Goal: Task Accomplishment & Management: Manage account settings

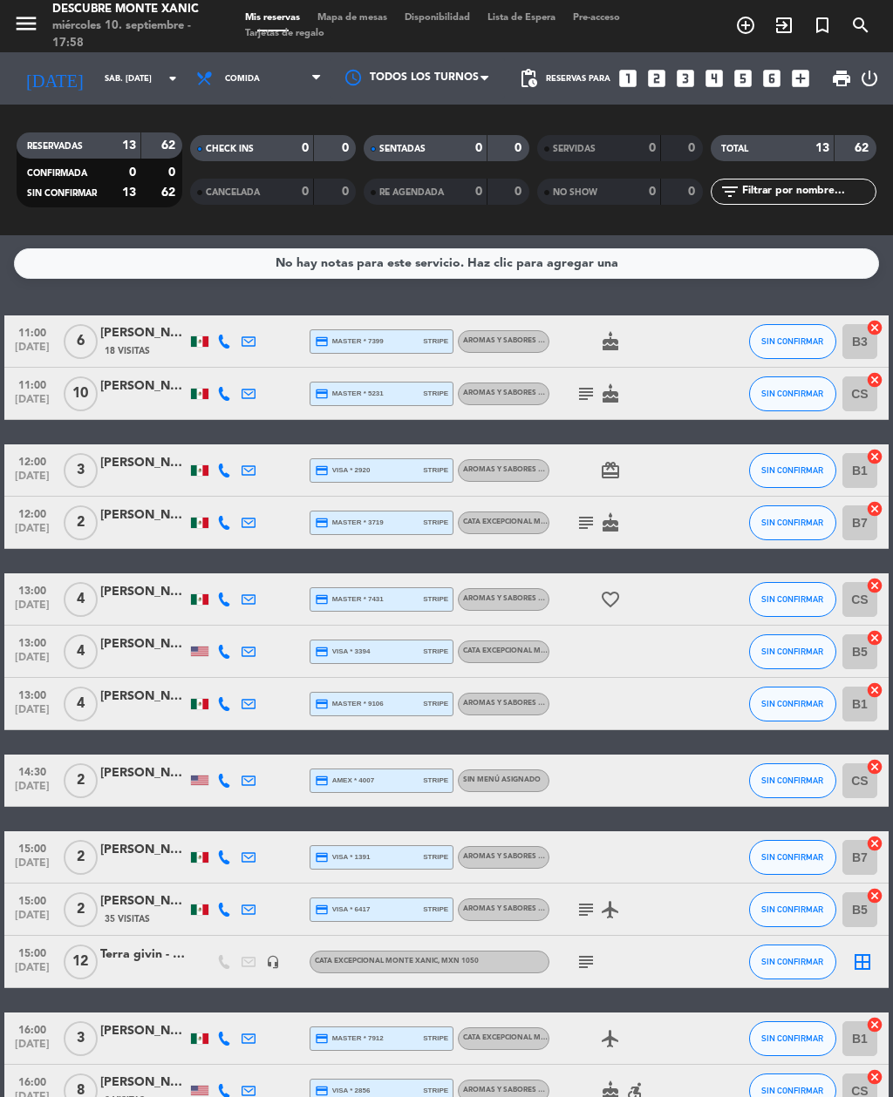
click at [750, 23] on icon "add_circle_outline" at bounding box center [745, 25] width 21 height 21
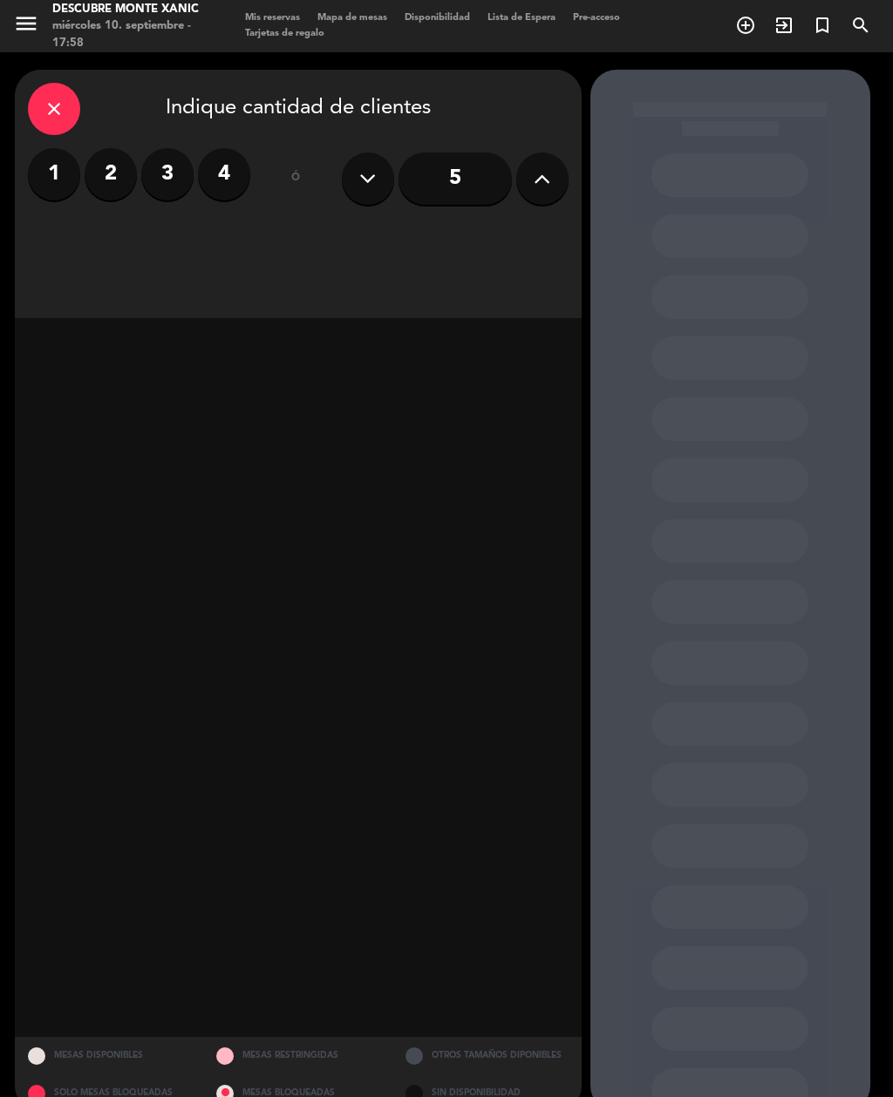
click at [542, 187] on icon at bounding box center [541, 179] width 17 height 26
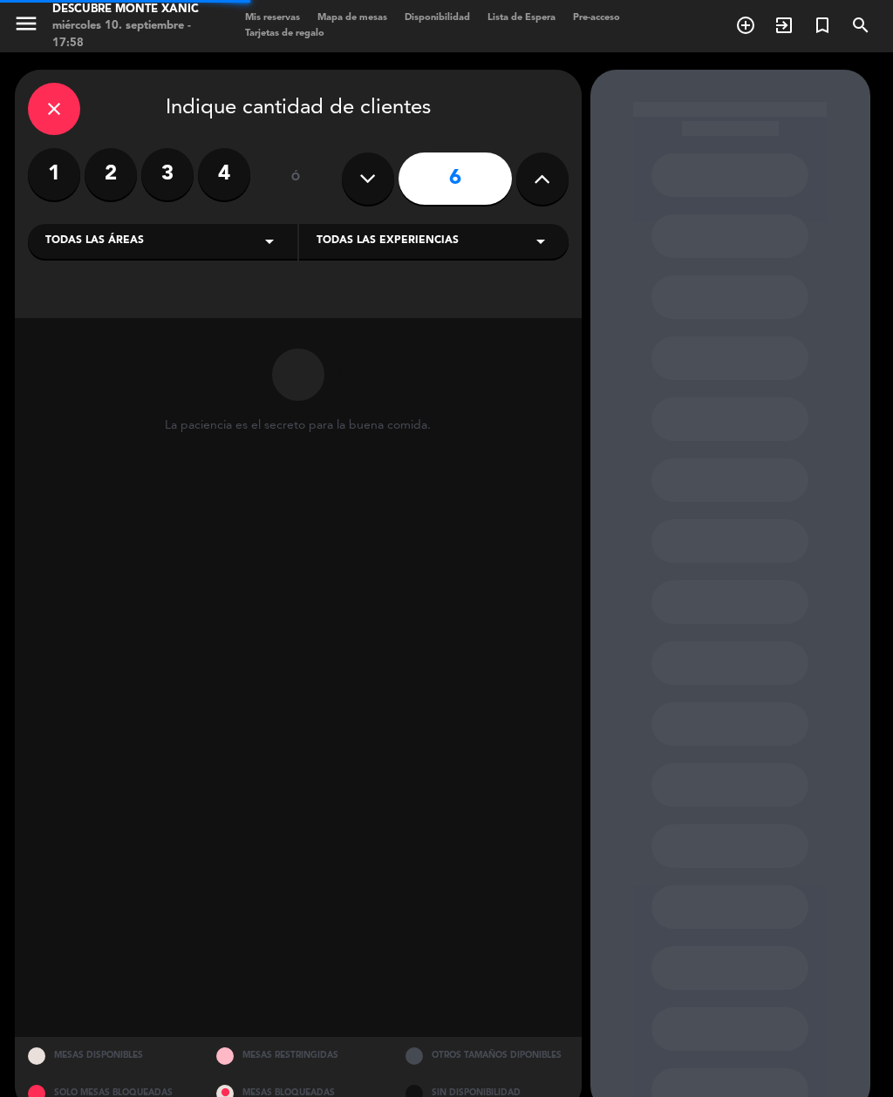
click at [540, 180] on icon at bounding box center [541, 179] width 17 height 26
click at [547, 182] on icon at bounding box center [541, 179] width 17 height 26
click at [547, 186] on icon at bounding box center [541, 179] width 17 height 26
click at [550, 173] on icon at bounding box center [541, 179] width 17 height 26
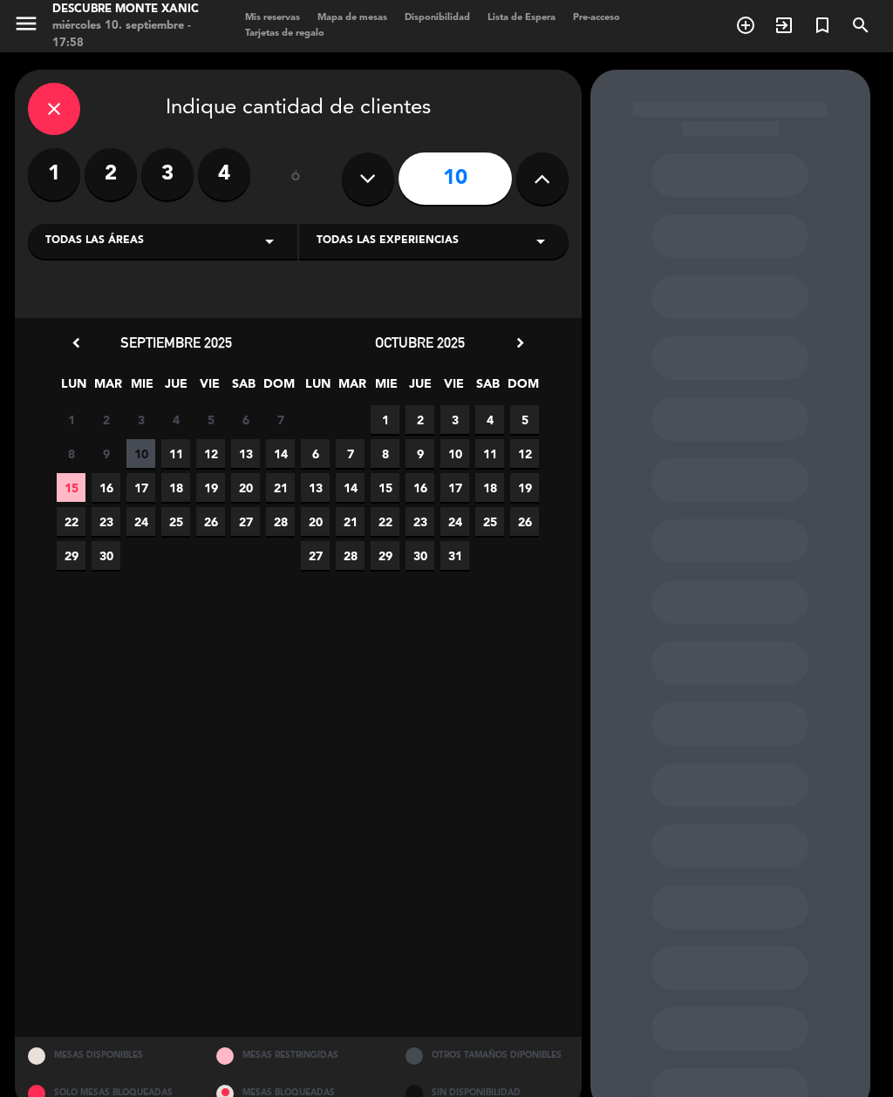
click at [555, 173] on button at bounding box center [542, 179] width 52 height 52
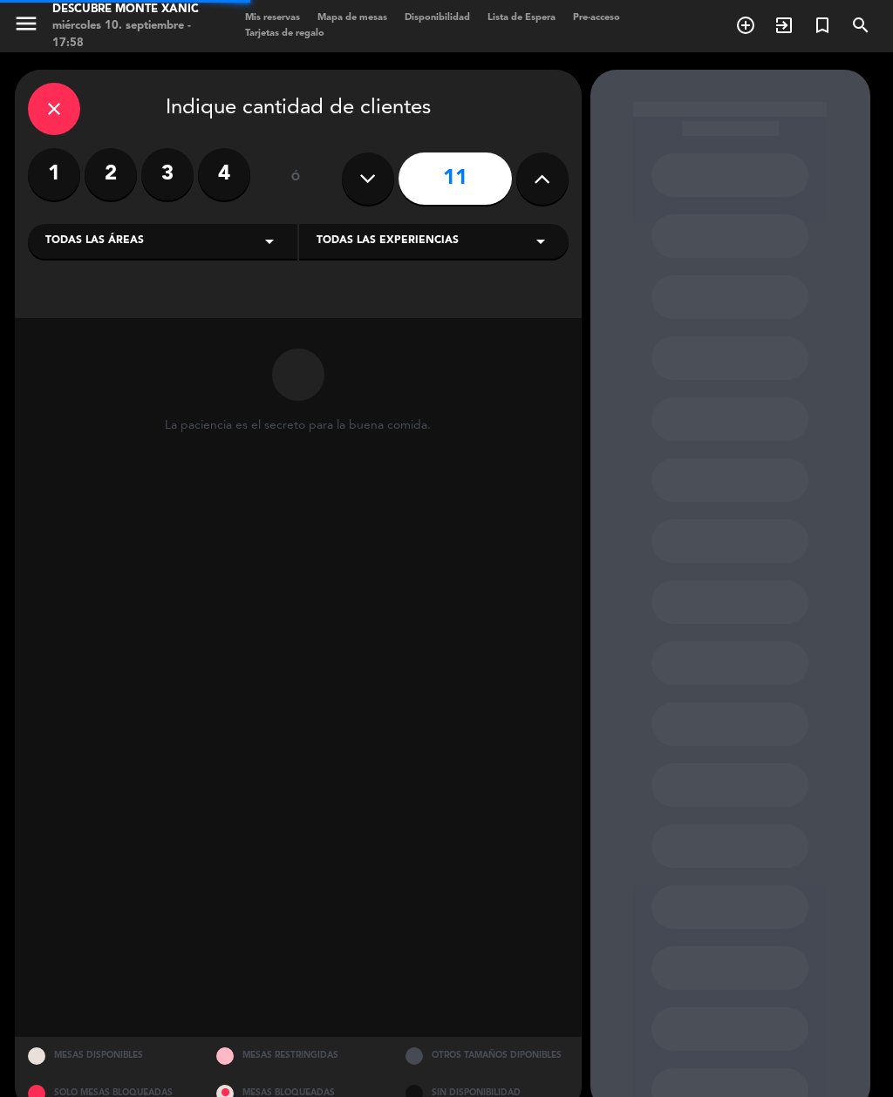
click at [546, 189] on icon at bounding box center [541, 179] width 17 height 26
click at [539, 189] on icon at bounding box center [541, 179] width 17 height 26
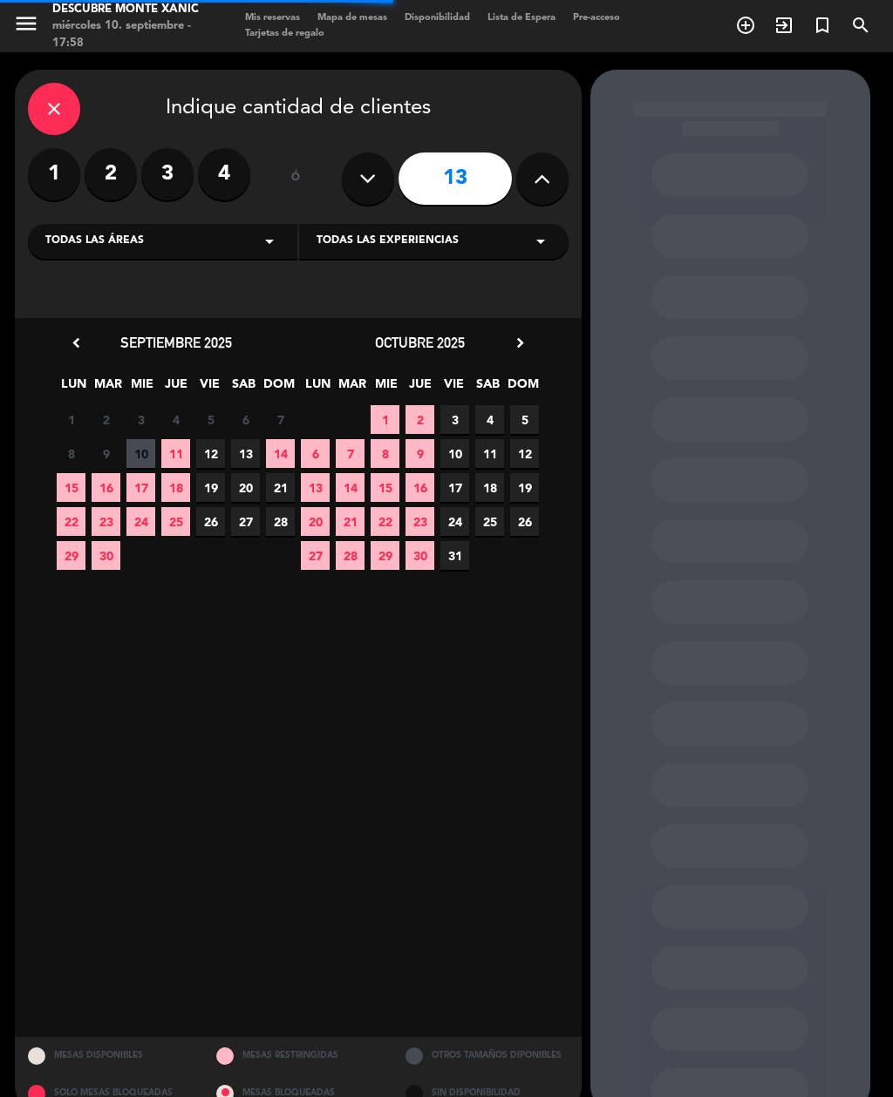
click at [567, 180] on button at bounding box center [542, 179] width 52 height 52
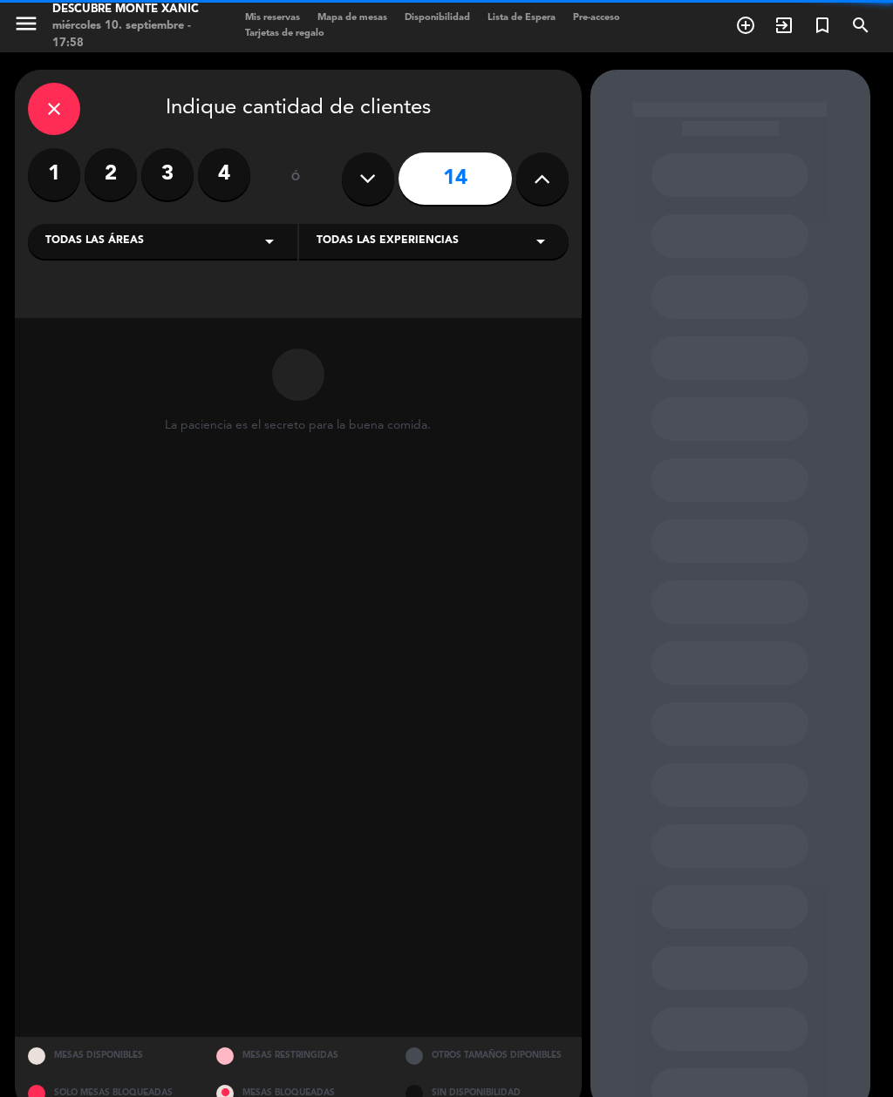
click at [553, 183] on button at bounding box center [542, 179] width 52 height 52
type input "15"
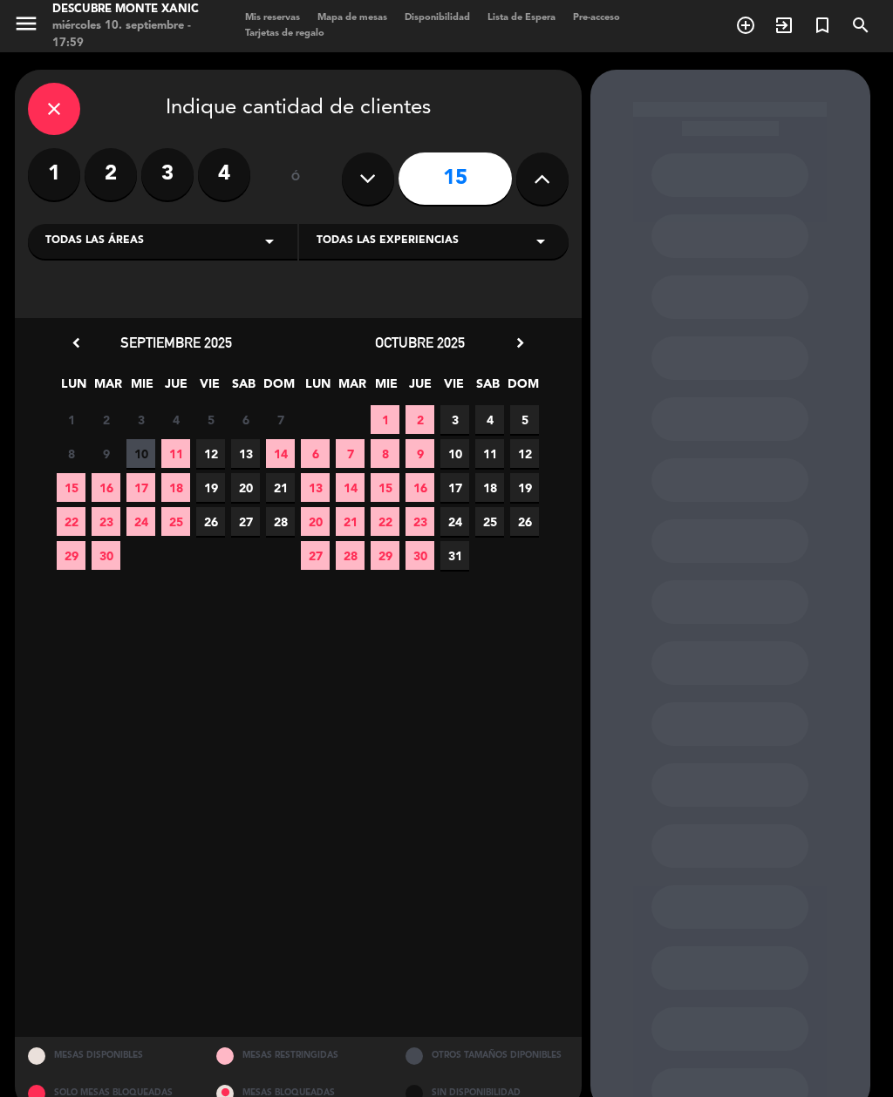
click at [245, 497] on span "20" at bounding box center [245, 487] width 29 height 29
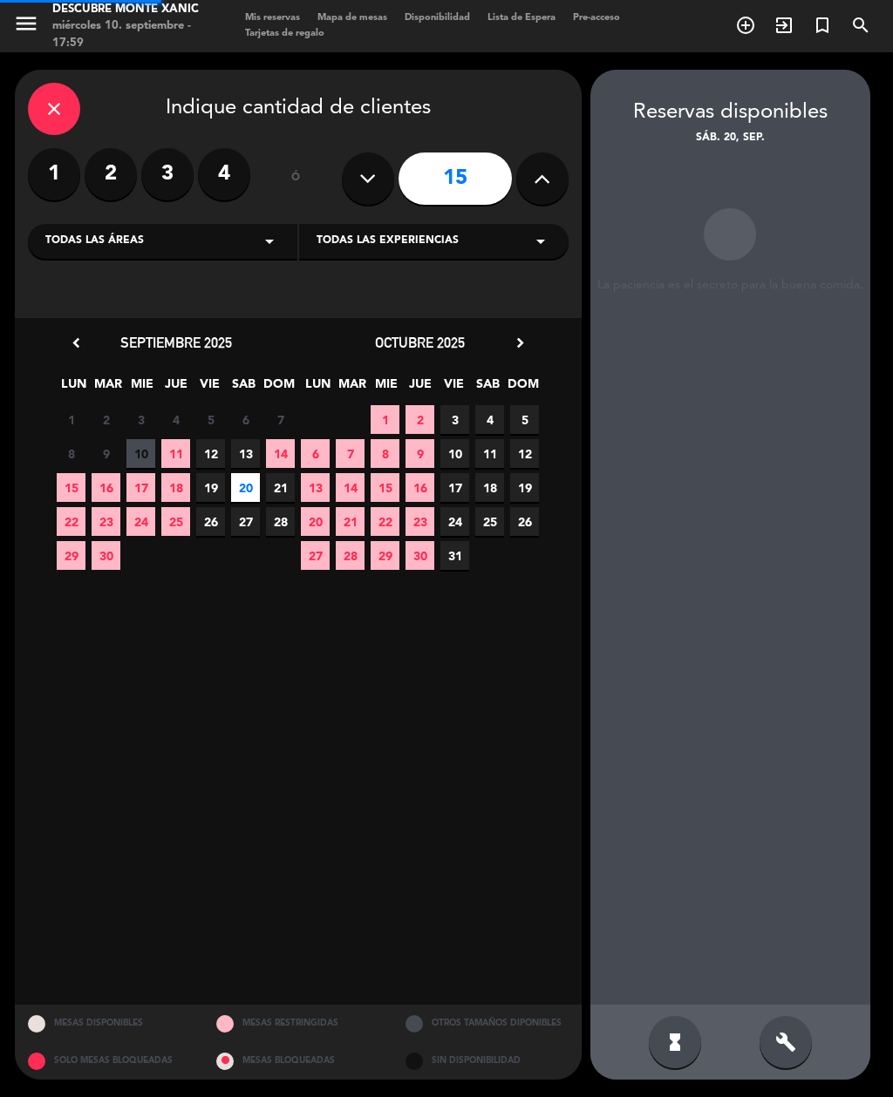
scroll to position [56, 0]
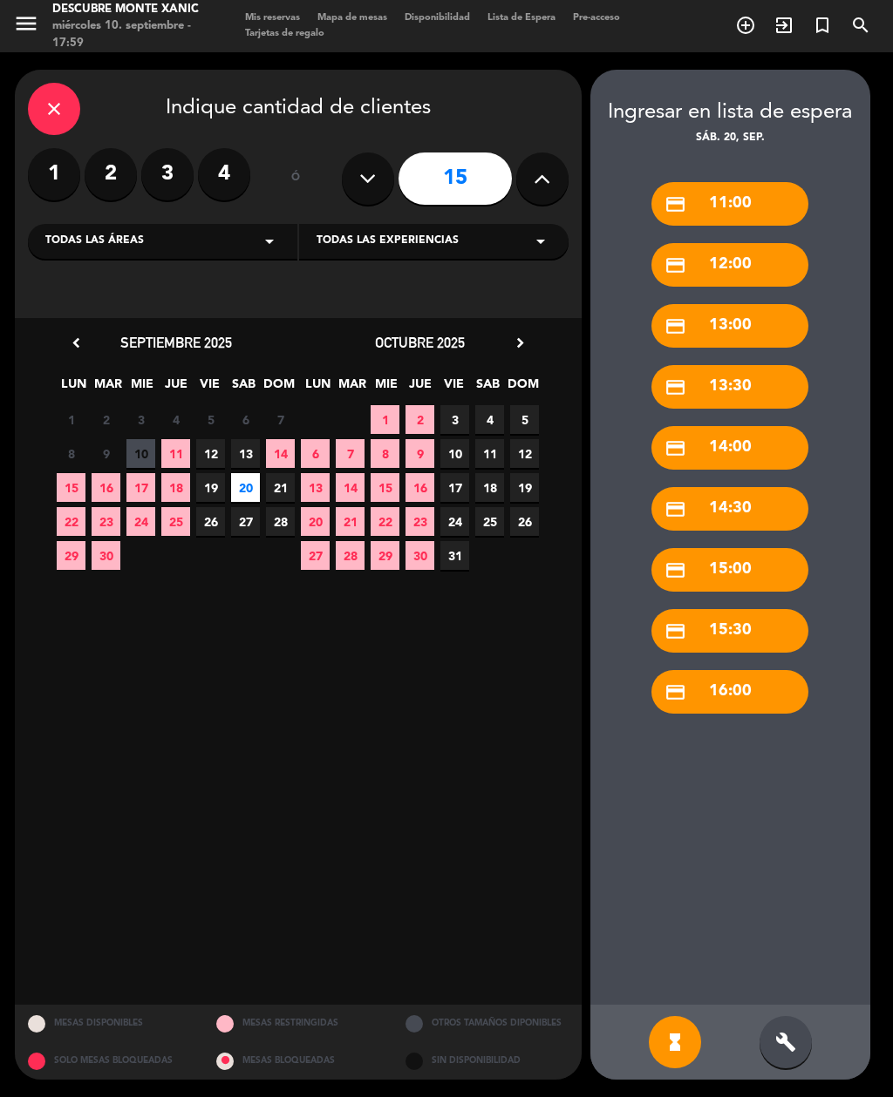
click at [756, 304] on div "credit_card 13:00" at bounding box center [729, 326] width 157 height 44
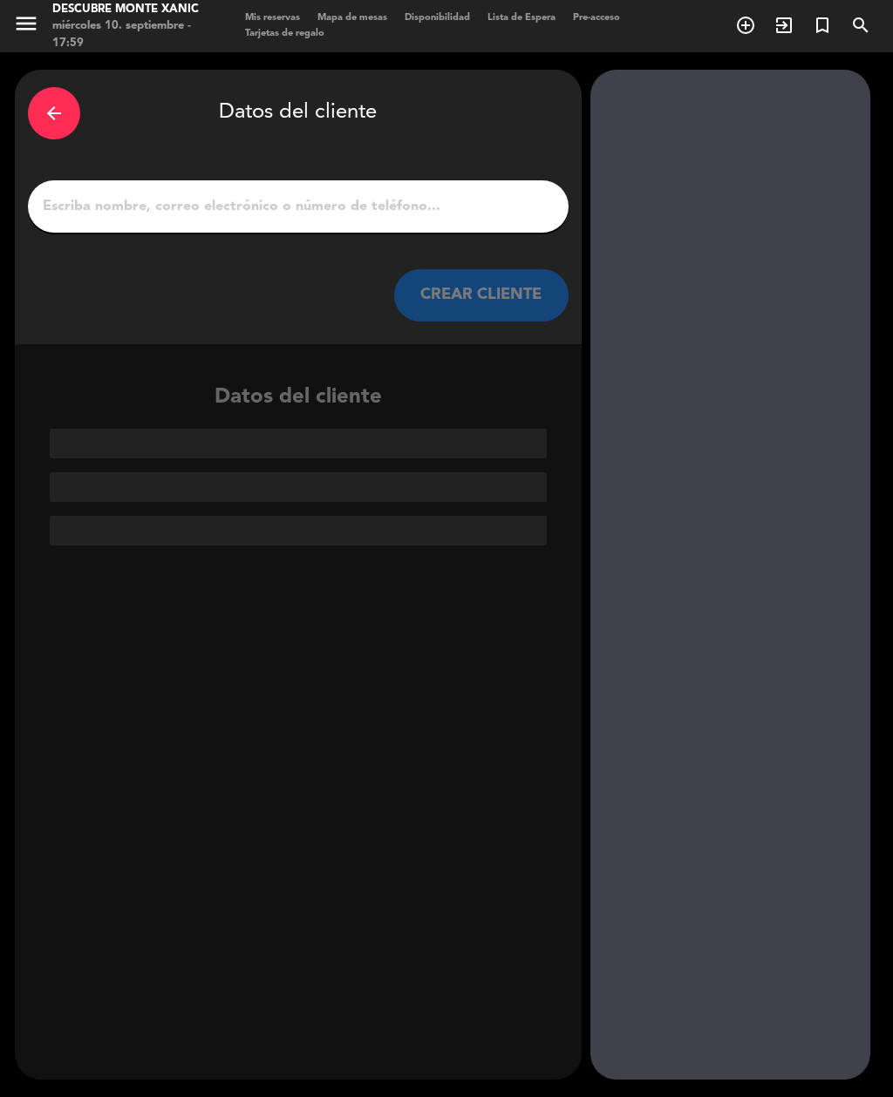
click at [338, 194] on input "1" at bounding box center [298, 206] width 514 height 24
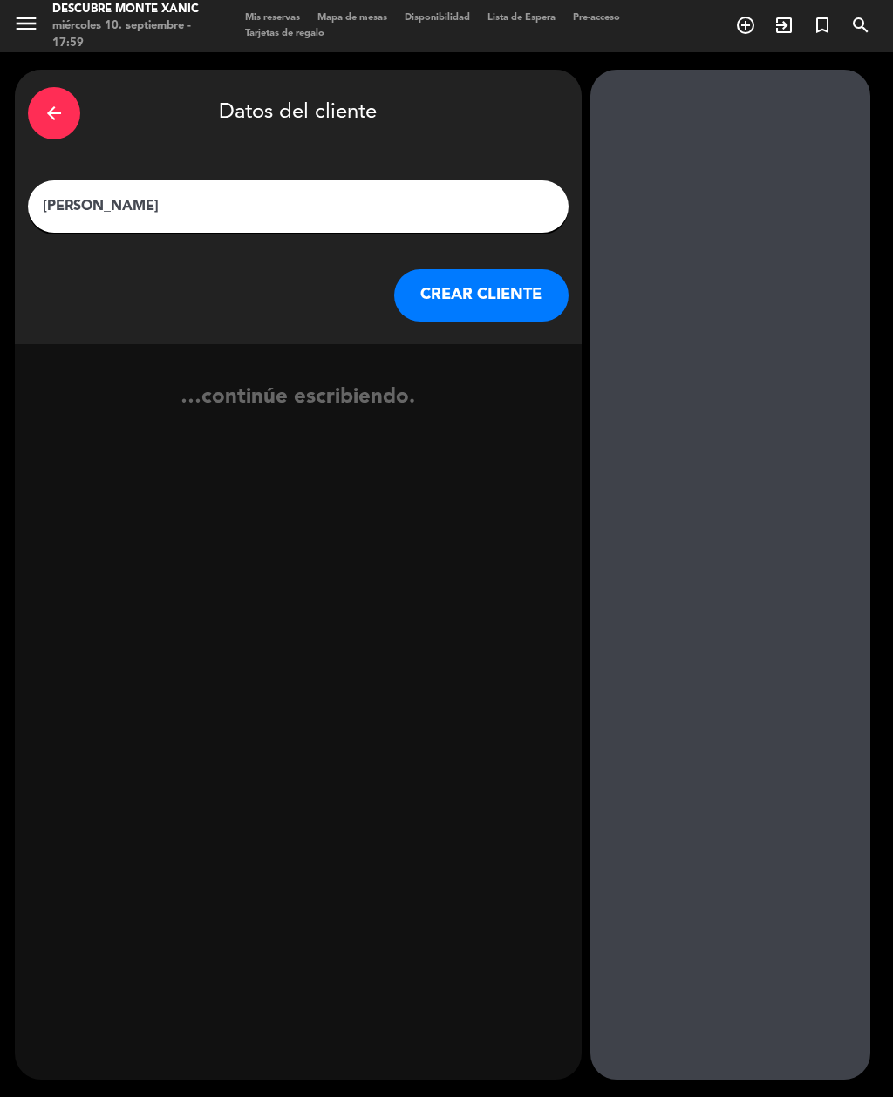
type input "[PERSON_NAME]"
click at [485, 269] on button "CREAR CLIENTE" at bounding box center [481, 295] width 174 height 52
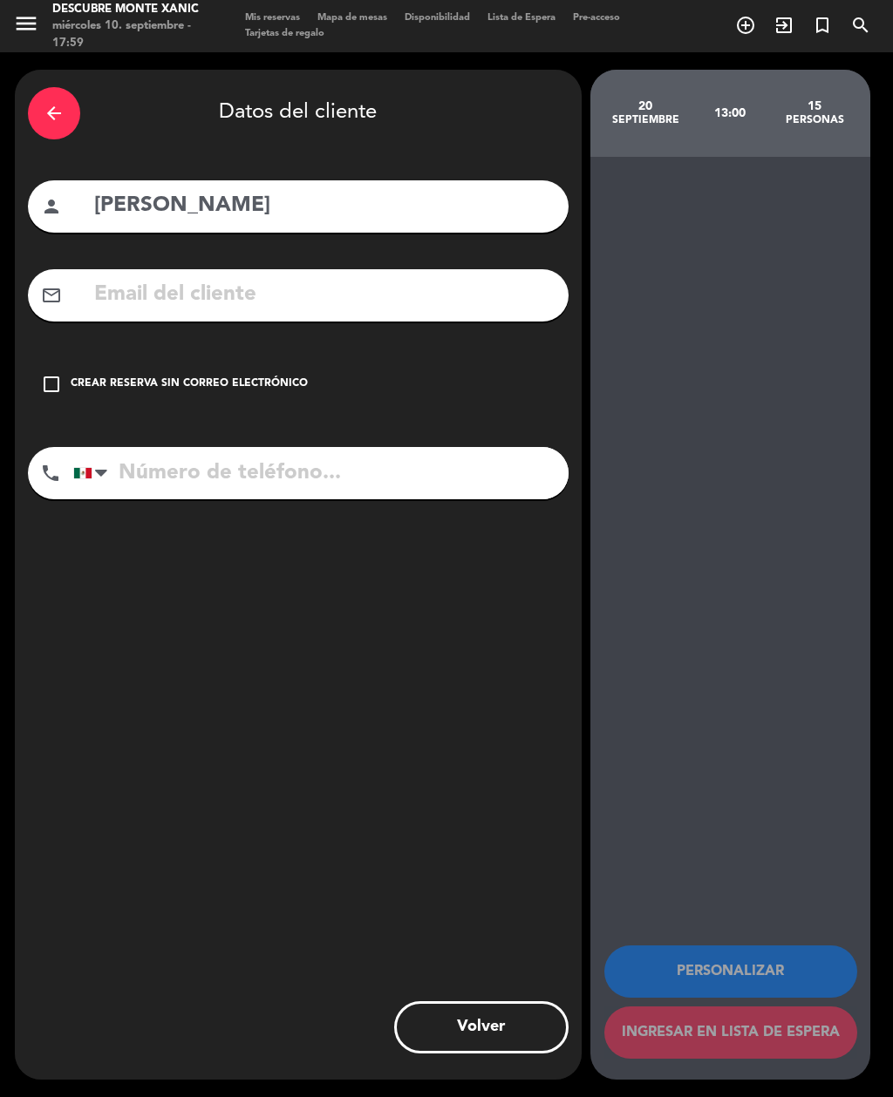
click at [51, 374] on icon "check_box_outline_blank" at bounding box center [51, 384] width 21 height 21
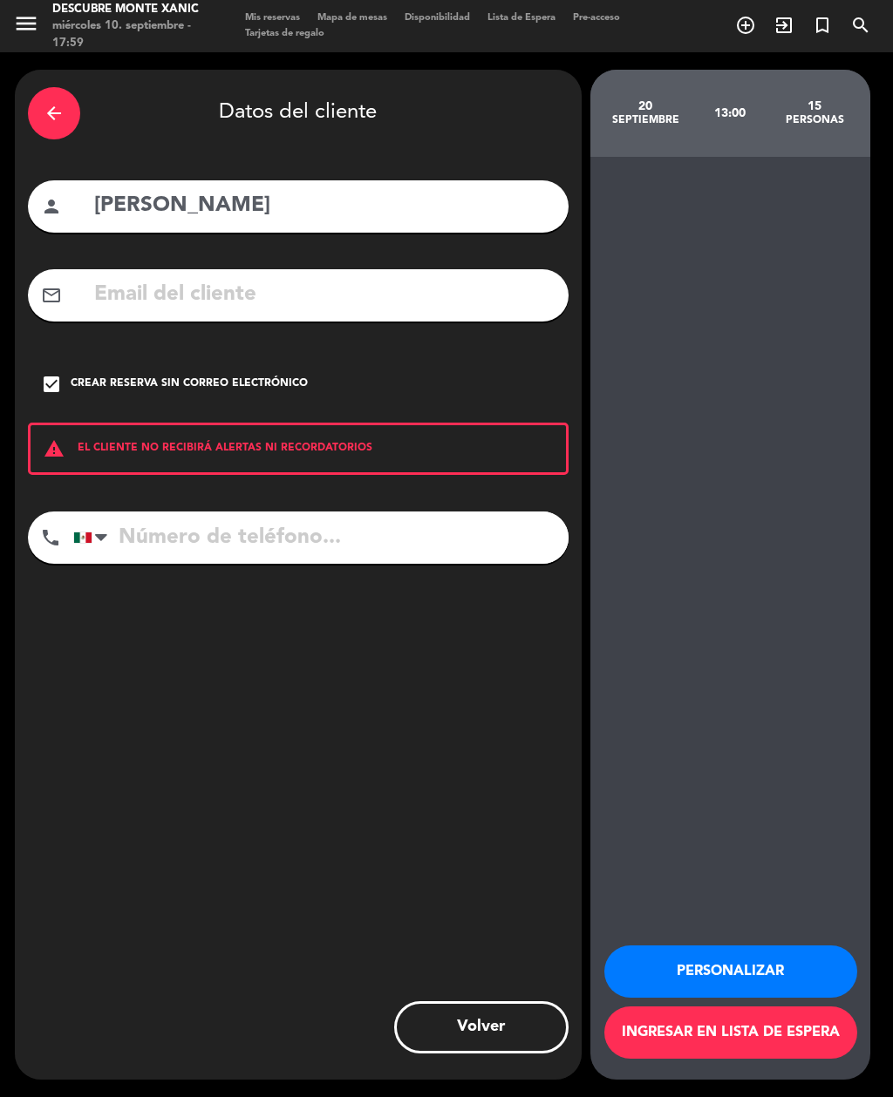
click at [744, 974] on button "Personalizar" at bounding box center [730, 972] width 253 height 52
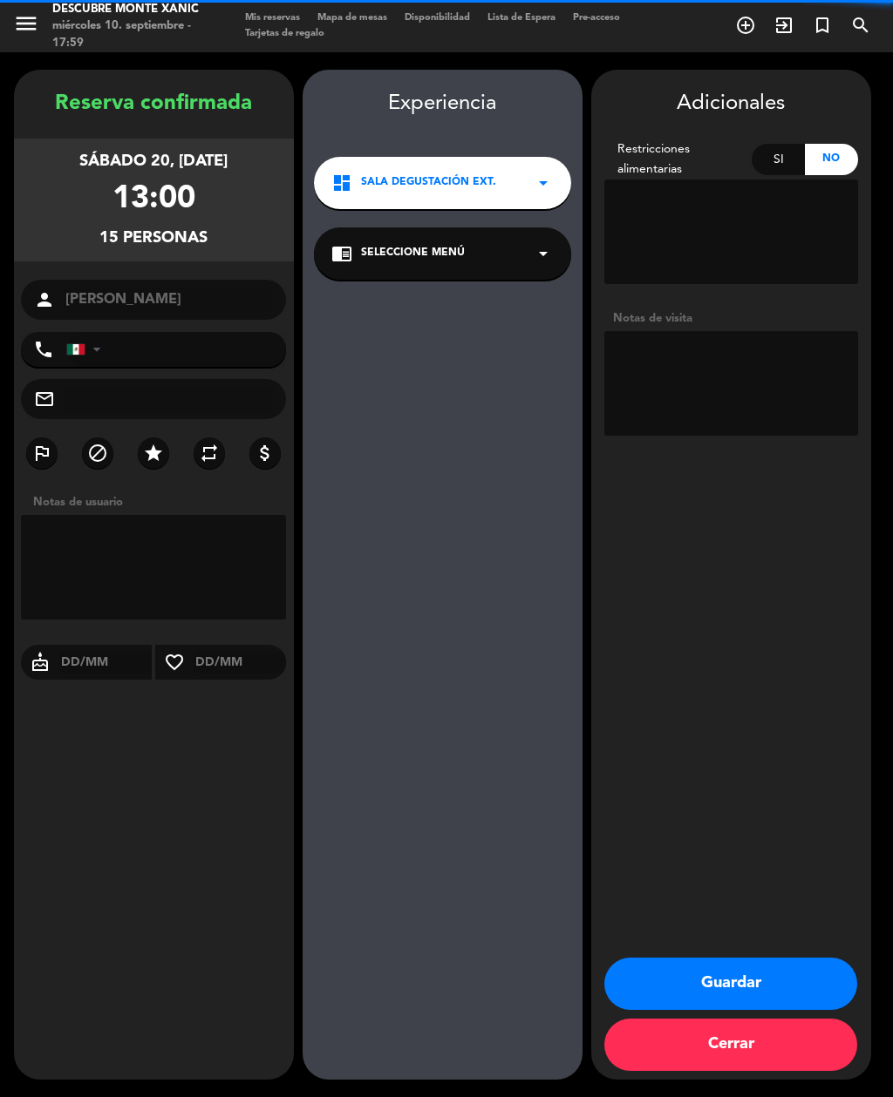
click at [711, 331] on textarea at bounding box center [731, 383] width 254 height 105
type textarea "M"
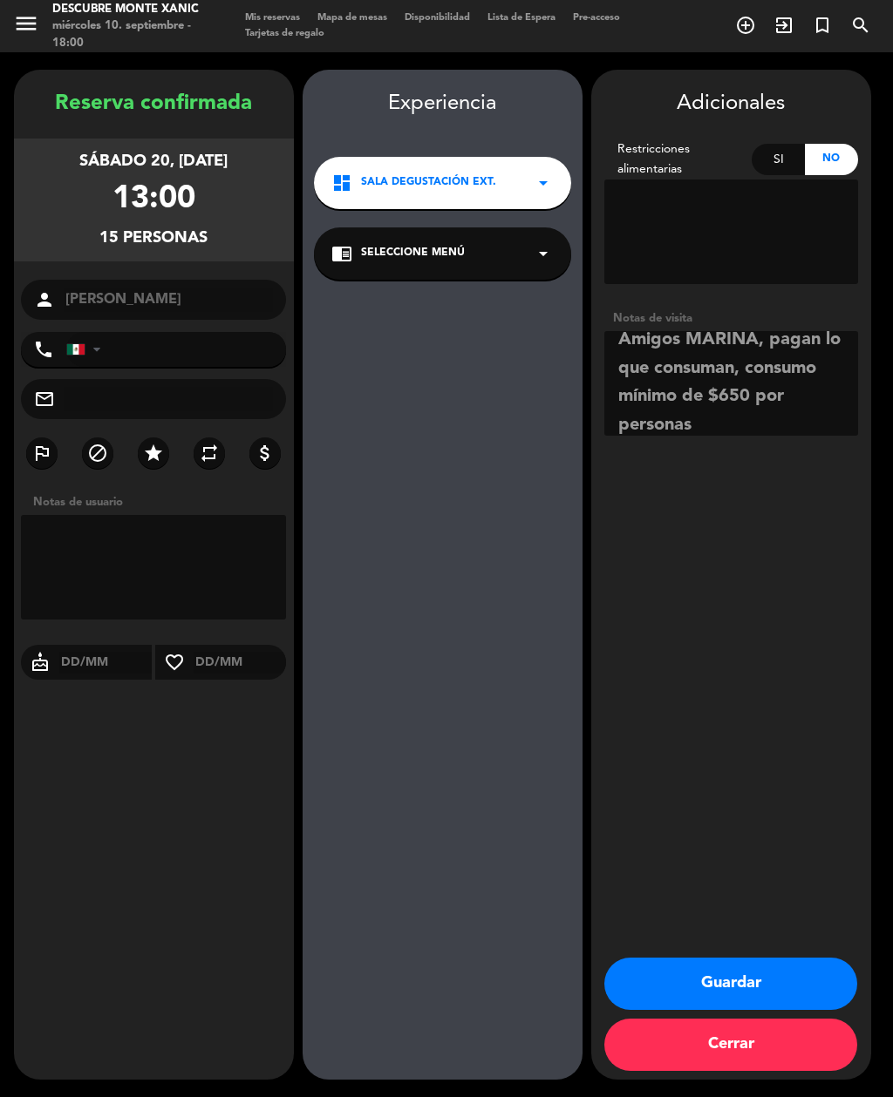
scroll to position [12, 0]
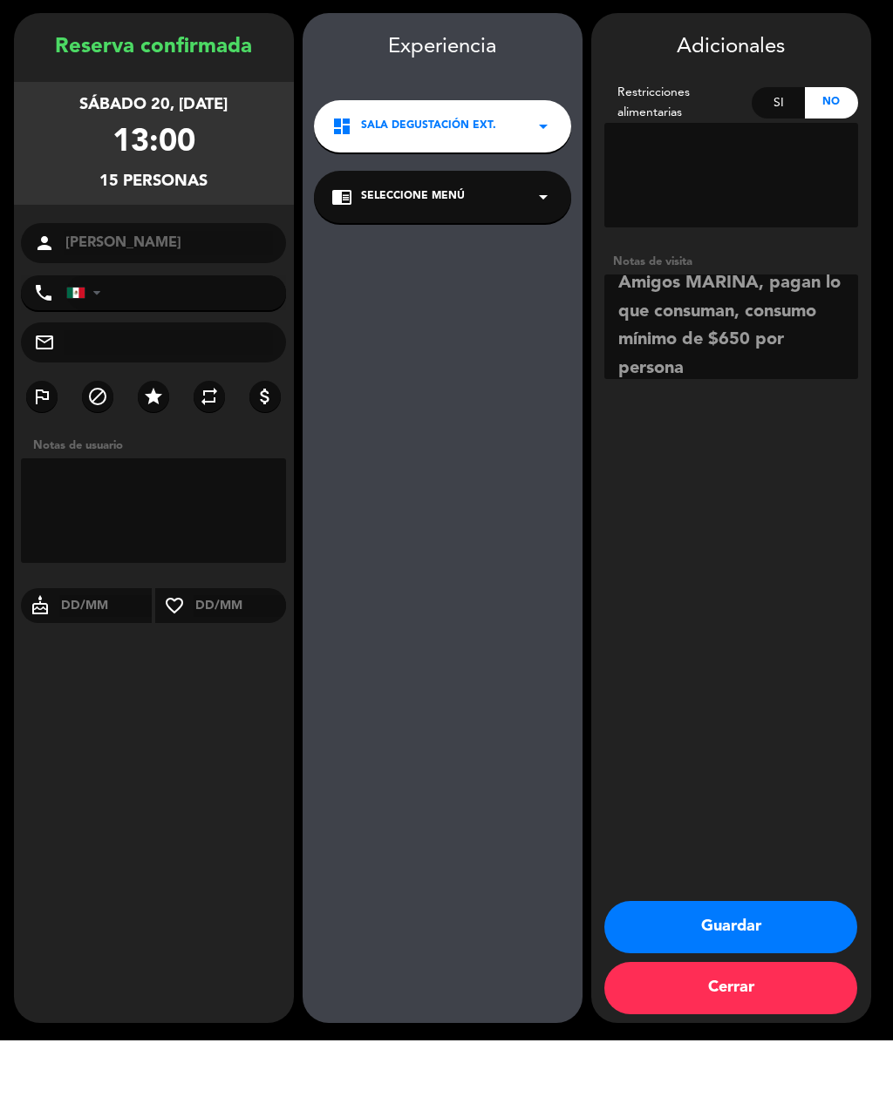
type textarea "Amigos MARINA, pagan lo que consuman, consumo mínimo de $650 por persona"
click at [824, 580] on div "Adicionales Restricciones alimentarias Si No Notas de visita Guardar Cerrar" at bounding box center [731, 575] width 280 height 1010
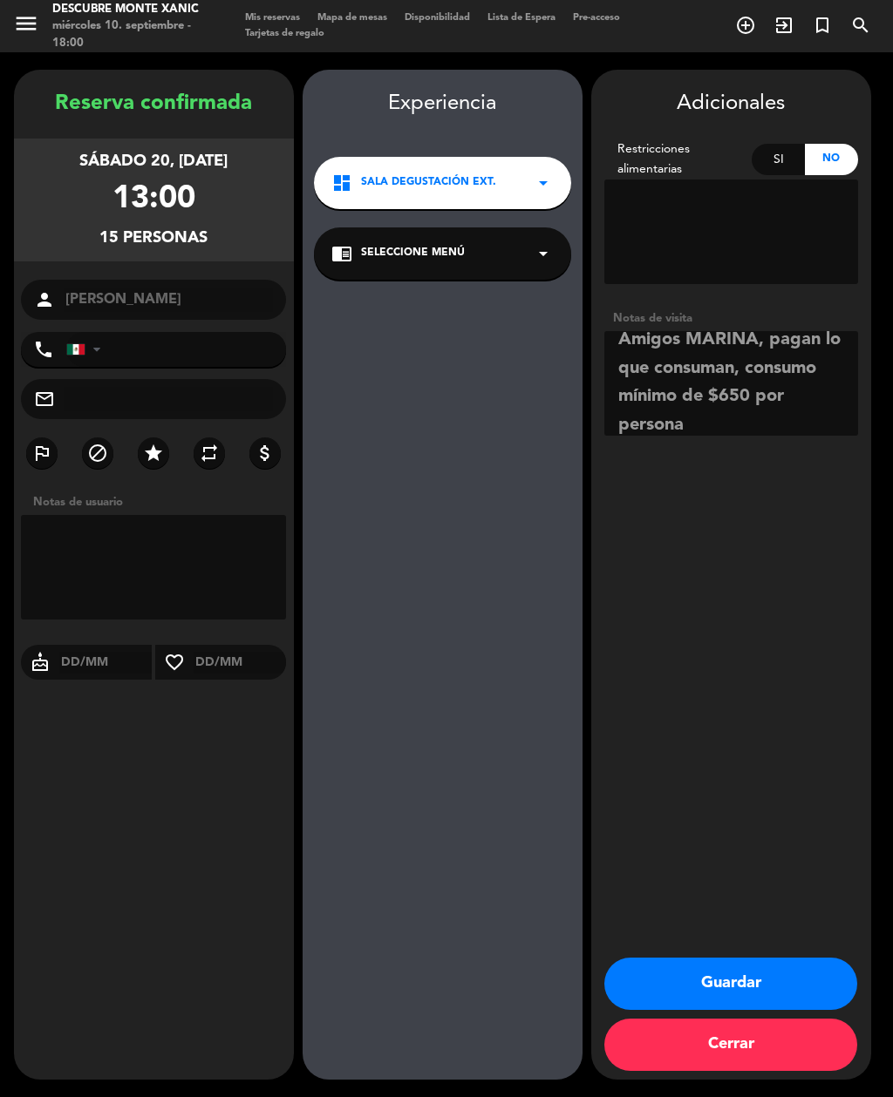
click at [756, 978] on button "Guardar" at bounding box center [730, 984] width 253 height 52
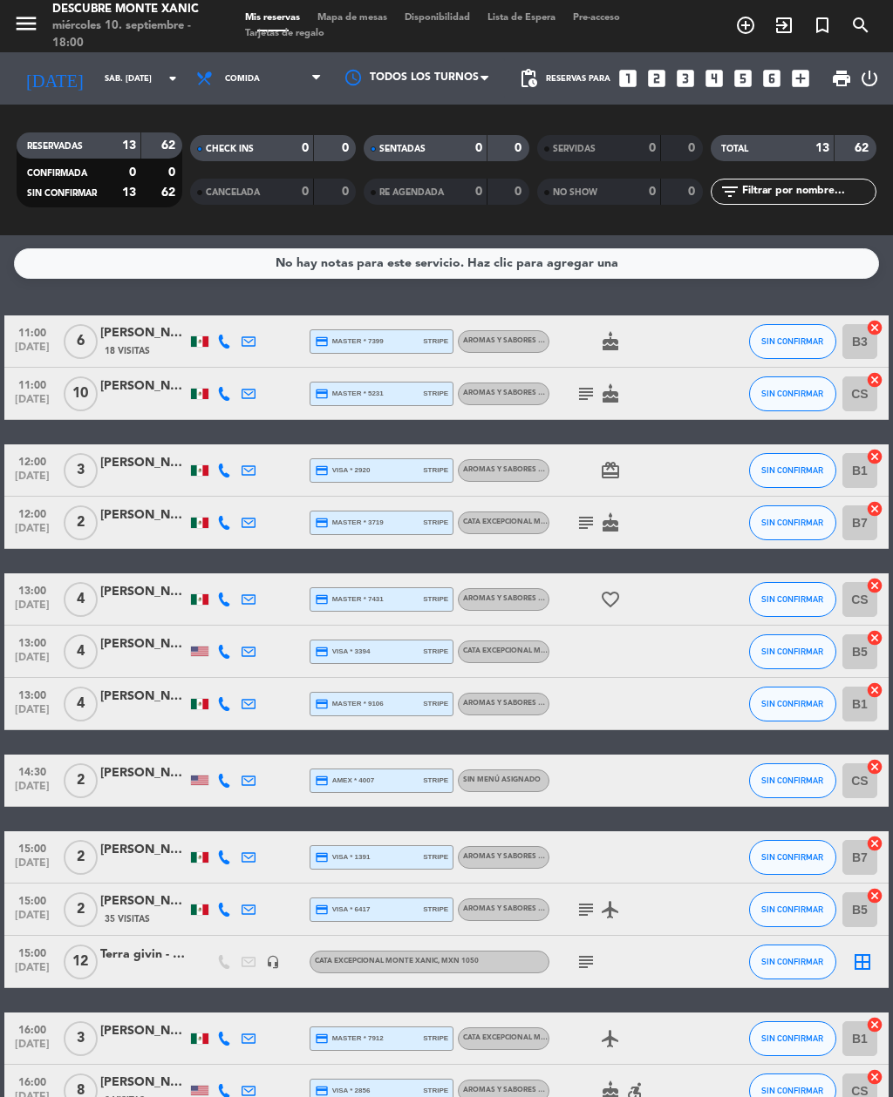
click at [134, 65] on input "sáb. [DATE]" at bounding box center [153, 78] width 114 height 27
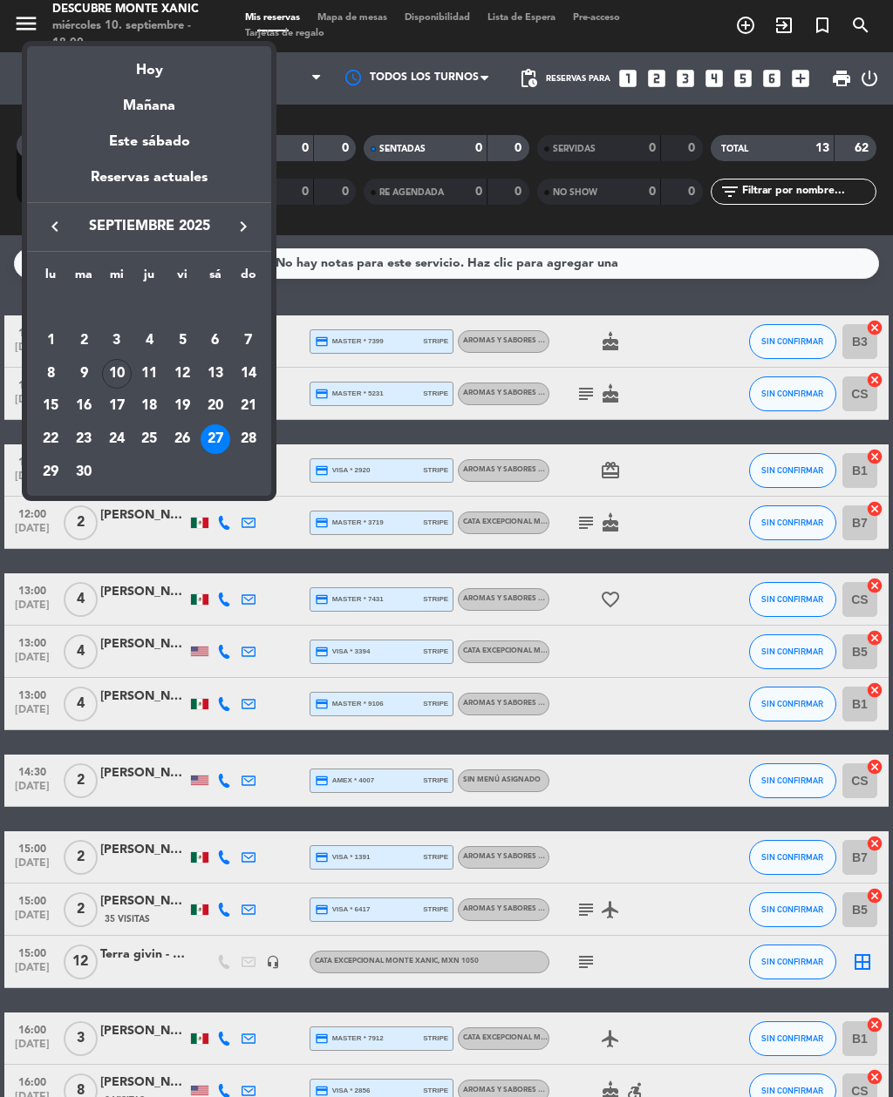
click at [217, 411] on div "20" at bounding box center [215, 406] width 30 height 30
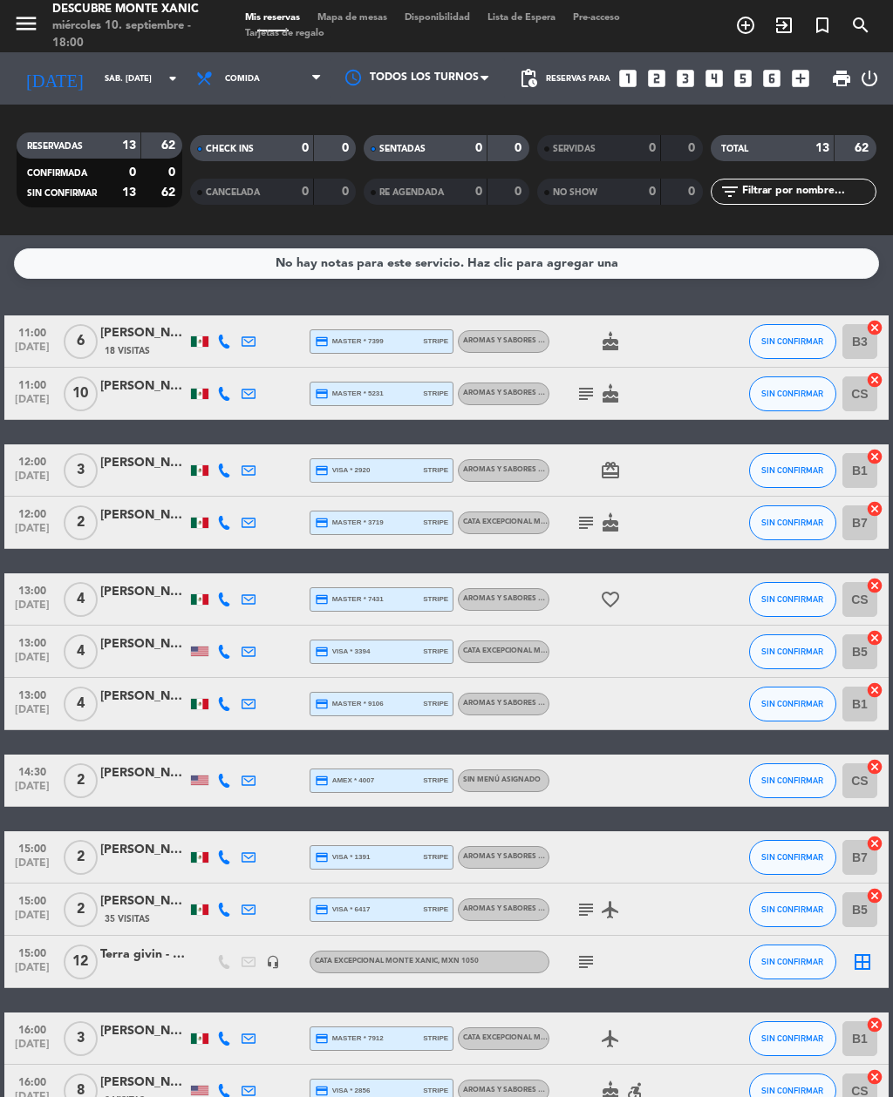
type input "sáb. [DATE]"
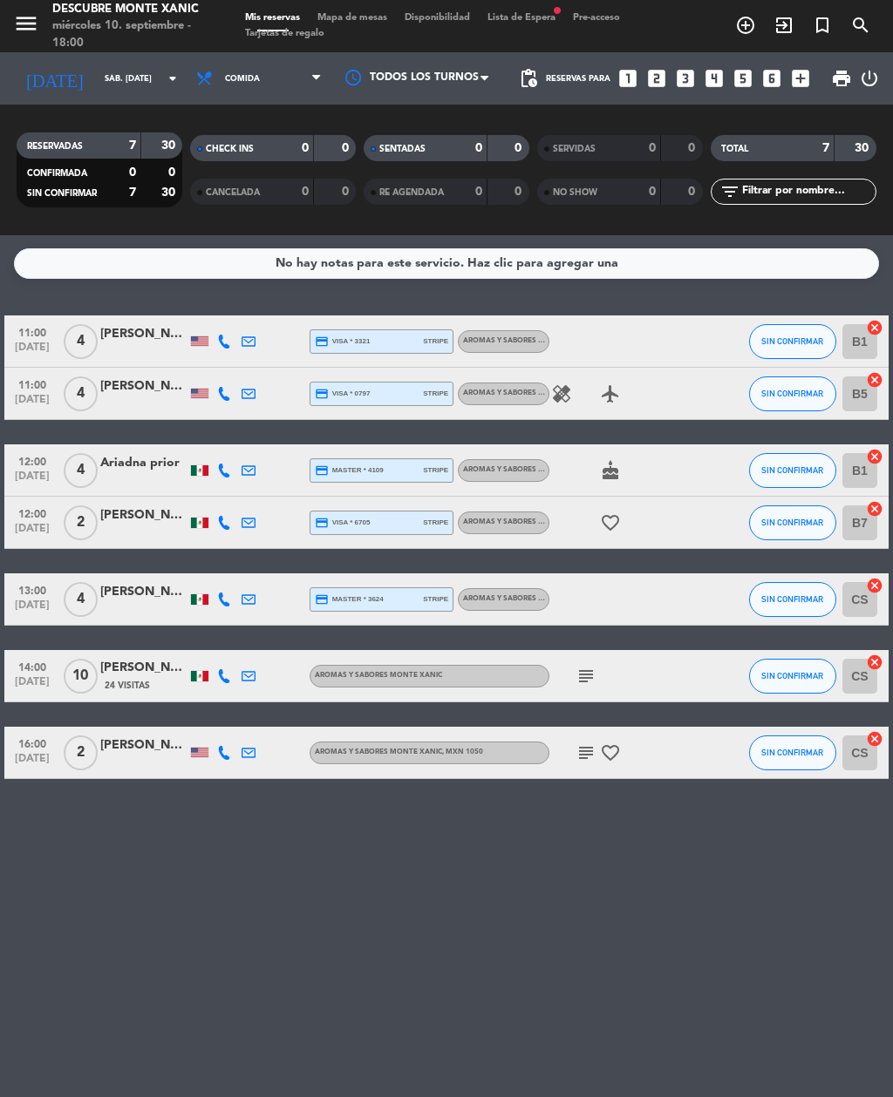
scroll to position [56, 0]
click at [112, 65] on input "sáb. [DATE]" at bounding box center [153, 78] width 114 height 27
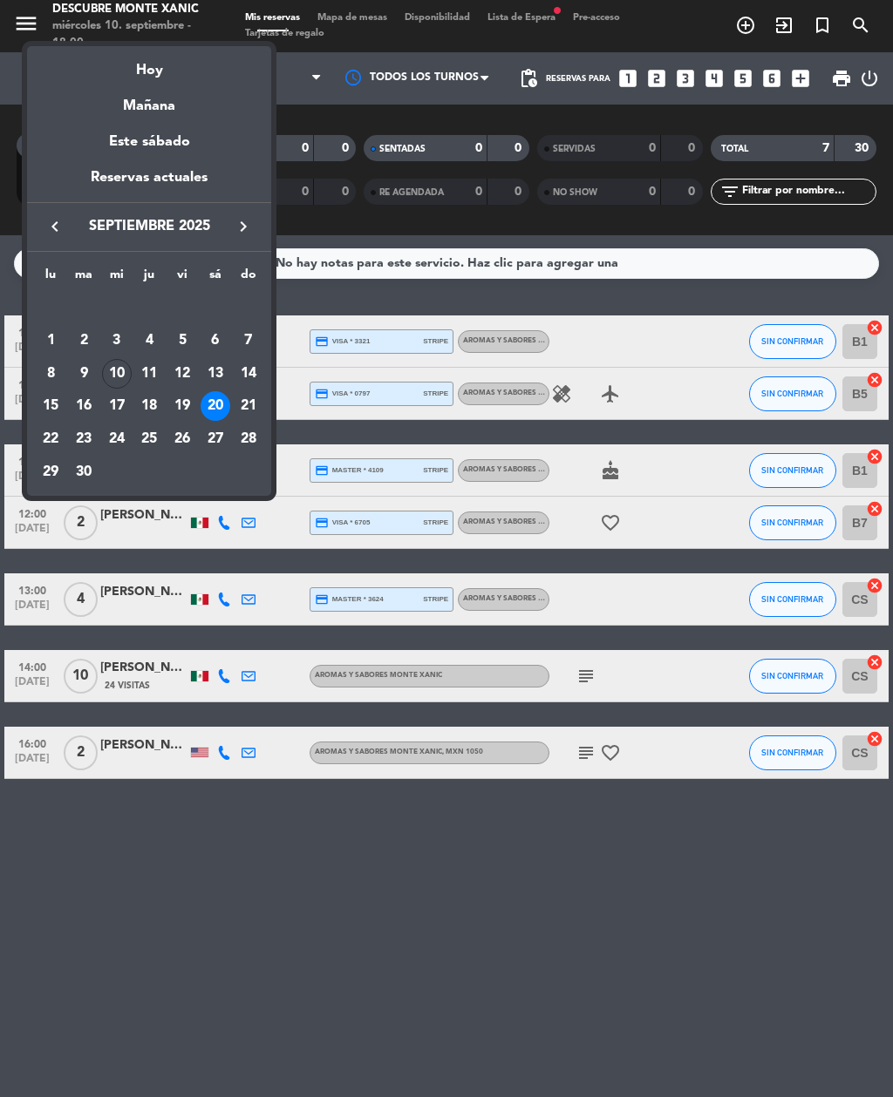
click at [220, 408] on div "20" at bounding box center [215, 406] width 30 height 30
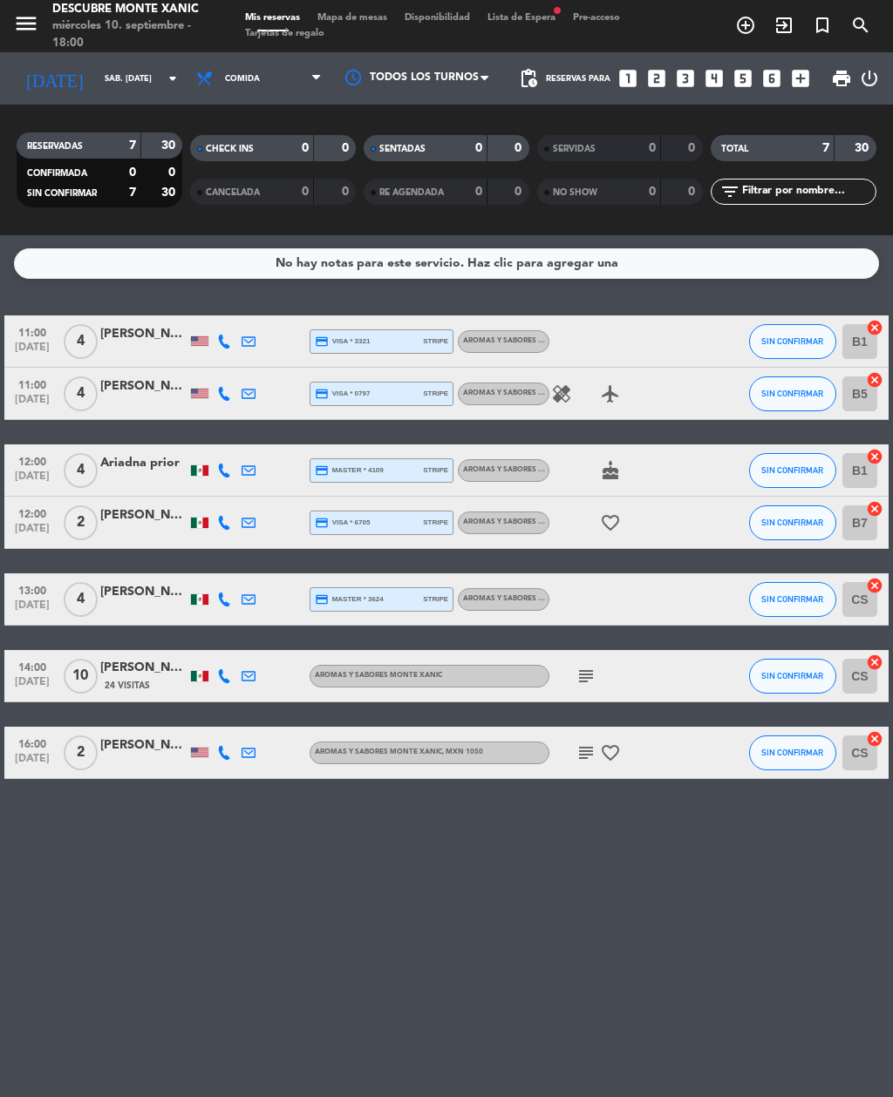
scroll to position [0, 0]
click at [533, 40] on div "Mis reservas Mapa de mesas Disponibilidad Lista de Espera fiber_manual_record P…" at bounding box center [446, 25] width 420 height 31
click at [544, 17] on span "Lista de Espera fiber_manual_record" at bounding box center [521, 18] width 85 height 10
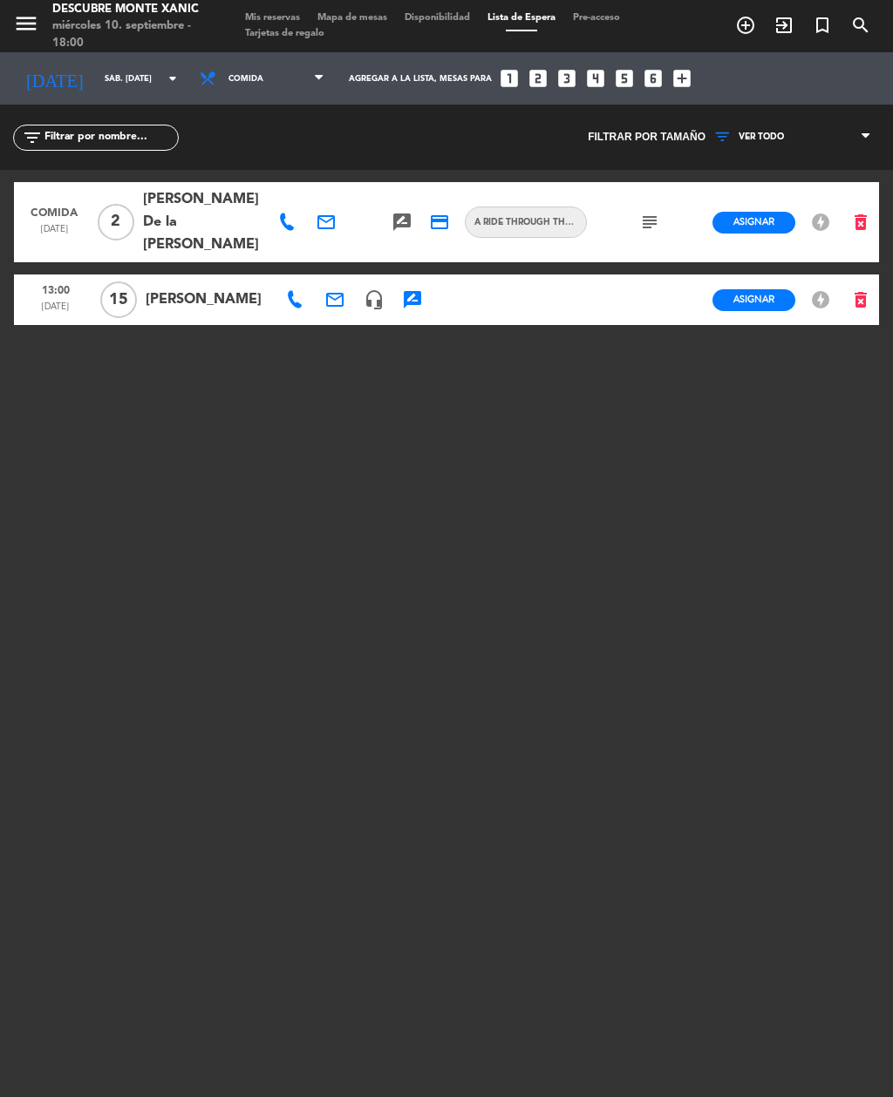
click at [200, 289] on span "[PERSON_NAME]" at bounding box center [208, 300] width 125 height 23
click at [221, 289] on span "[PERSON_NAME]" at bounding box center [208, 300] width 125 height 23
click at [653, 212] on icon "subject" at bounding box center [649, 222] width 21 height 21
click at [567, 395] on div "Comida [DATE] 2 [PERSON_NAME] la [PERSON_NAME] email rate_review credit_card A …" at bounding box center [446, 388] width 865 height 436
click at [177, 289] on span "[PERSON_NAME]" at bounding box center [208, 300] width 125 height 23
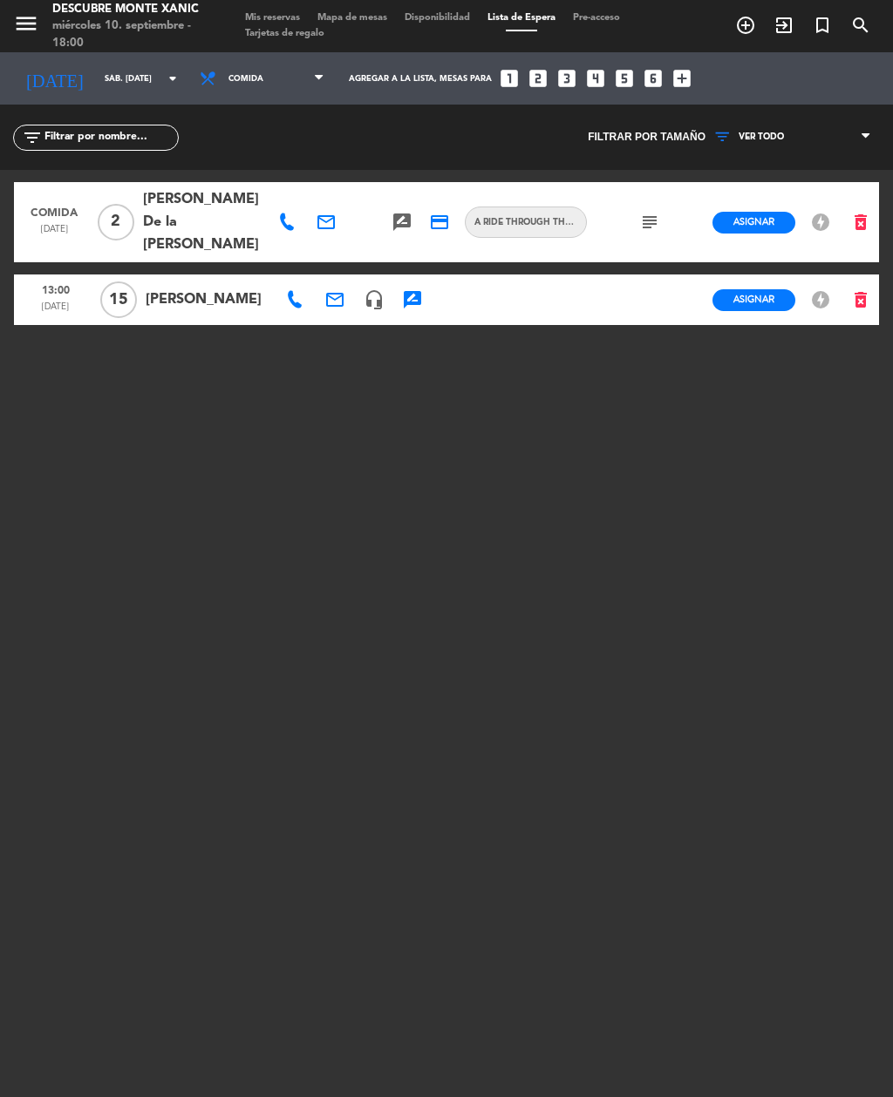
click at [200, 289] on span "[PERSON_NAME]" at bounding box center [208, 300] width 125 height 23
click at [207, 289] on span "[PERSON_NAME]" at bounding box center [208, 300] width 125 height 23
click at [211, 289] on span "[PERSON_NAME]" at bounding box center [208, 300] width 125 height 23
click at [52, 300] on span "[DATE]" at bounding box center [55, 311] width 71 height 23
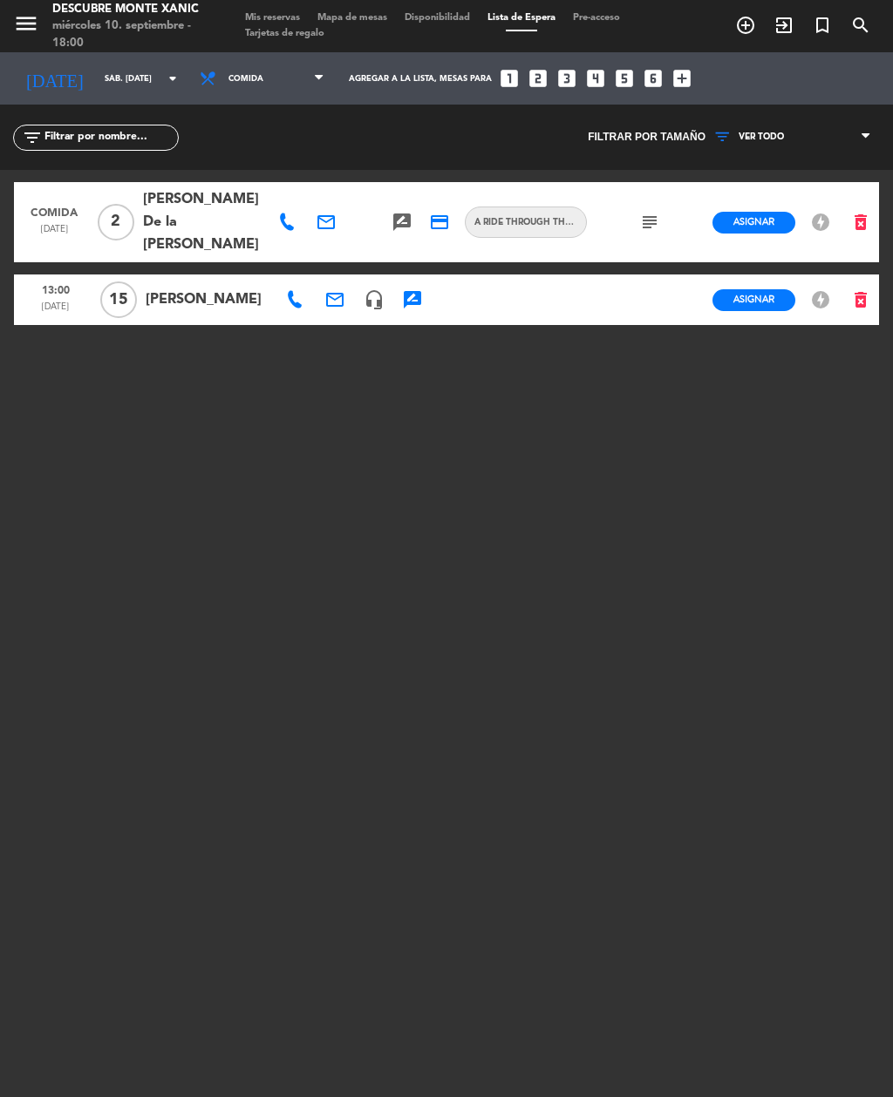
click at [757, 293] on span "Asignar" at bounding box center [753, 299] width 41 height 13
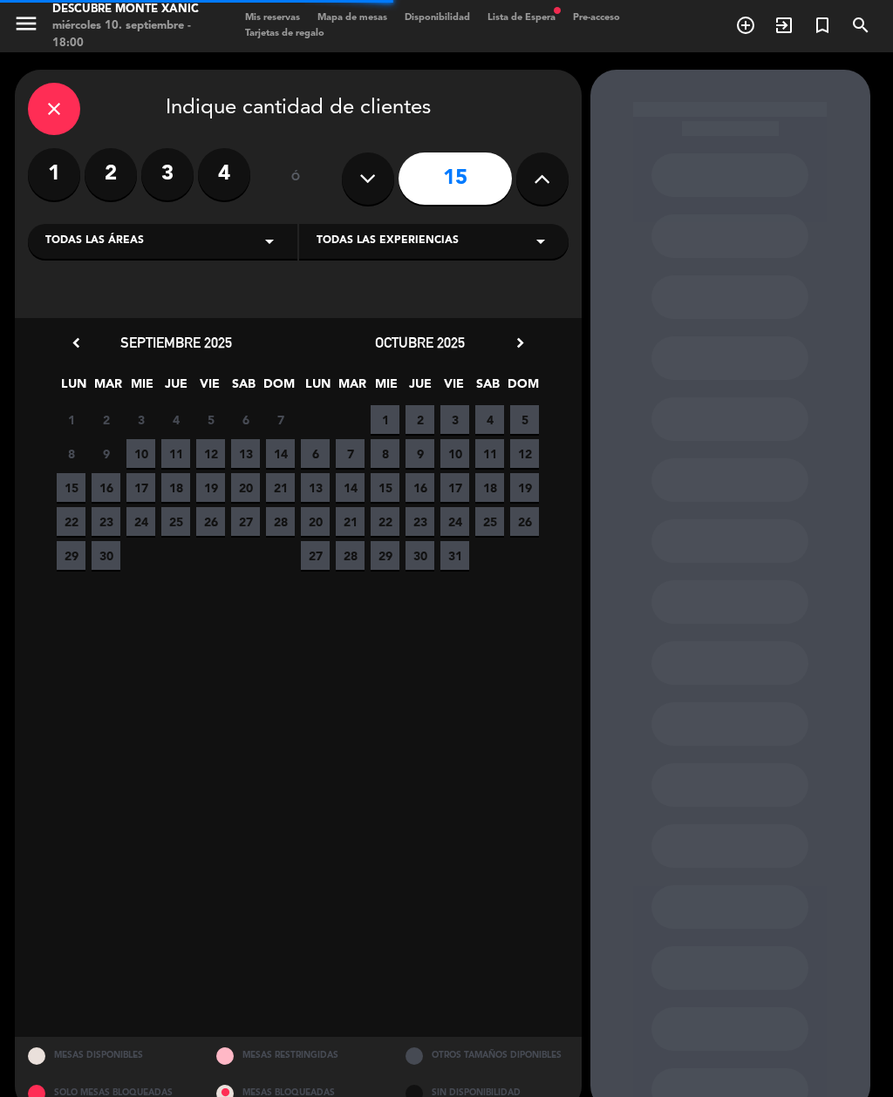
click at [360, 188] on icon at bounding box center [367, 179] width 17 height 26
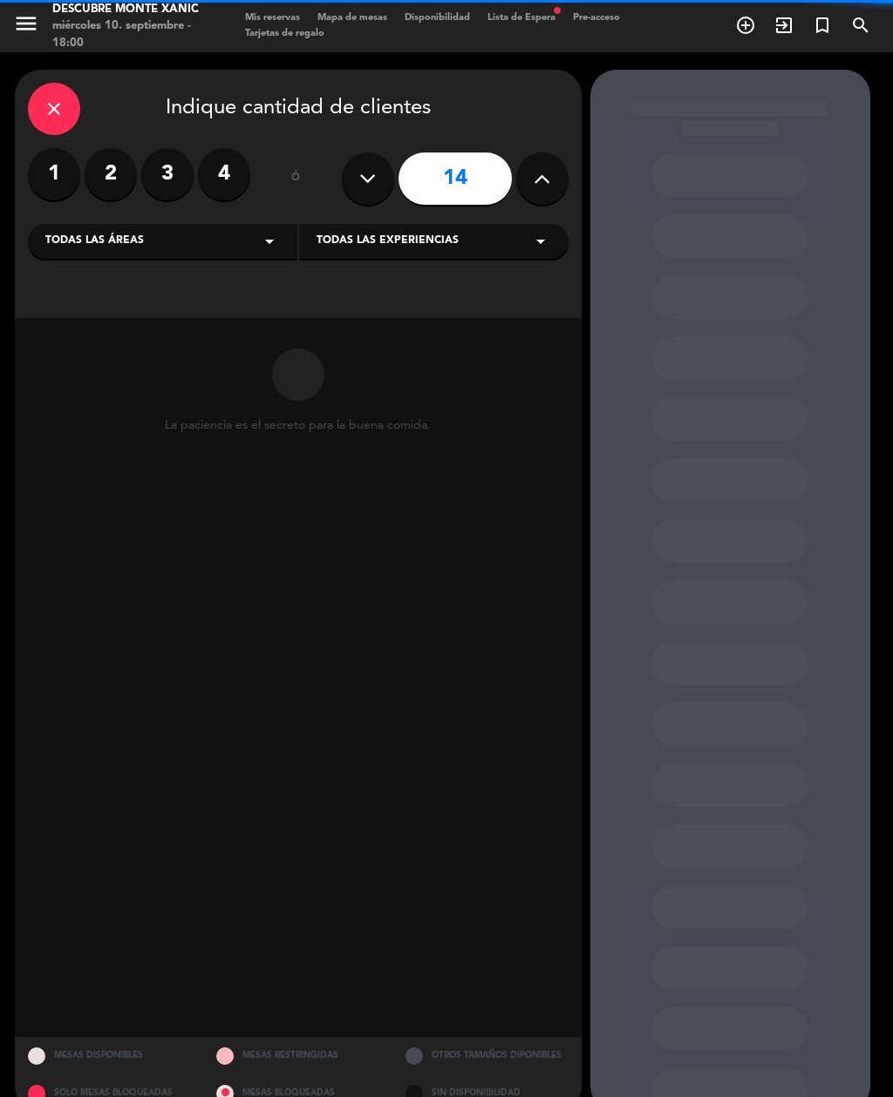
click at [373, 187] on icon at bounding box center [367, 179] width 17 height 26
click at [372, 183] on icon at bounding box center [367, 179] width 17 height 26
click at [370, 184] on icon at bounding box center [367, 179] width 17 height 26
click at [371, 181] on icon at bounding box center [367, 179] width 17 height 26
click at [372, 180] on icon at bounding box center [367, 179] width 17 height 26
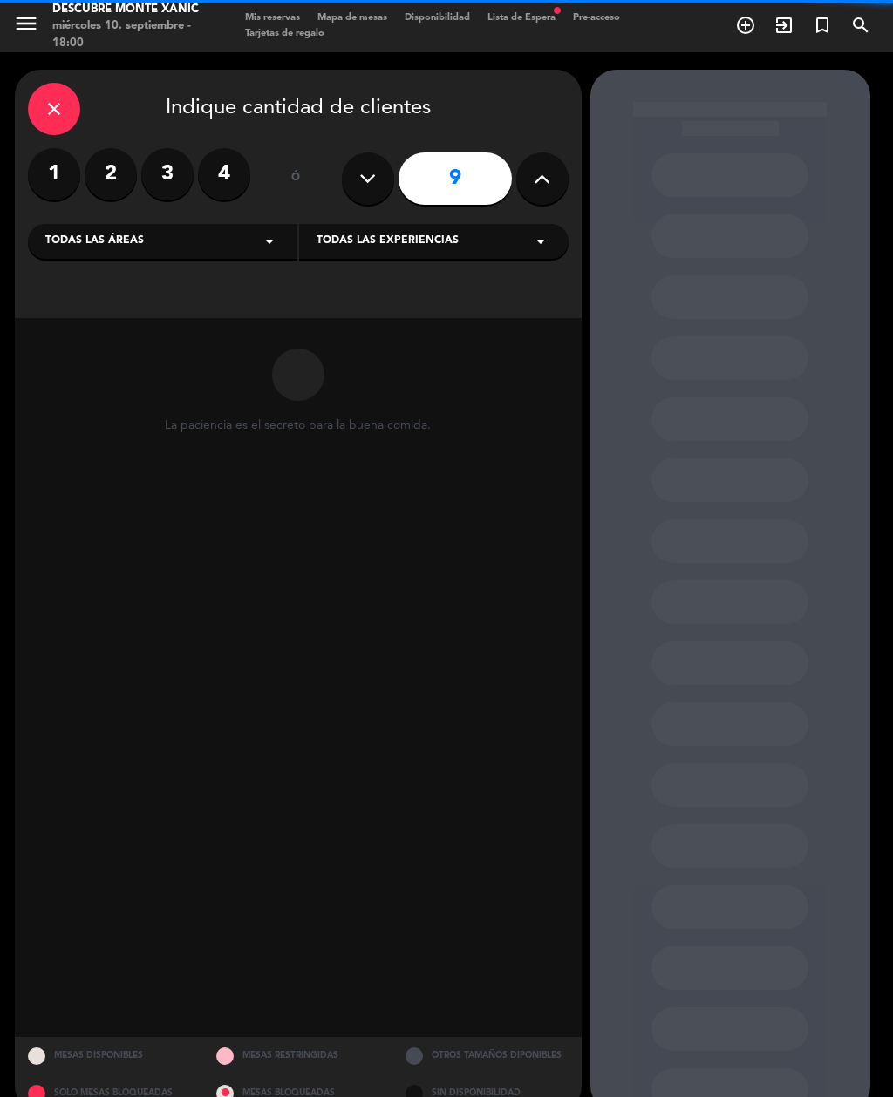
click at [374, 181] on icon at bounding box center [367, 179] width 17 height 26
click at [377, 182] on button at bounding box center [368, 179] width 52 height 52
click at [555, 187] on button at bounding box center [542, 179] width 52 height 52
click at [547, 193] on button at bounding box center [542, 179] width 52 height 52
type input "9"
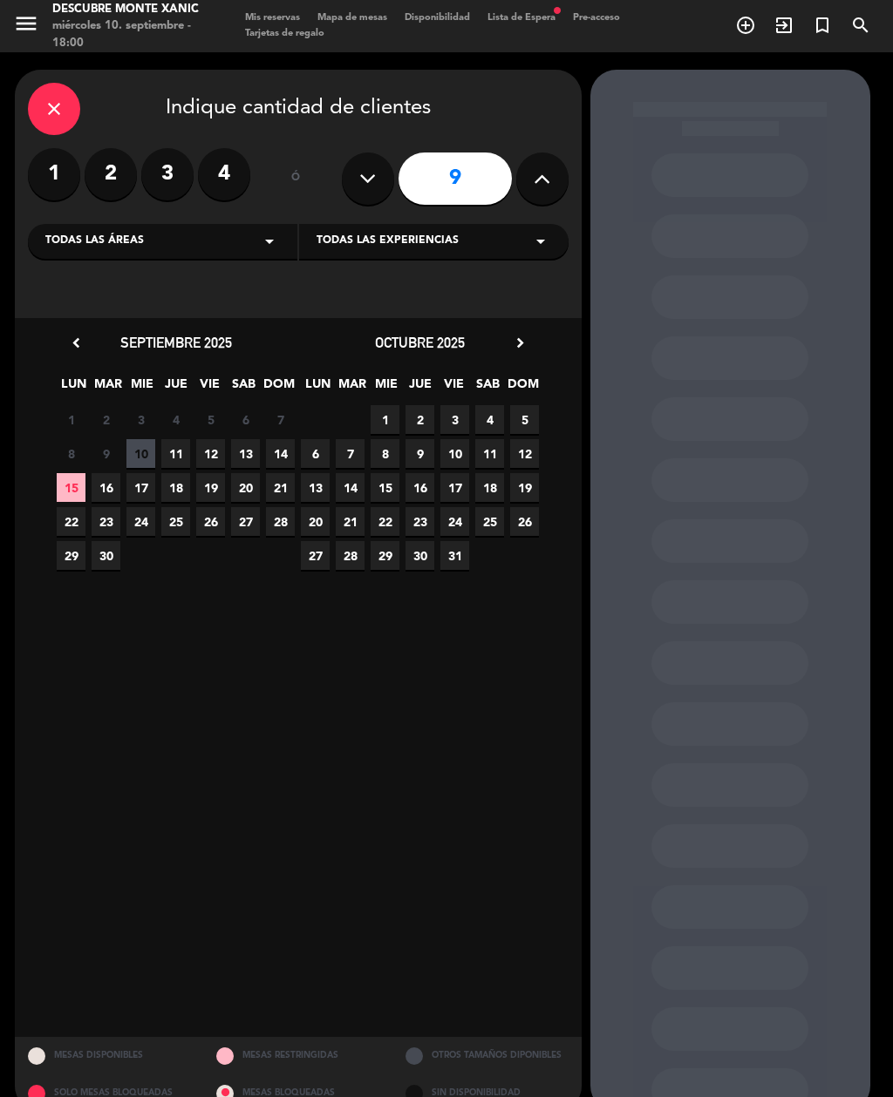
click at [254, 491] on span "20" at bounding box center [245, 487] width 29 height 29
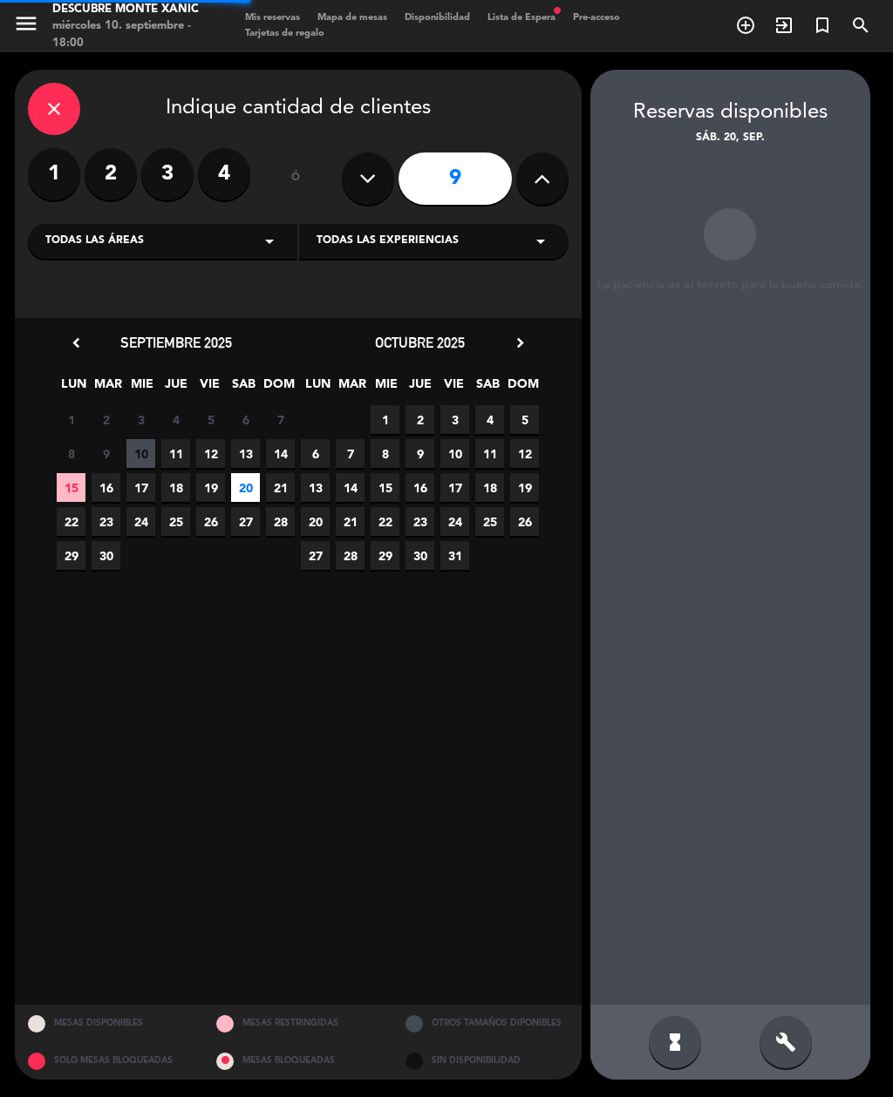
scroll to position [56, 0]
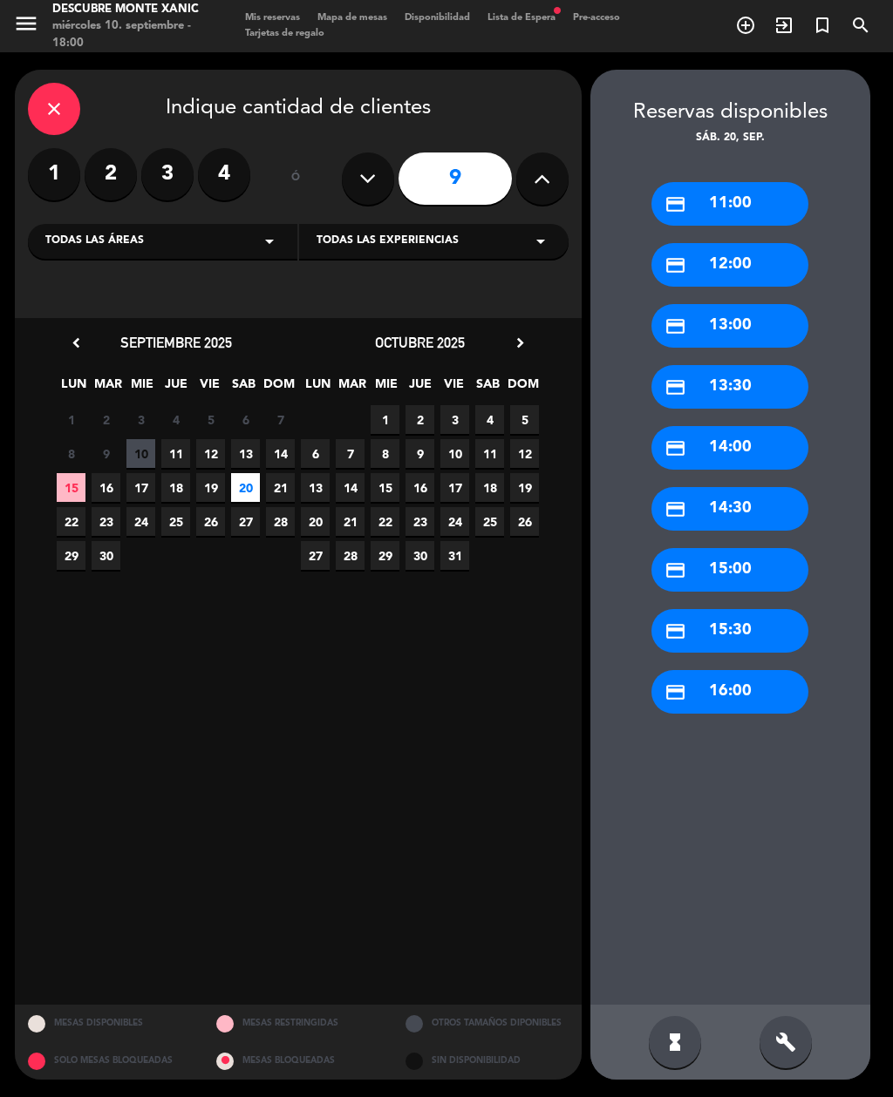
click at [753, 304] on div "credit_card 13:00" at bounding box center [729, 326] width 157 height 44
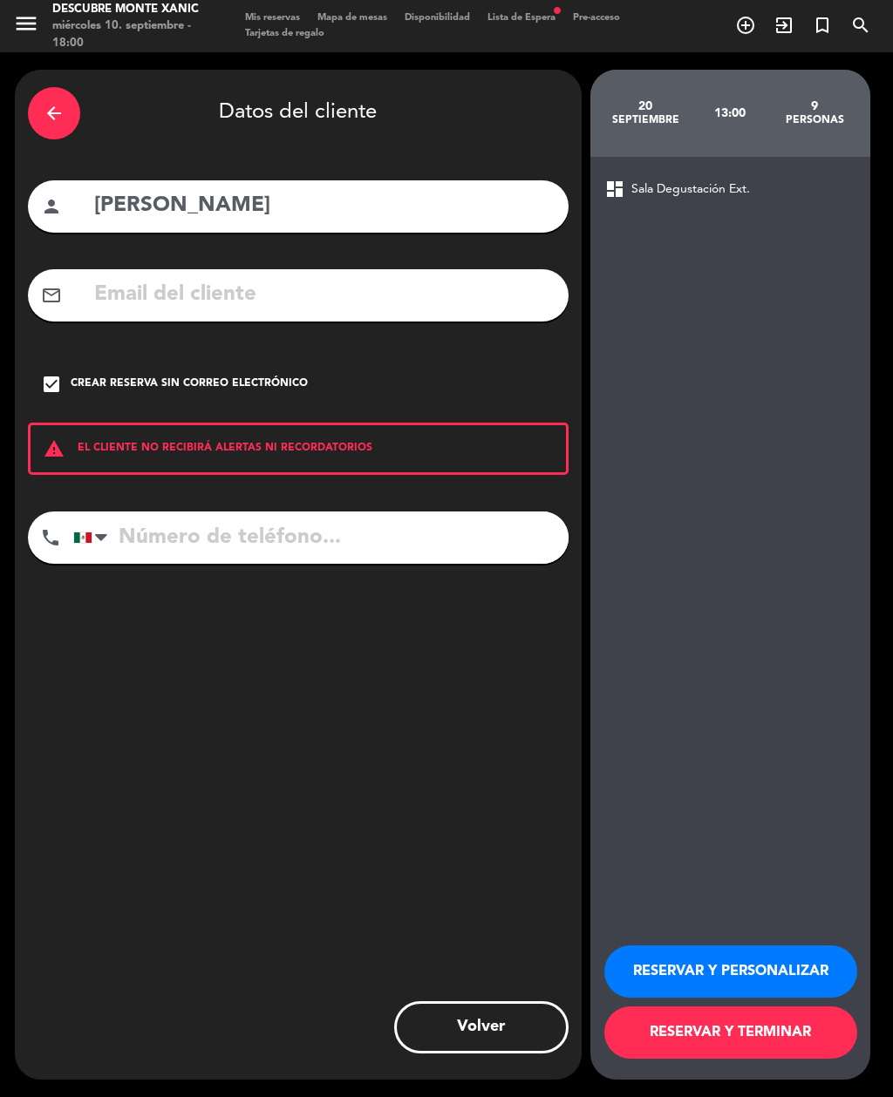
click at [768, 956] on button "RESERVAR Y PERSONALIZAR" at bounding box center [730, 972] width 253 height 52
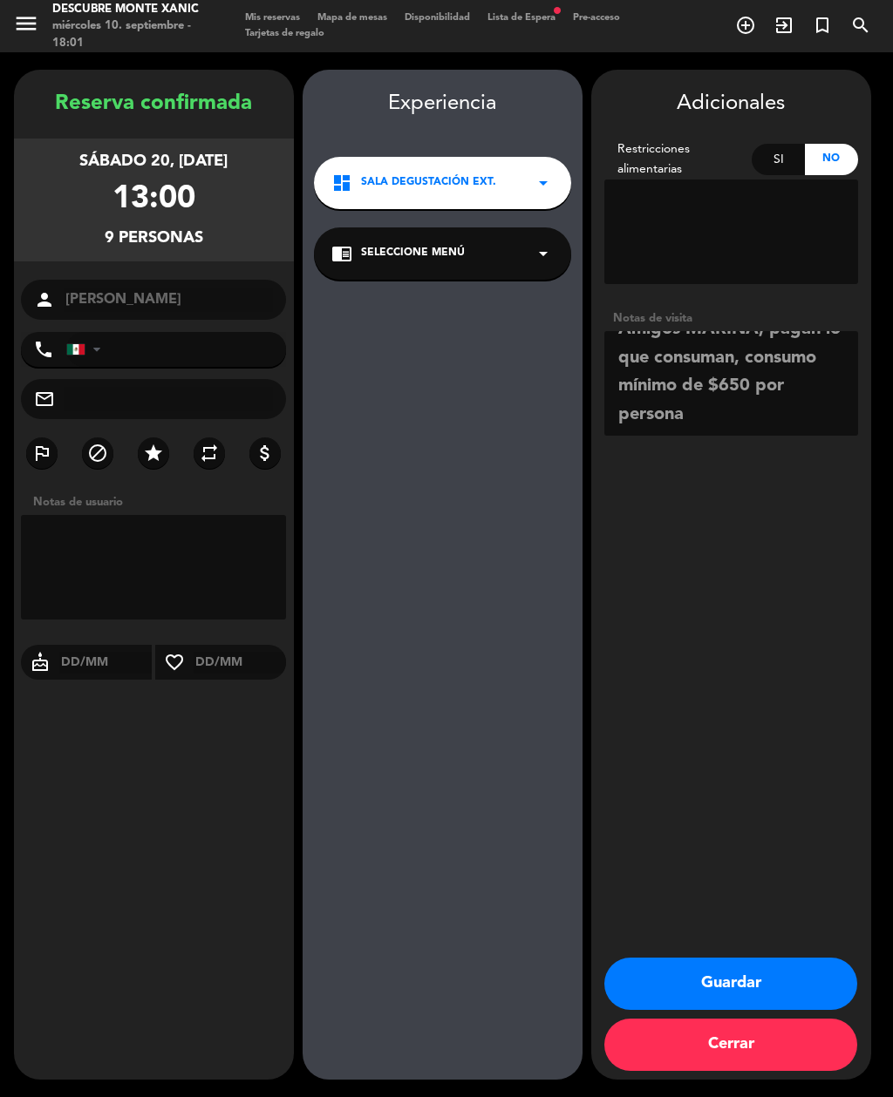
scroll to position [21, 0]
click at [749, 356] on textarea at bounding box center [731, 383] width 254 height 105
type textarea "Amigos MARINA, pagan lo que consuman, consumo mínimo de $650 por persona 15 per…"
click at [853, 618] on div "Adicionales Restricciones alimentarias Si No Notas de visita Guardar Cerrar" at bounding box center [731, 575] width 280 height 1010
click at [791, 984] on button "Guardar" at bounding box center [730, 984] width 253 height 52
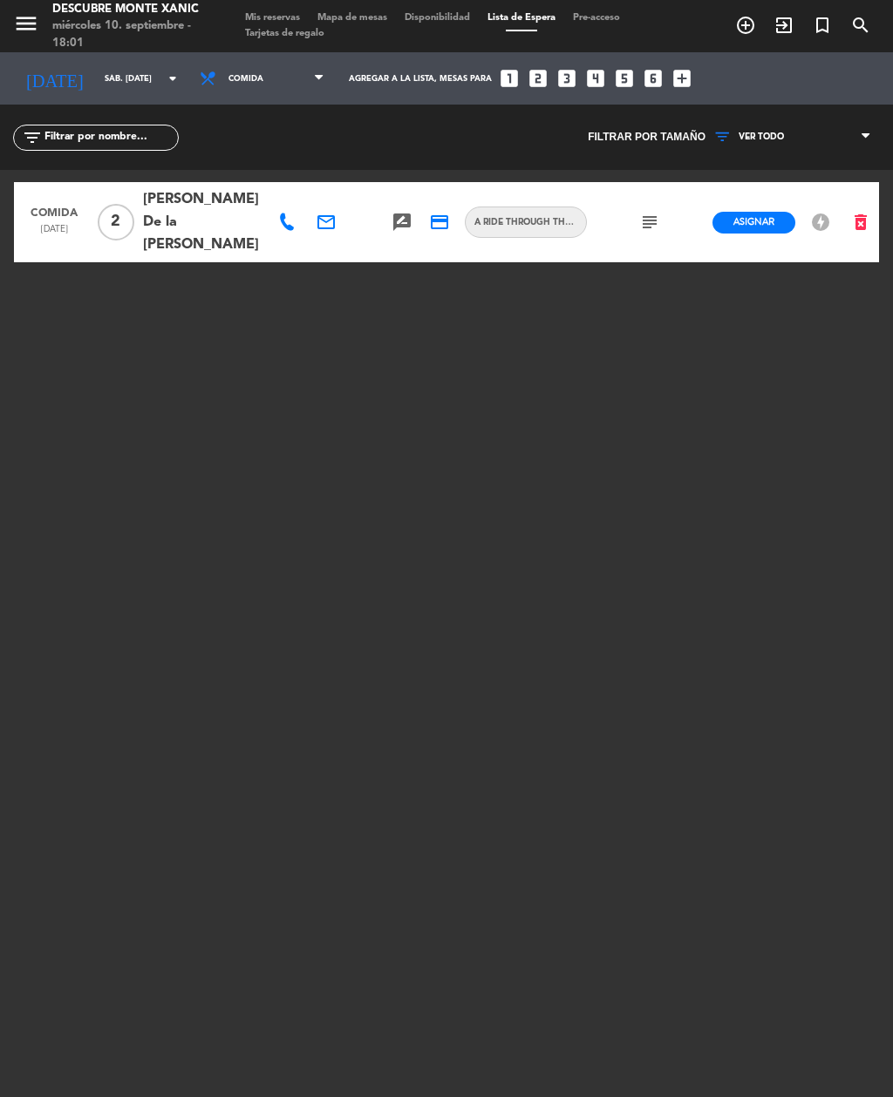
click at [273, 21] on span "Mis reservas" at bounding box center [272, 18] width 72 height 10
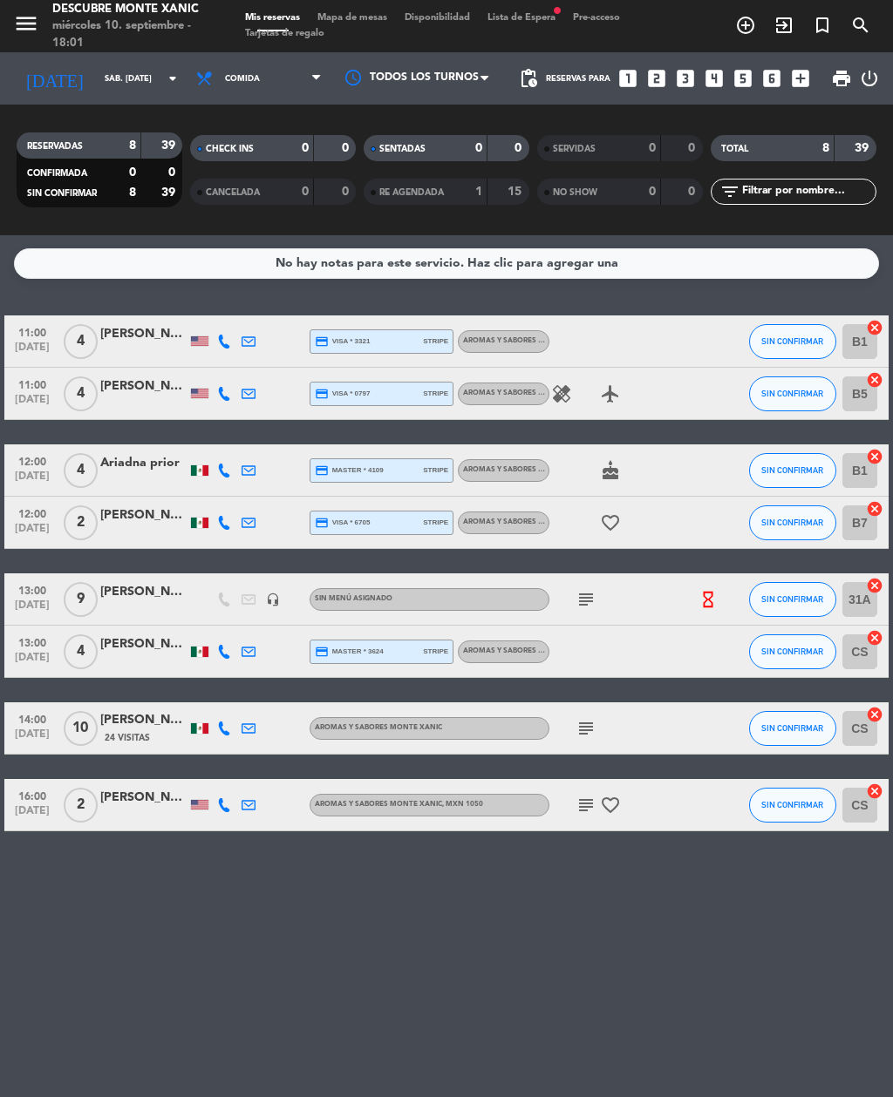
click at [134, 65] on input "sáb. [DATE]" at bounding box center [153, 78] width 114 height 27
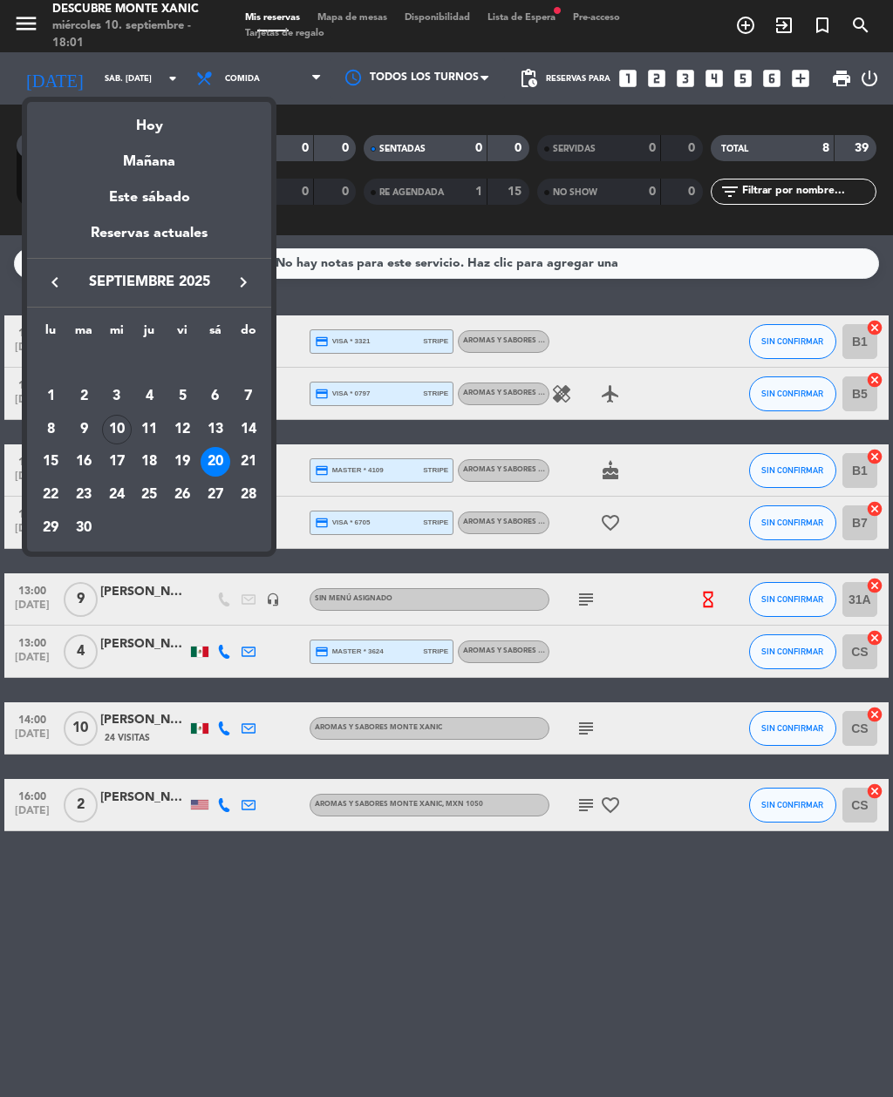
click at [214, 400] on div "6" at bounding box center [215, 397] width 30 height 30
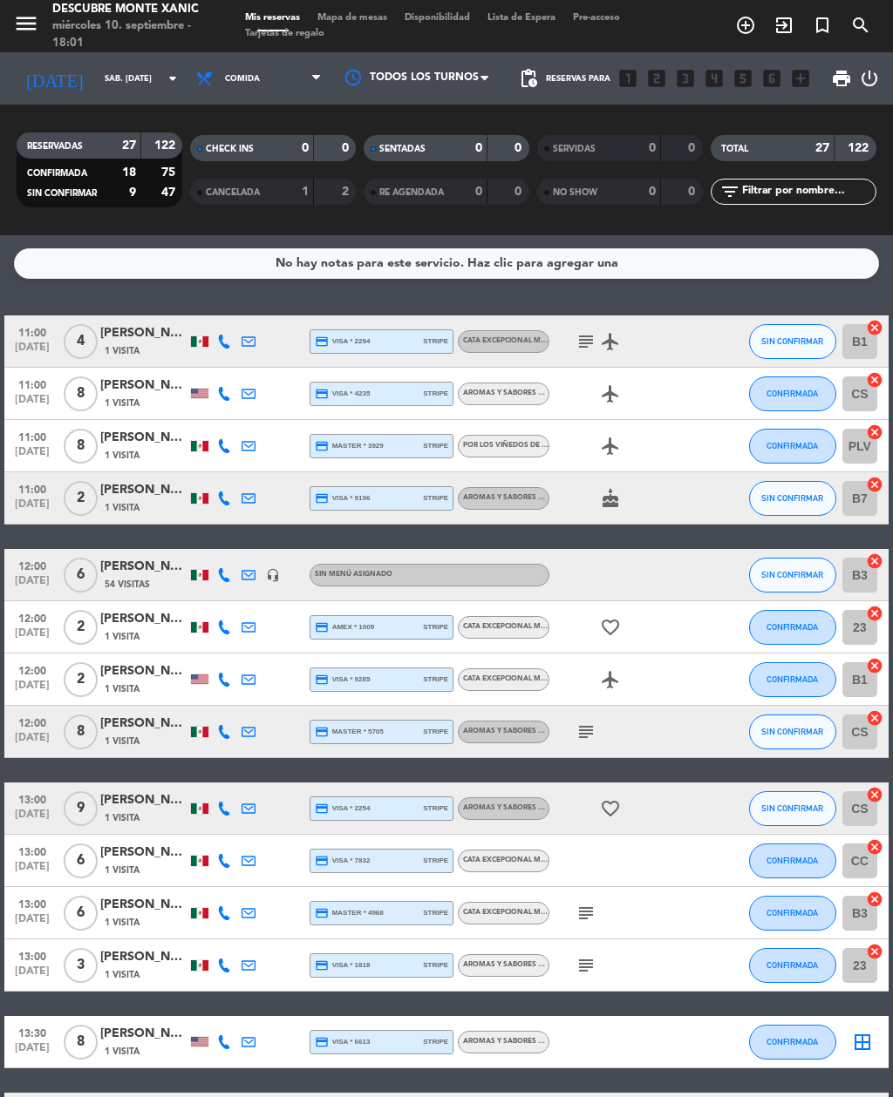
click at [113, 69] on input "sáb. [DATE]" at bounding box center [153, 78] width 114 height 27
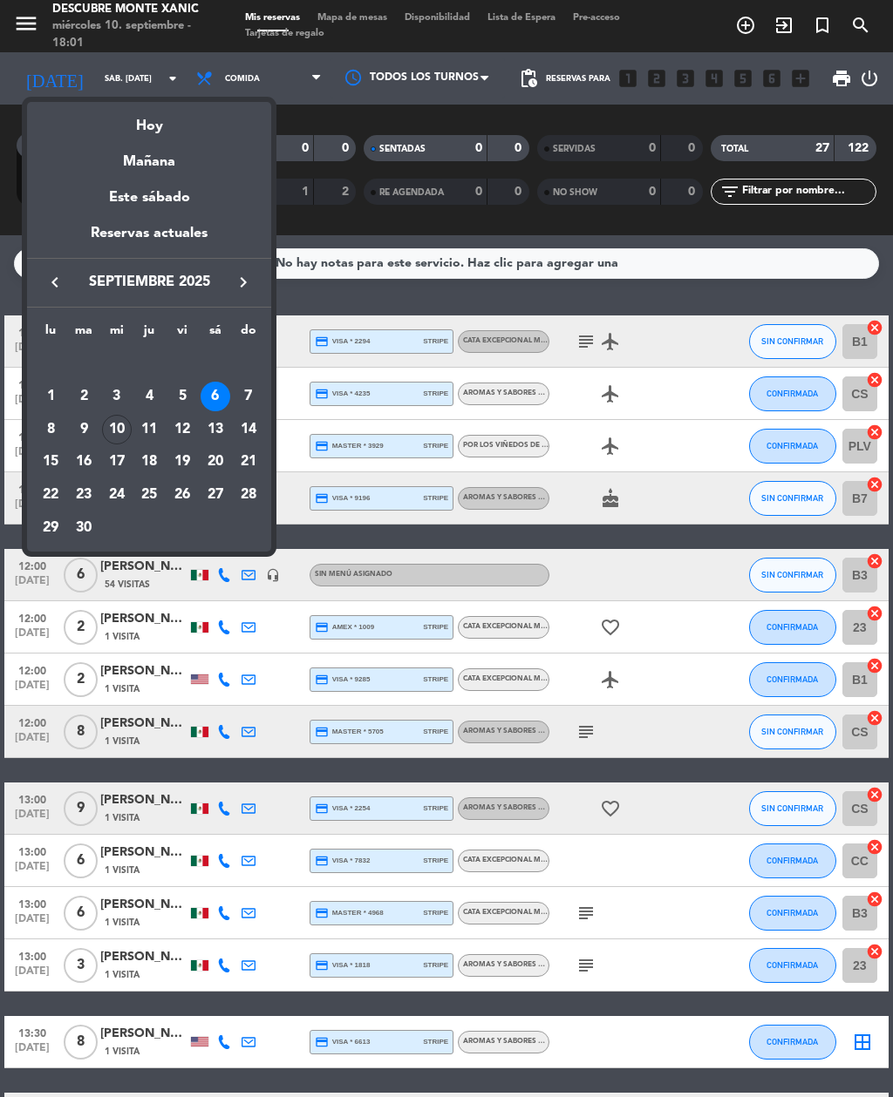
click at [221, 428] on div "13" at bounding box center [215, 430] width 30 height 30
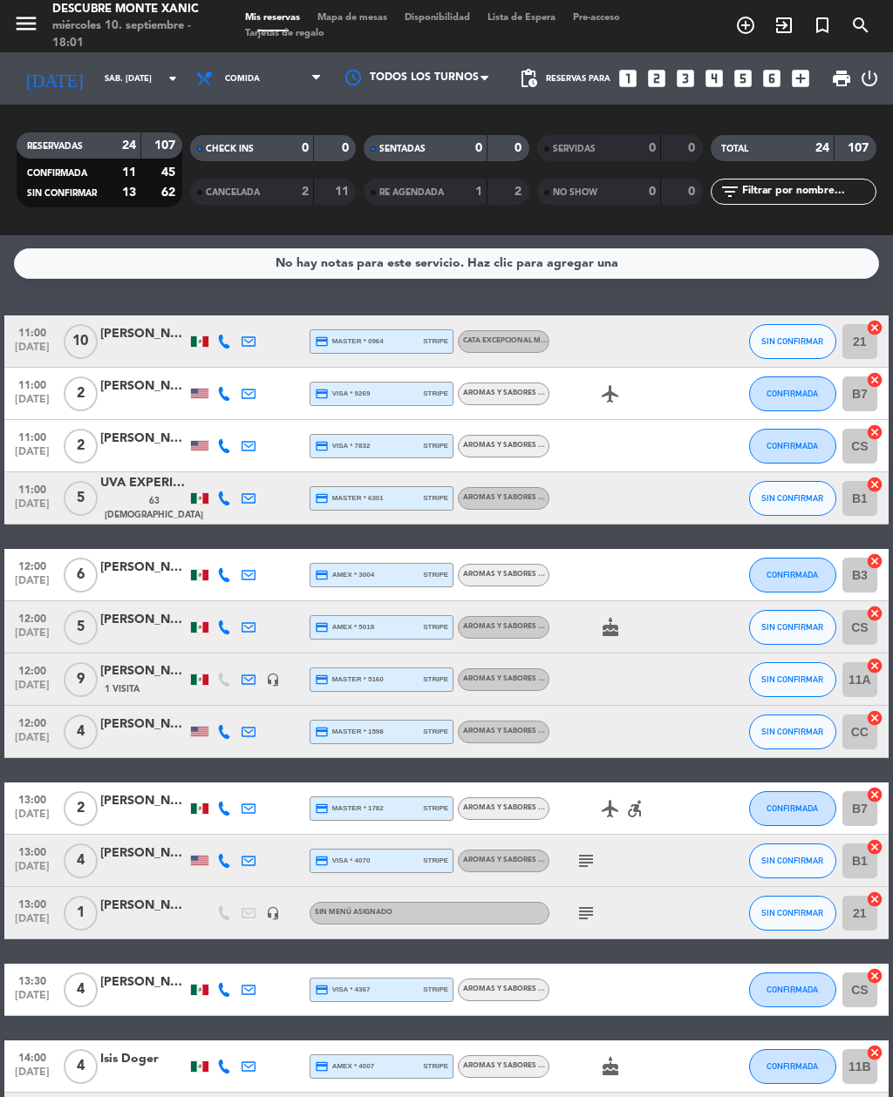
click at [150, 65] on input "sáb. [DATE]" at bounding box center [153, 78] width 114 height 27
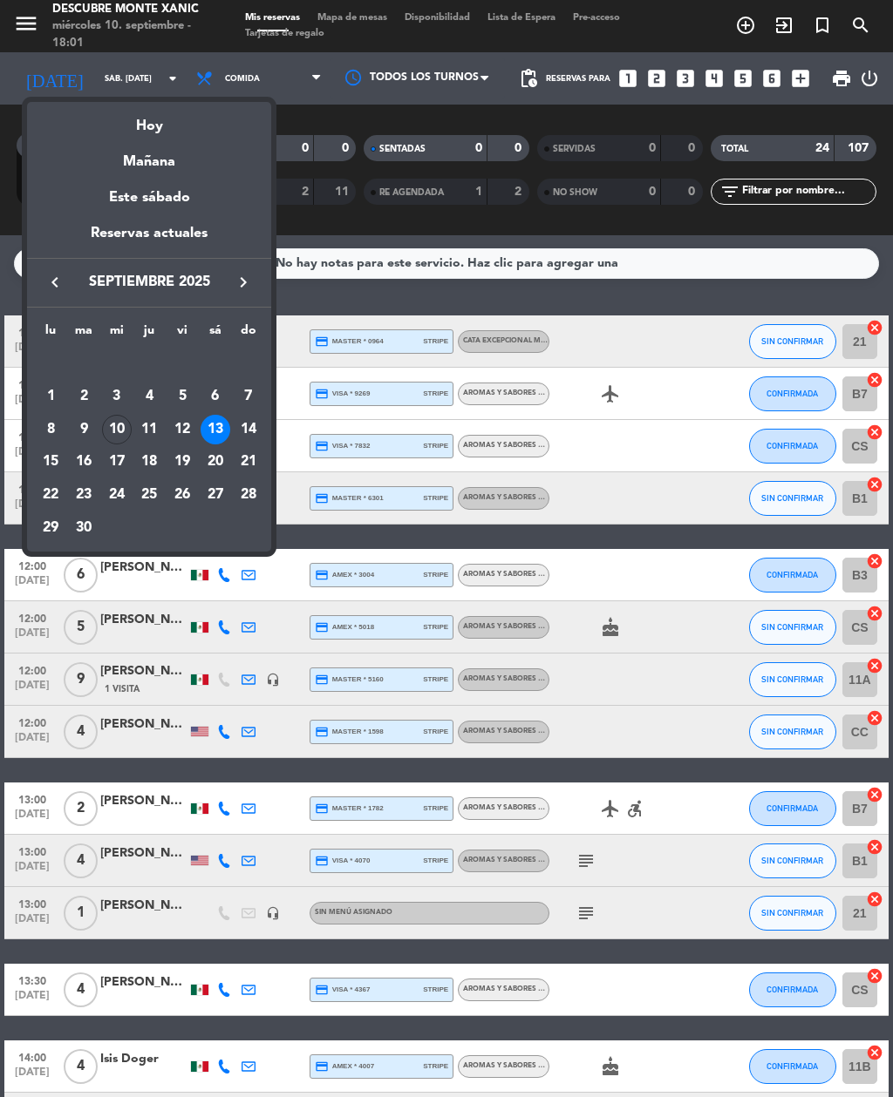
click at [186, 436] on div "12" at bounding box center [182, 430] width 30 height 30
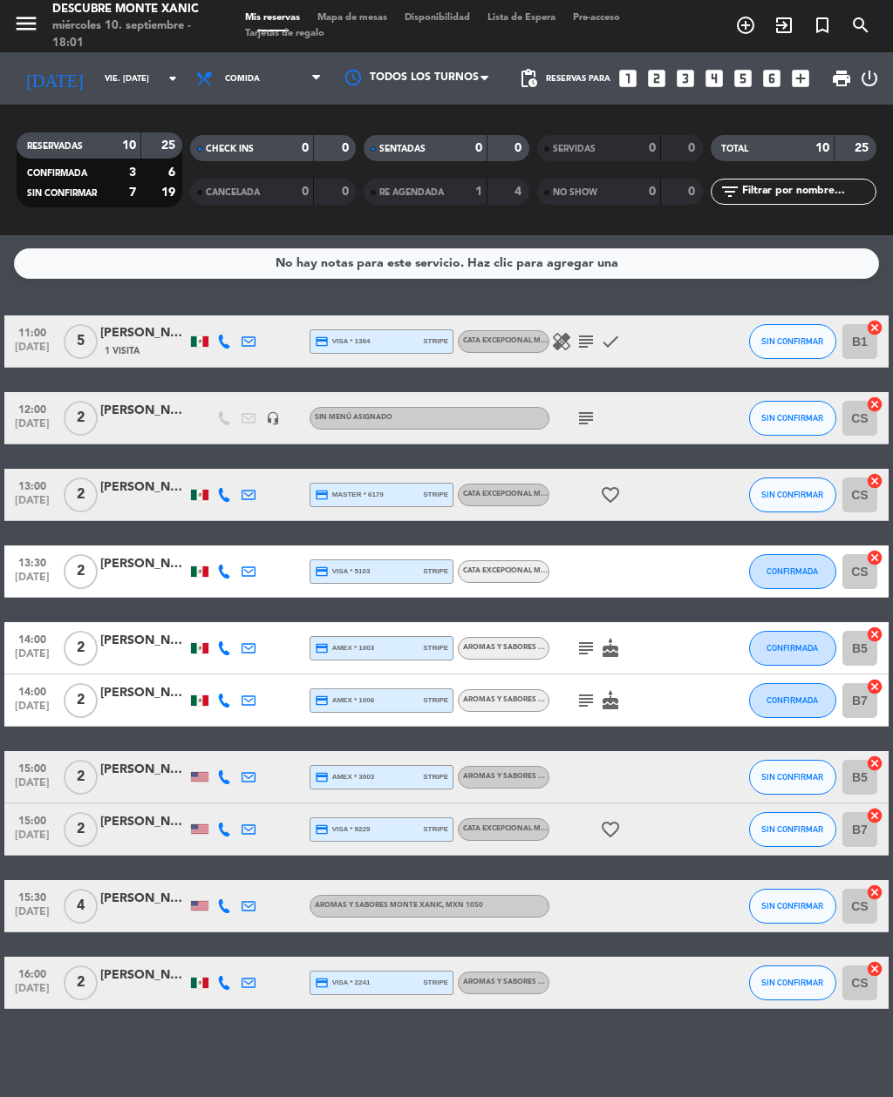
scroll to position [28, 0]
click at [609, 399] on div "subject" at bounding box center [622, 417] width 146 height 51
click at [582, 408] on icon "subject" at bounding box center [585, 418] width 21 height 21
click at [688, 350] on div "11:00 [DATE] 5 [PERSON_NAME] 1 Visita credit_card visa * 1384 stripe Cata Excep…" at bounding box center [446, 663] width 884 height 694
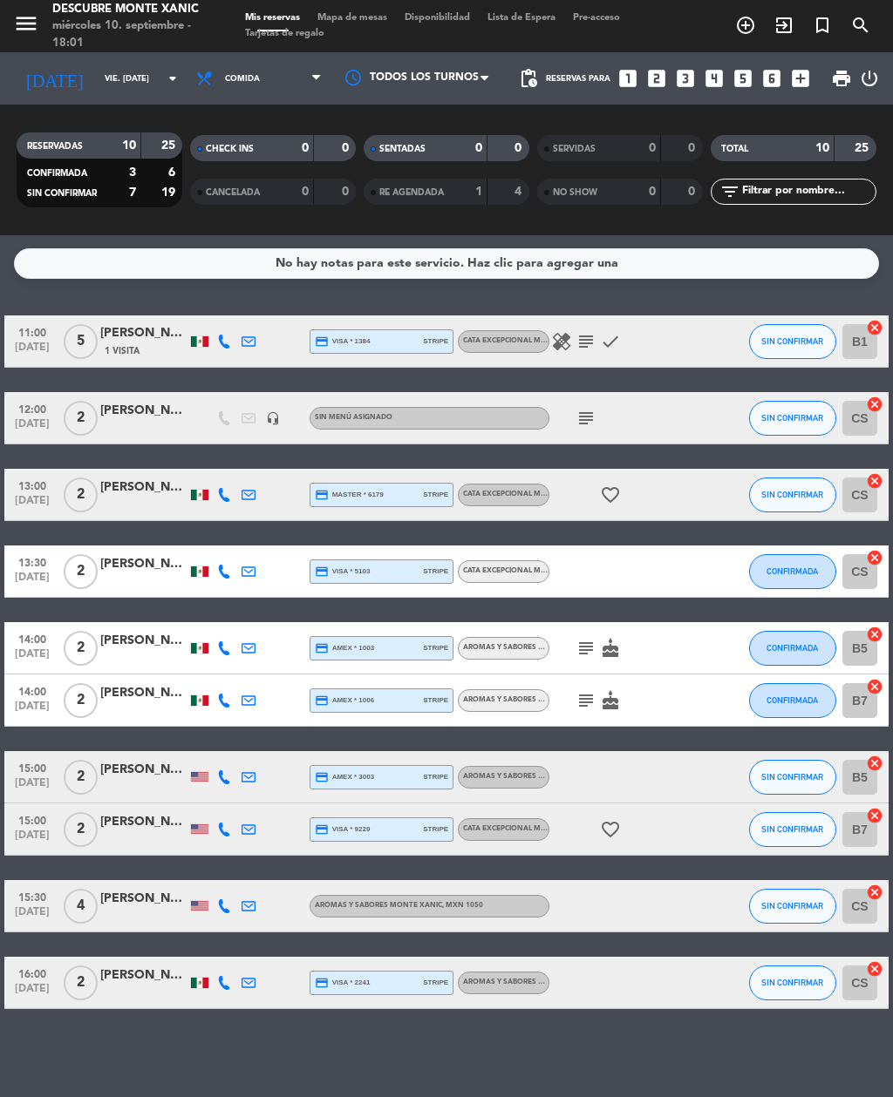
click at [133, 83] on input "vie. [DATE]" at bounding box center [153, 78] width 114 height 27
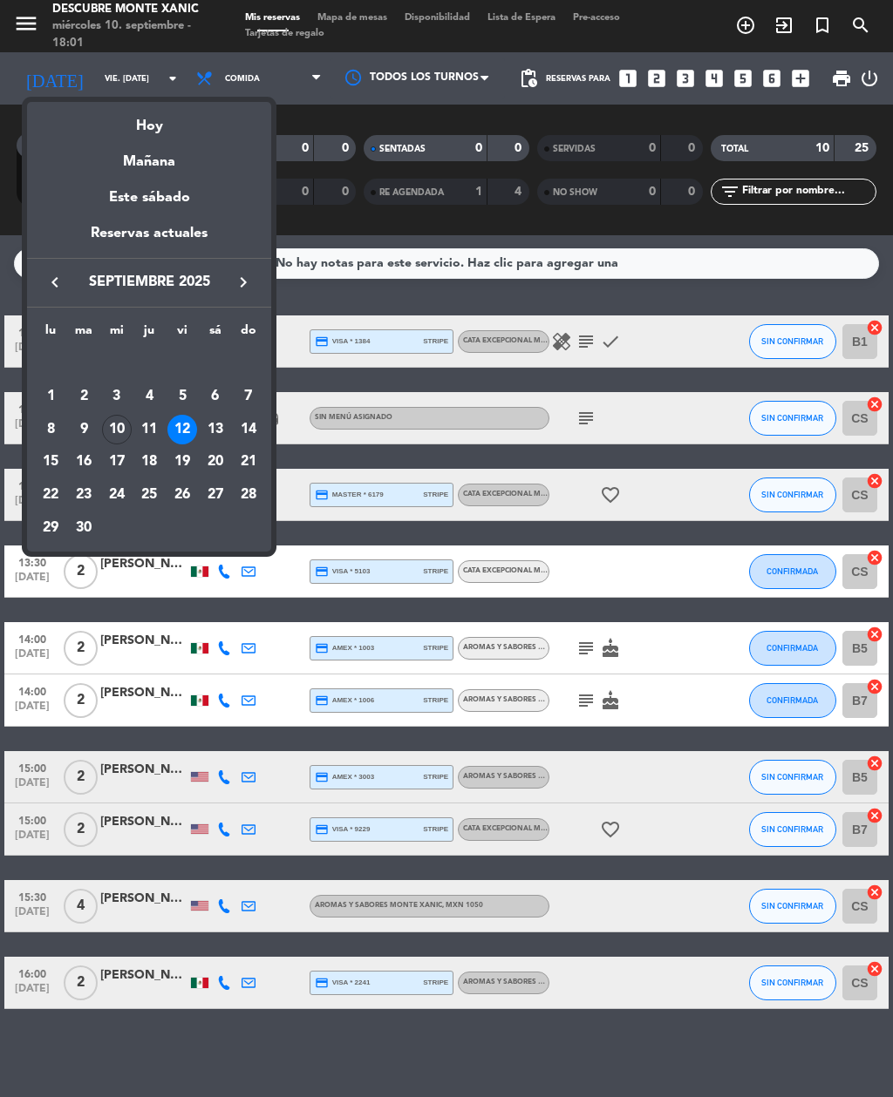
click at [222, 442] on td "13" at bounding box center [215, 429] width 33 height 33
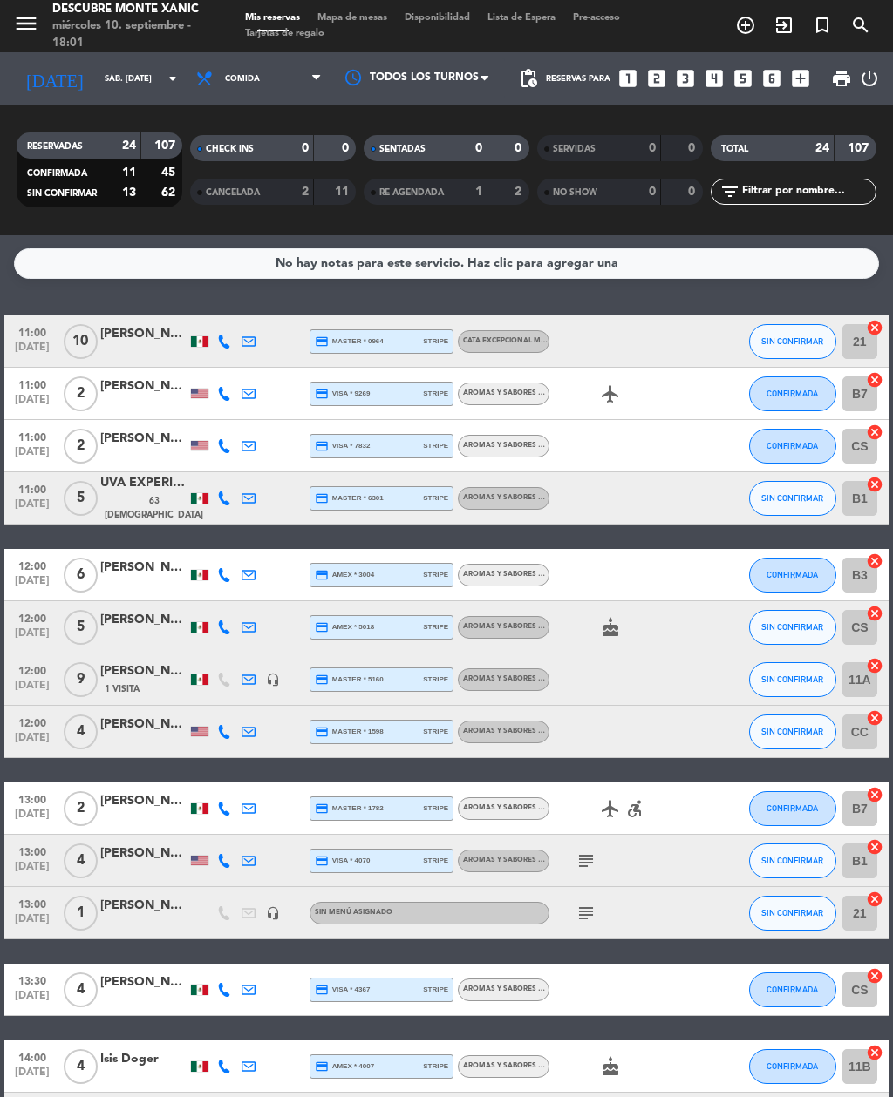
click at [135, 82] on input "sáb. [DATE]" at bounding box center [153, 78] width 114 height 27
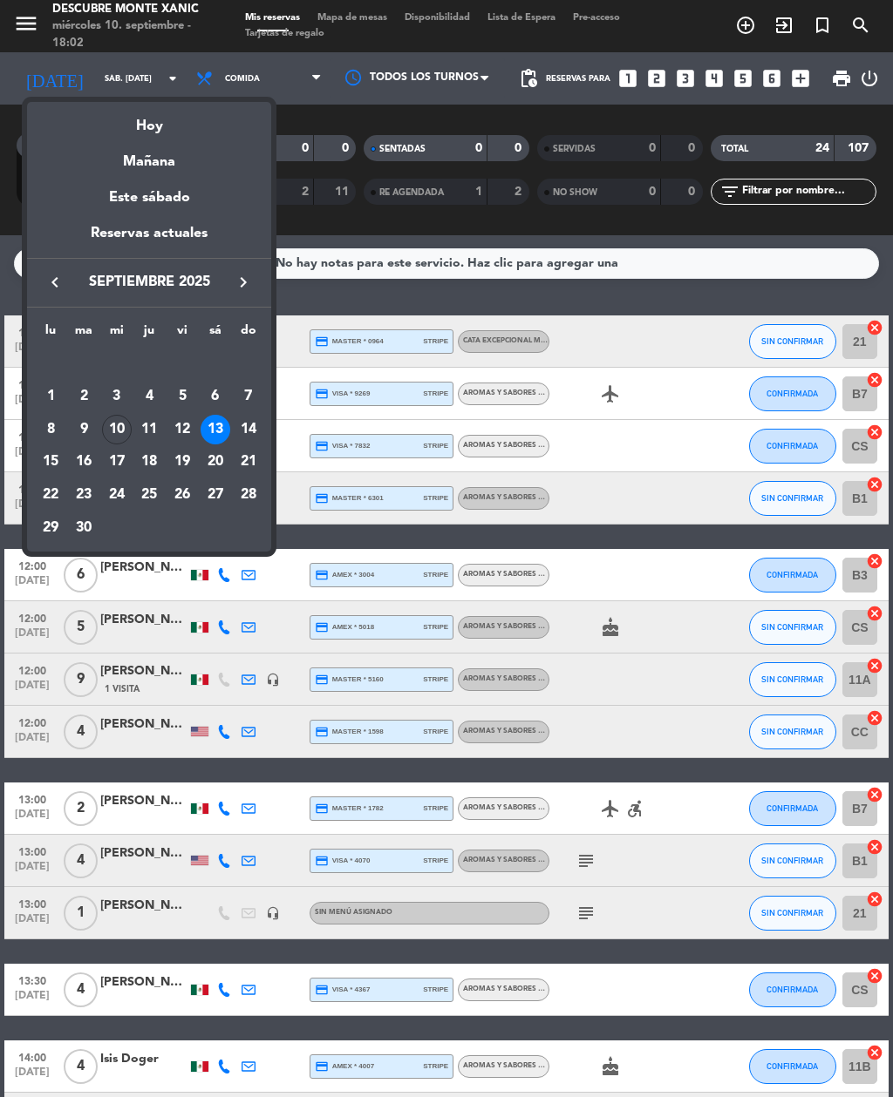
click at [251, 426] on div "14" at bounding box center [249, 430] width 30 height 30
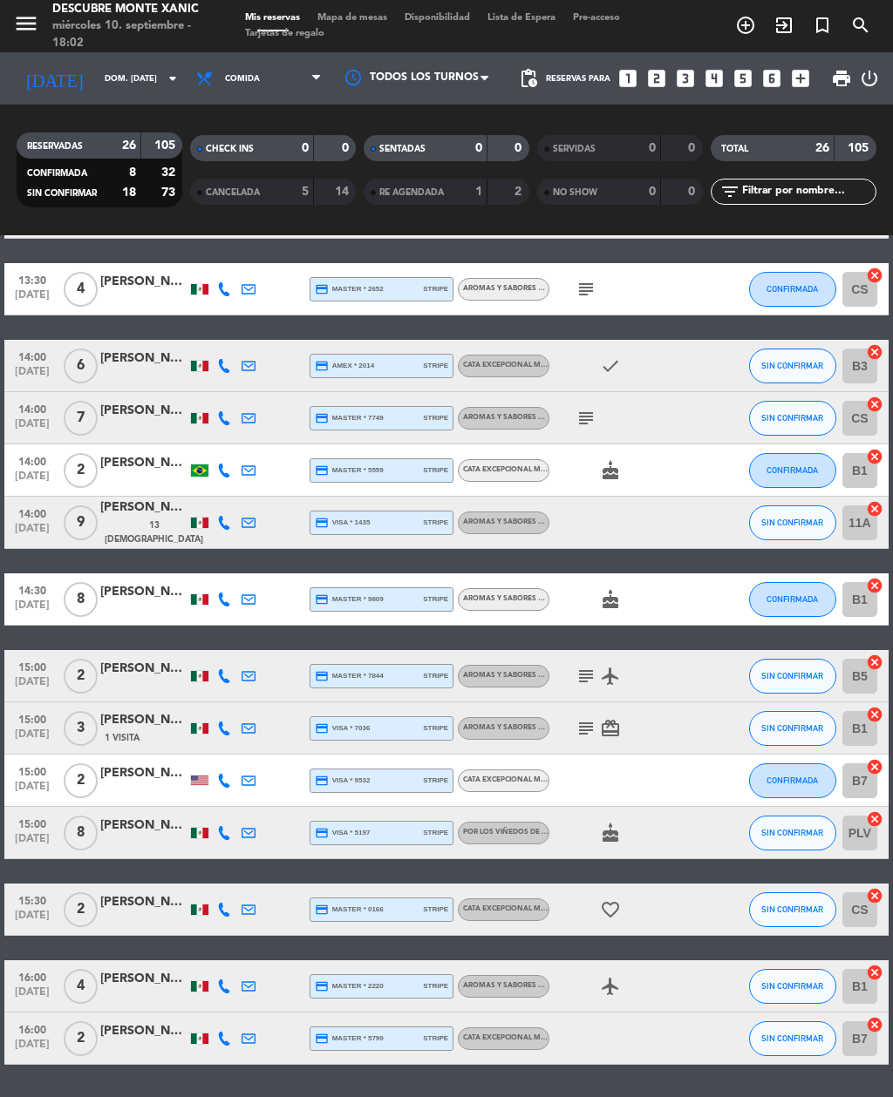
scroll to position [805, 0]
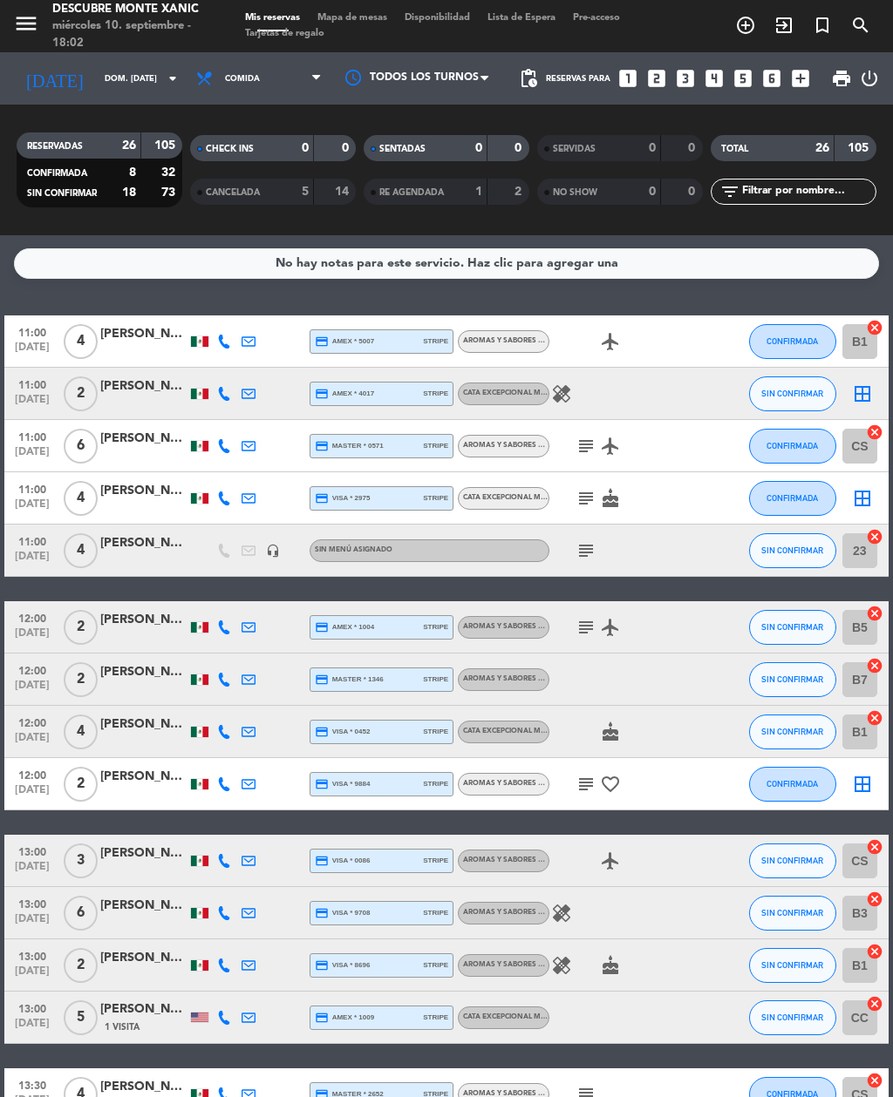
click at [141, 86] on input "dom. [DATE]" at bounding box center [153, 78] width 114 height 27
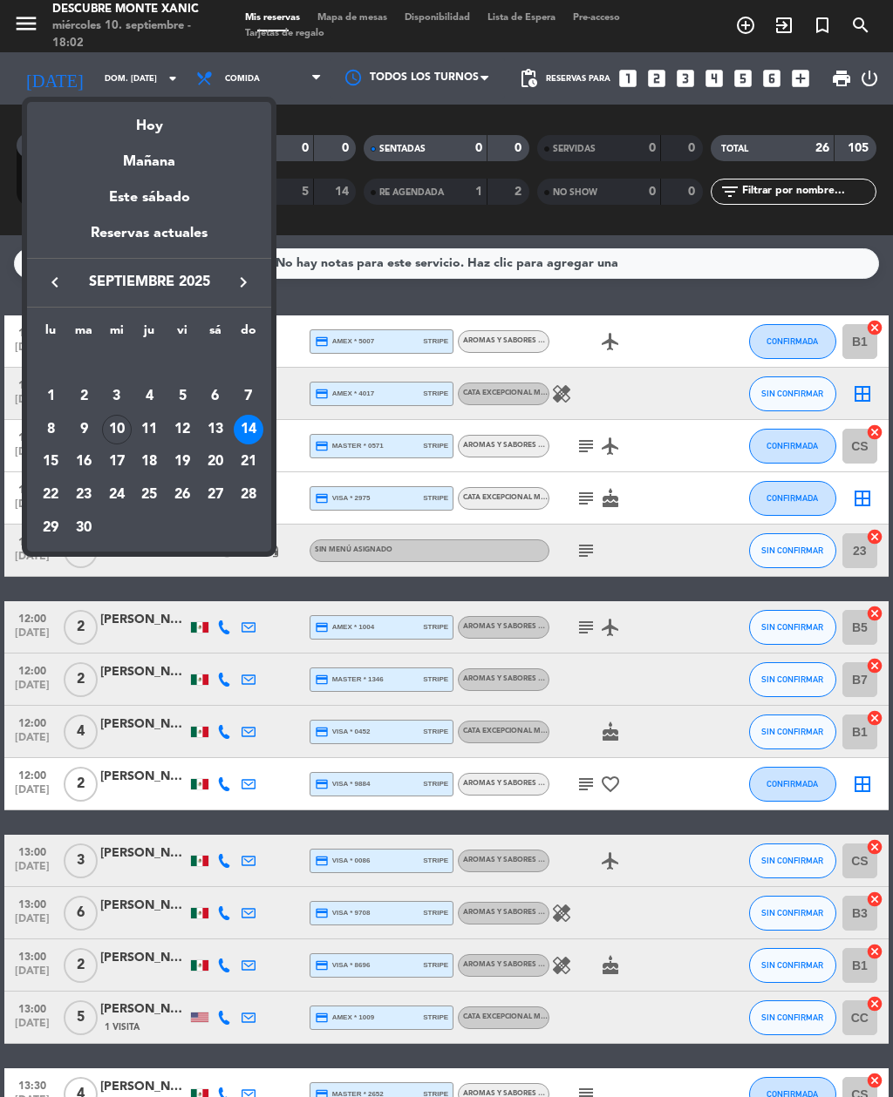
scroll to position [0, 0]
click at [50, 464] on div "15" at bounding box center [51, 462] width 30 height 30
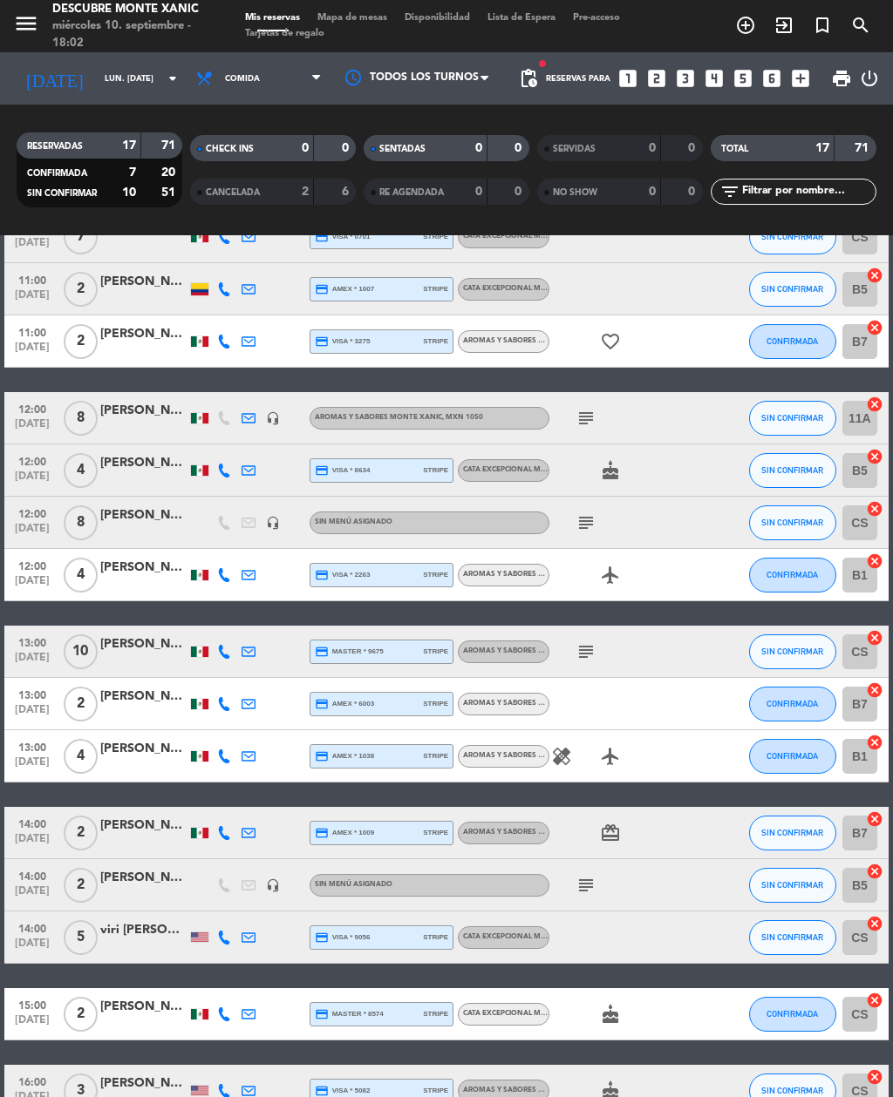
scroll to position [105, 0]
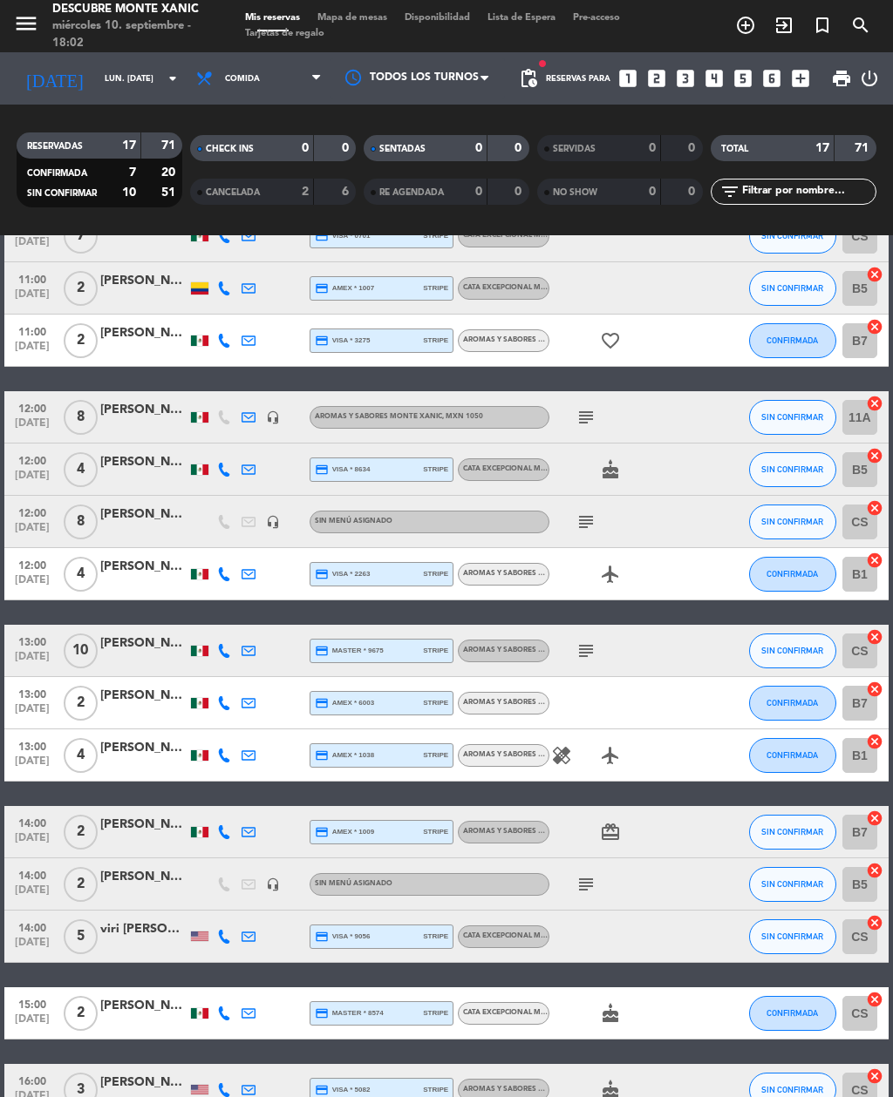
click at [594, 513] on icon "subject" at bounding box center [585, 522] width 21 height 21
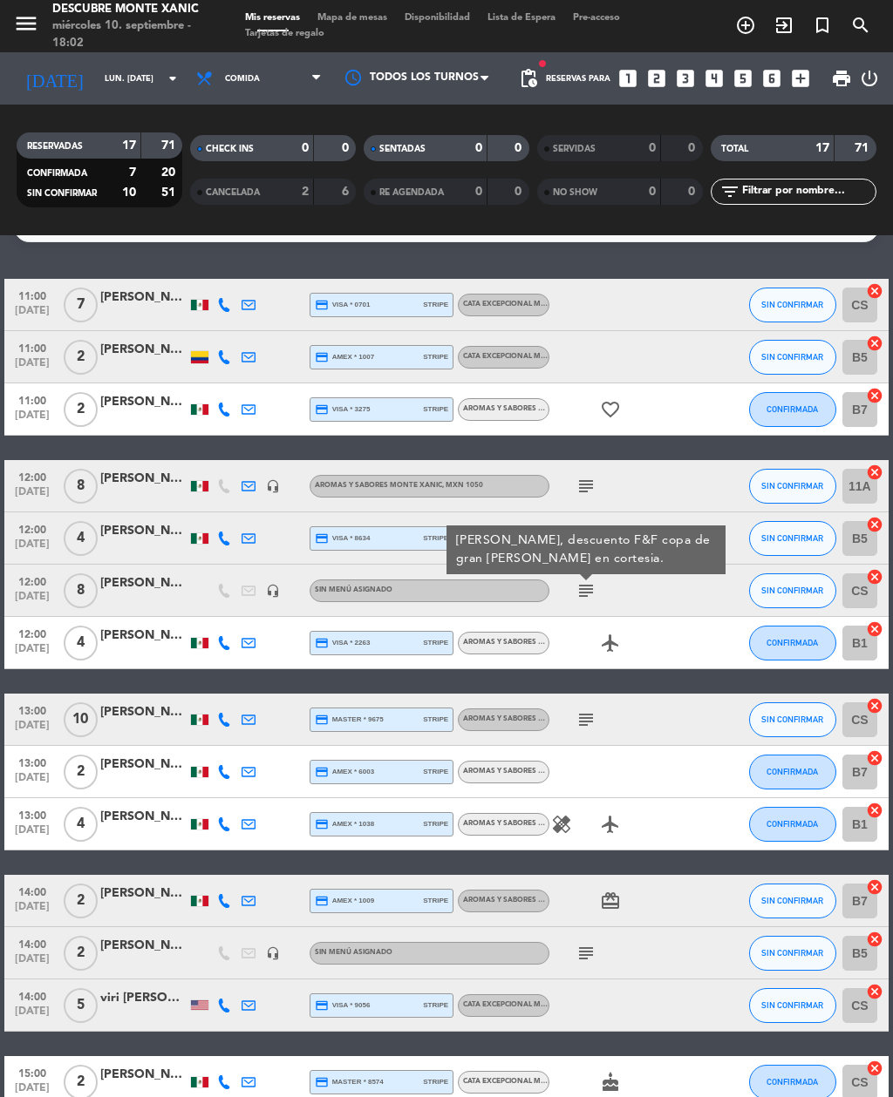
scroll to position [31, 0]
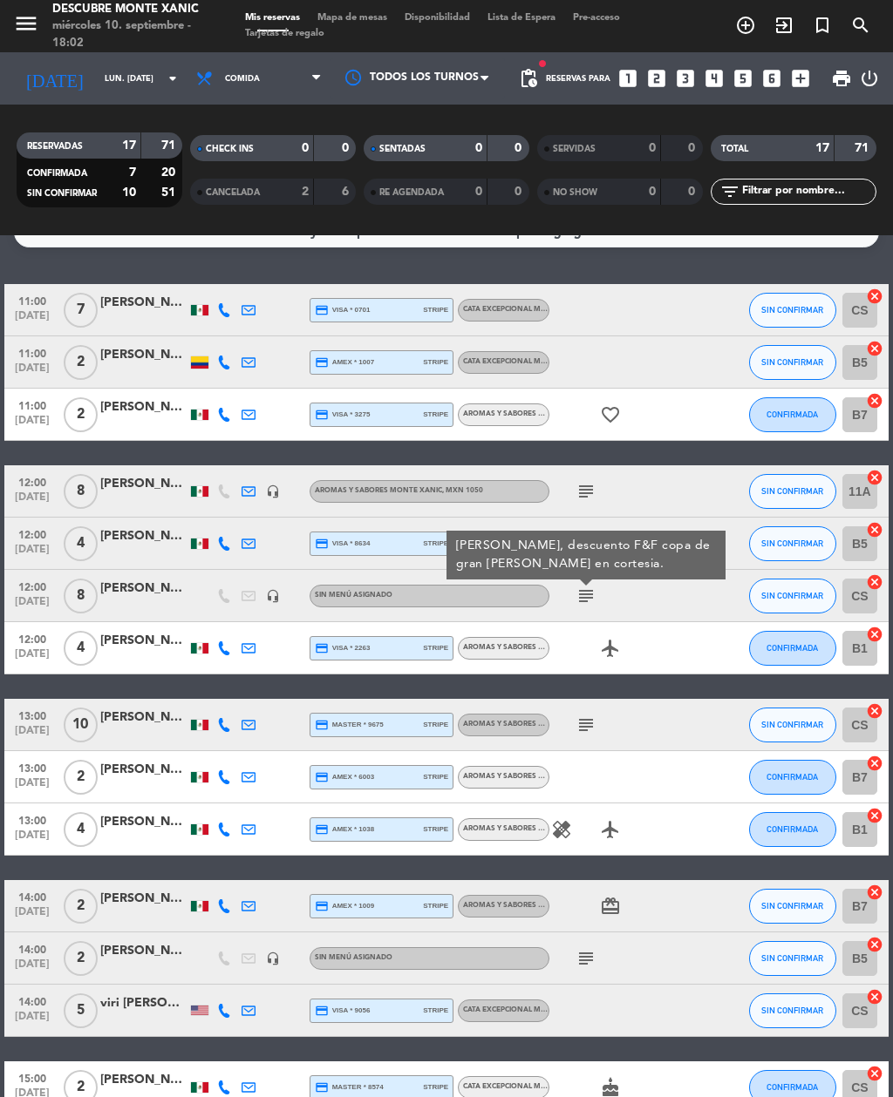
click at [126, 74] on input "lun. [DATE]" at bounding box center [153, 78] width 114 height 27
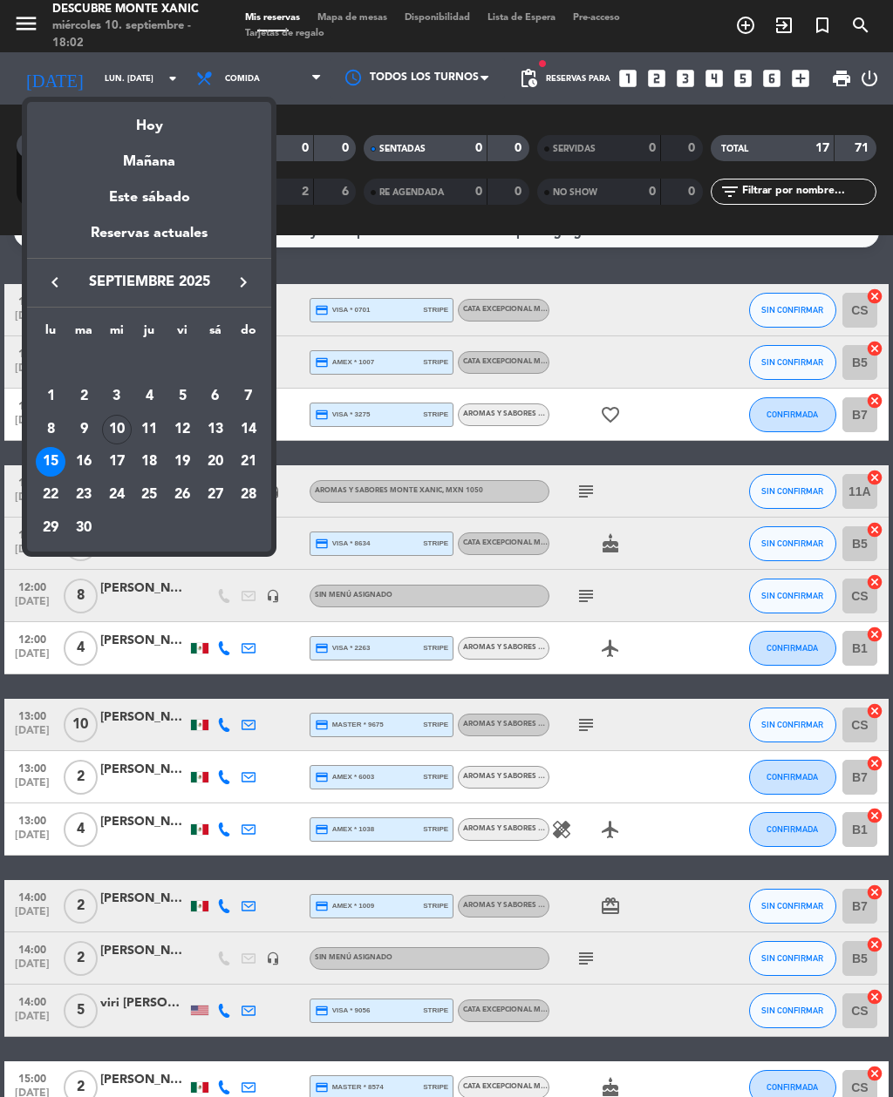
click at [258, 426] on div "14" at bounding box center [249, 430] width 30 height 30
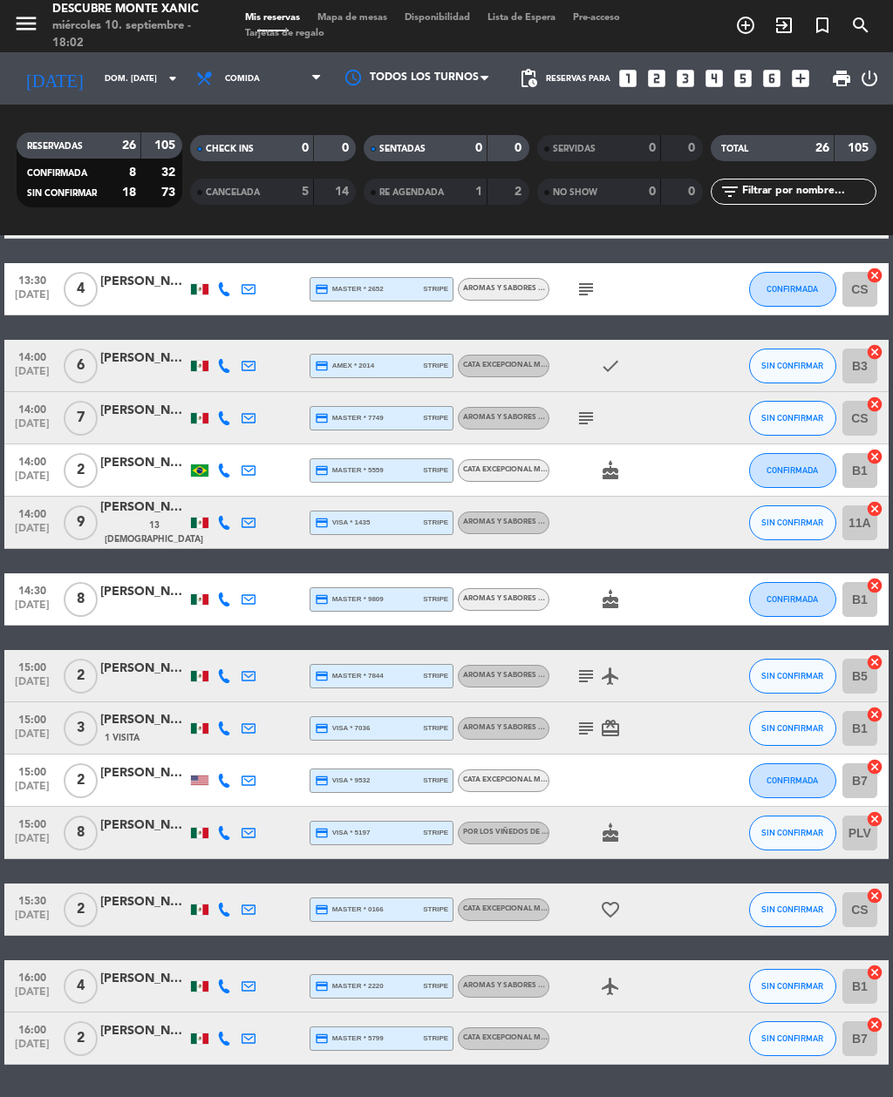
scroll to position [805, 0]
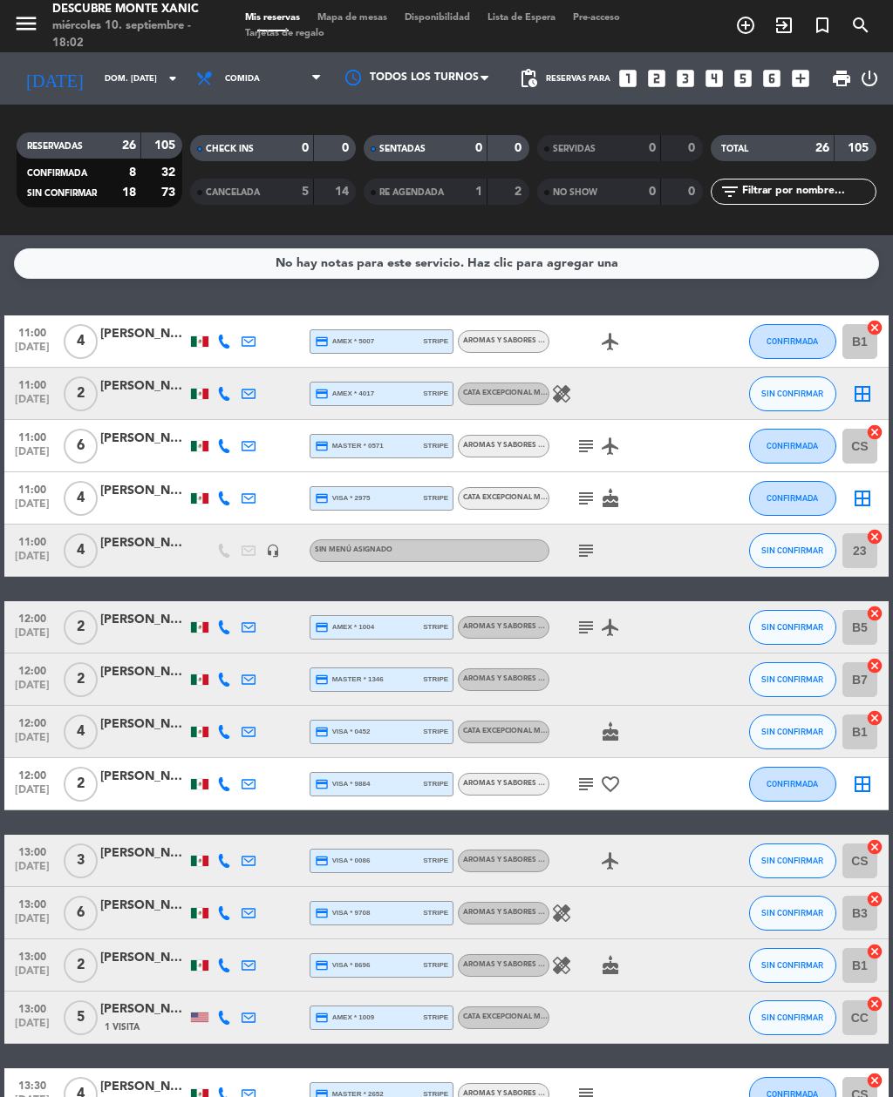
click at [141, 74] on input "dom. [DATE]" at bounding box center [153, 78] width 114 height 27
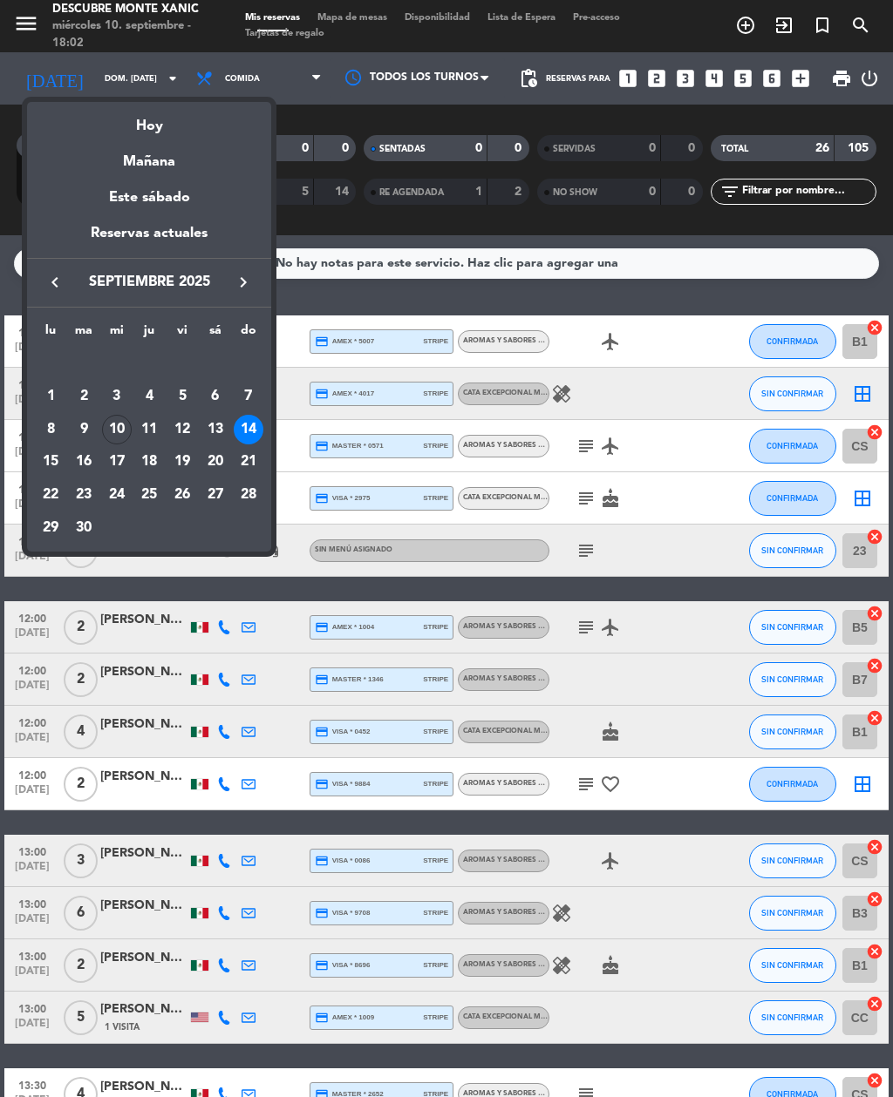
scroll to position [0, 0]
click at [47, 470] on div "15" at bounding box center [51, 462] width 30 height 30
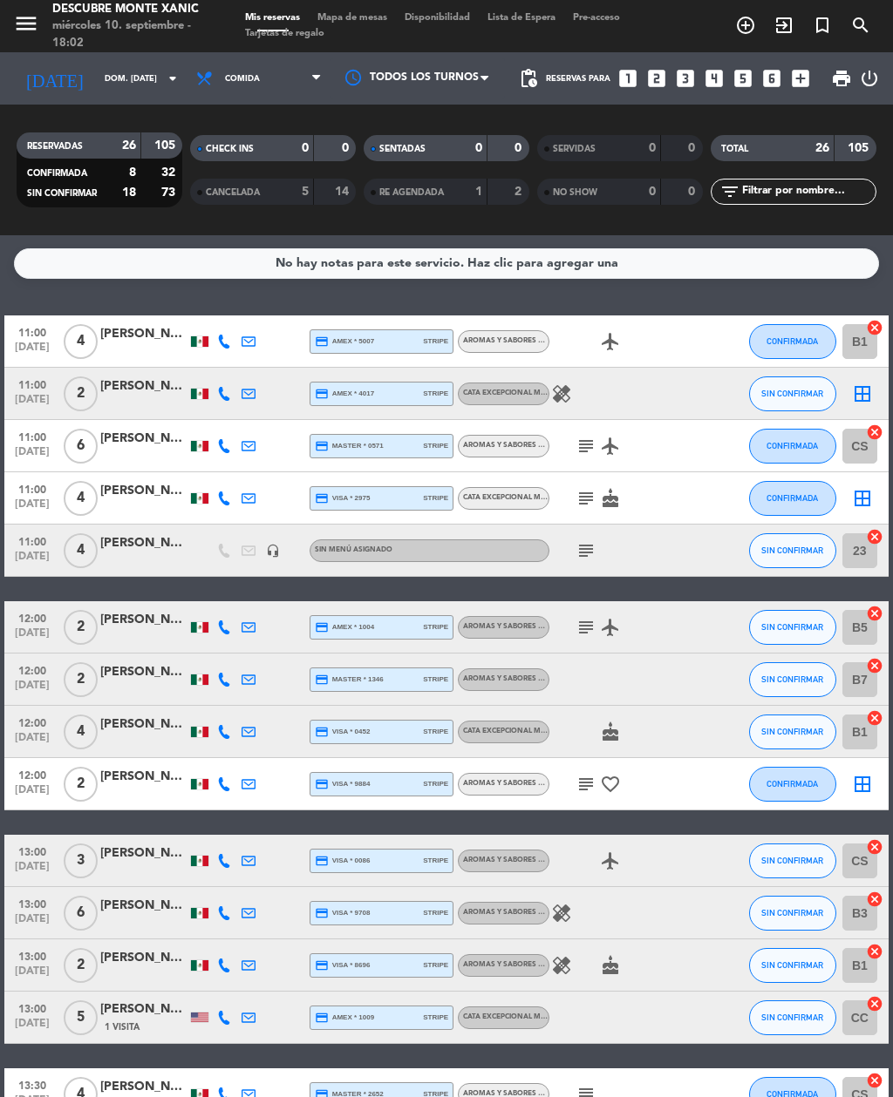
type input "lun. [DATE]"
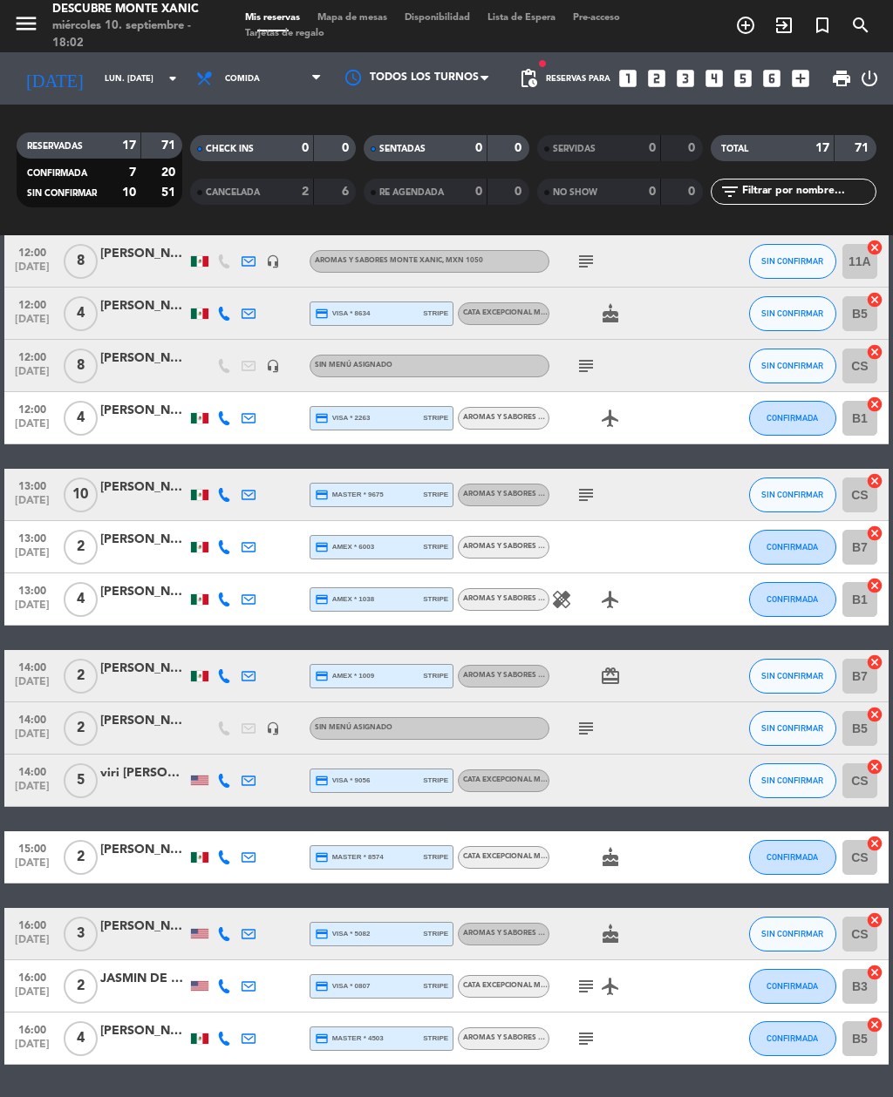
scroll to position [261, 0]
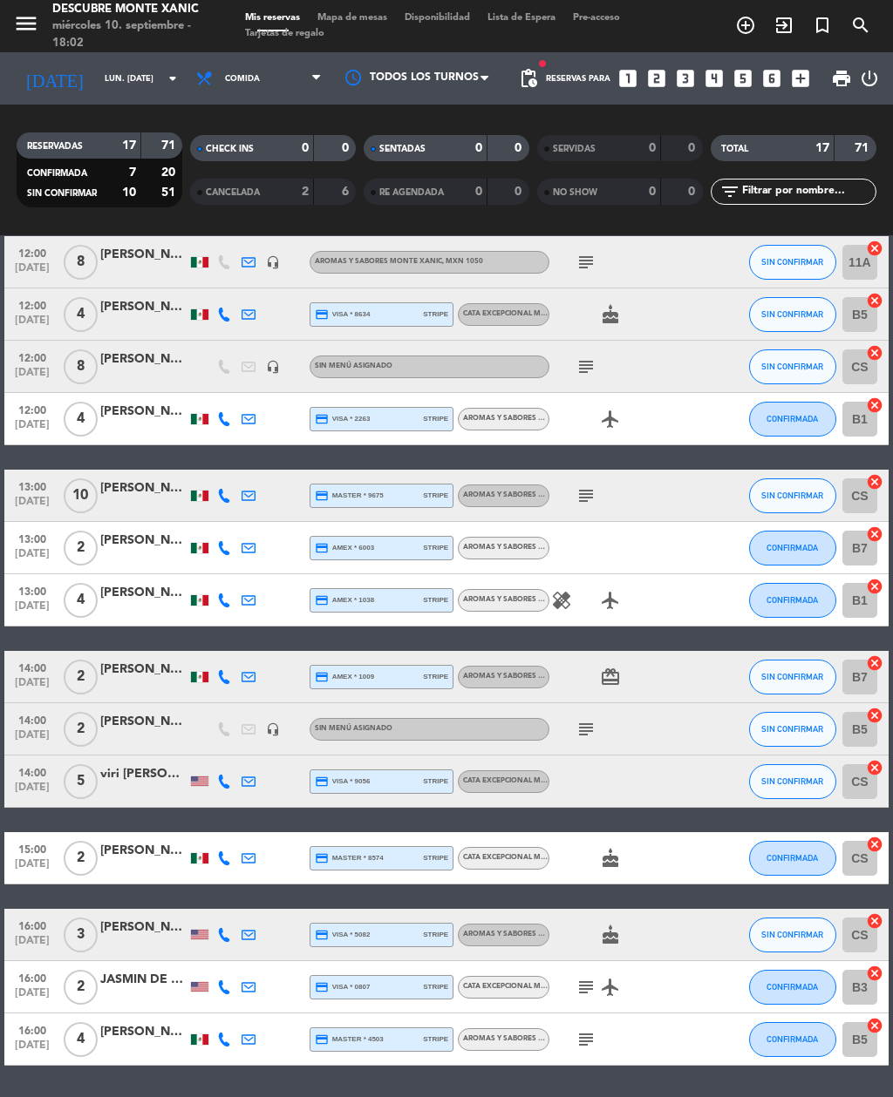
click at [581, 989] on icon "subject" at bounding box center [585, 987] width 21 height 21
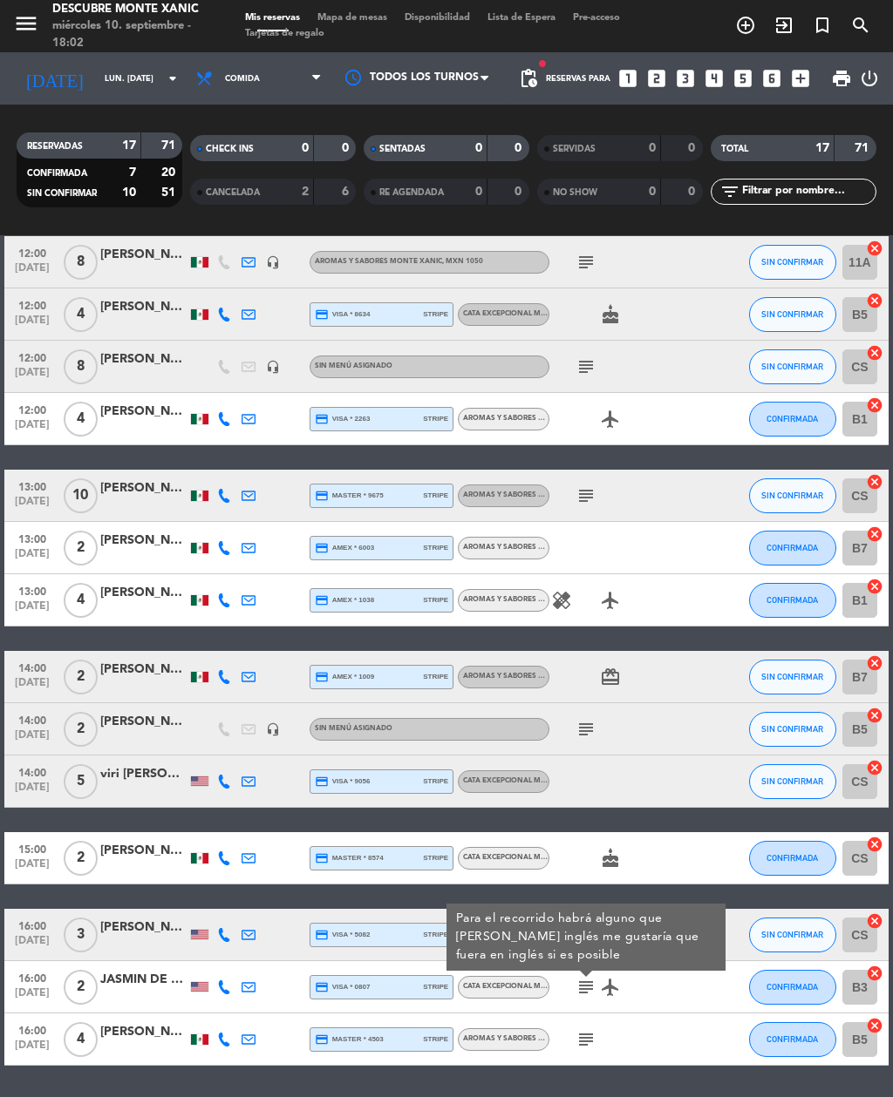
click at [730, 792] on div at bounding box center [719, 781] width 47 height 51
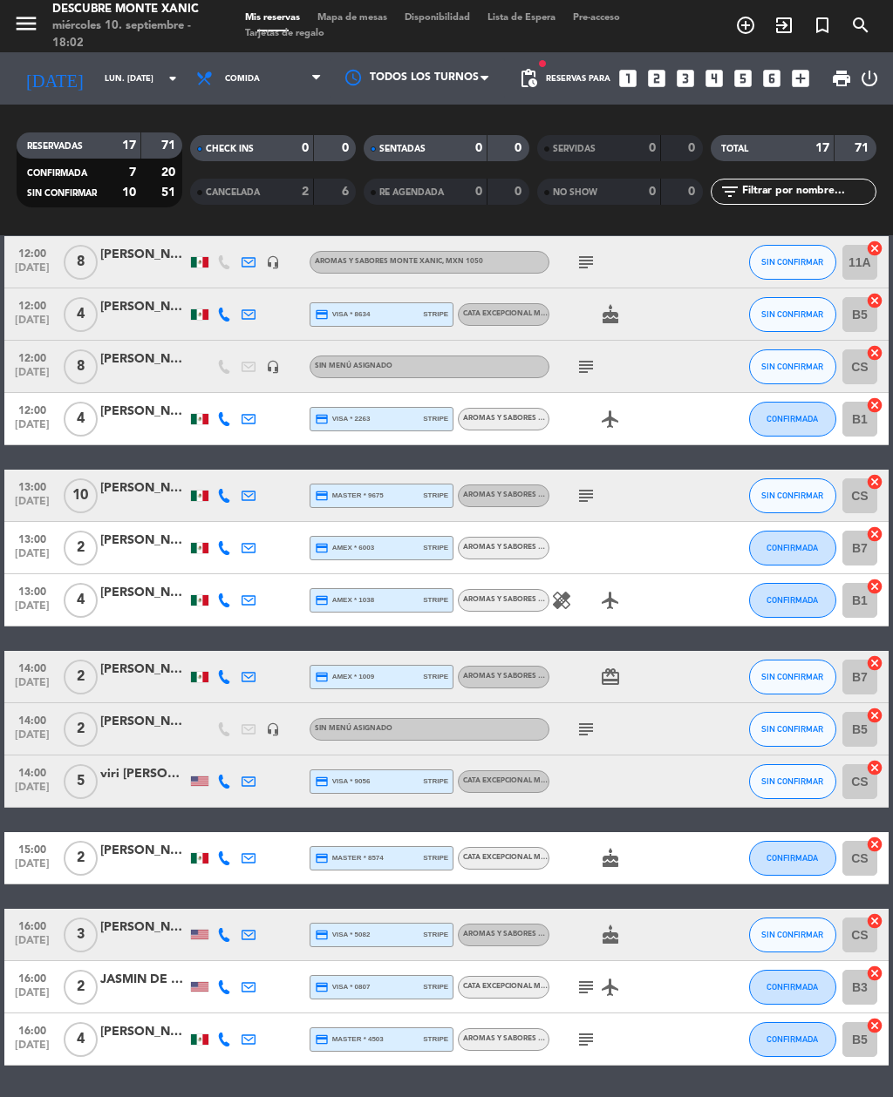
scroll to position [25, 0]
click at [588, 1029] on icon "subject" at bounding box center [585, 1039] width 21 height 21
click at [656, 1068] on div "No hay notas para este servicio. Haz clic para agregar una 11:00 [DATE] 7 [PERS…" at bounding box center [446, 666] width 893 height 862
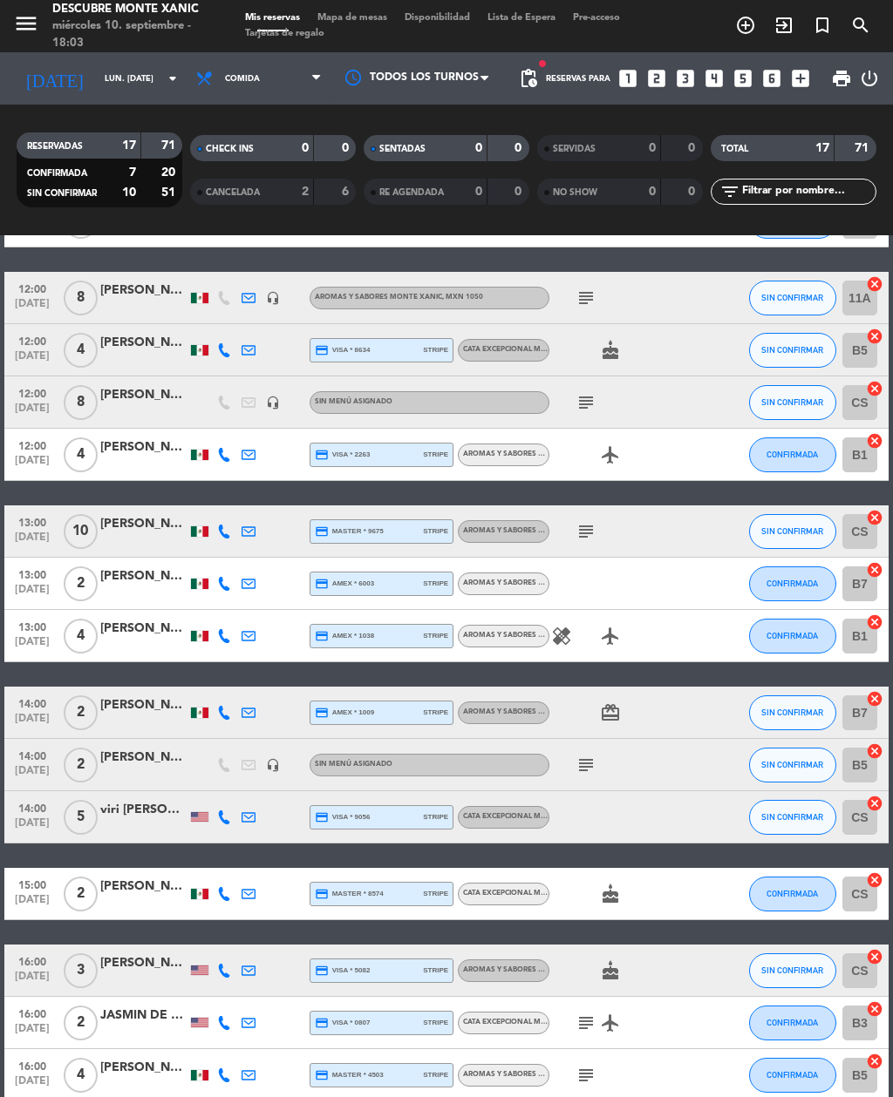
scroll to position [223, 0]
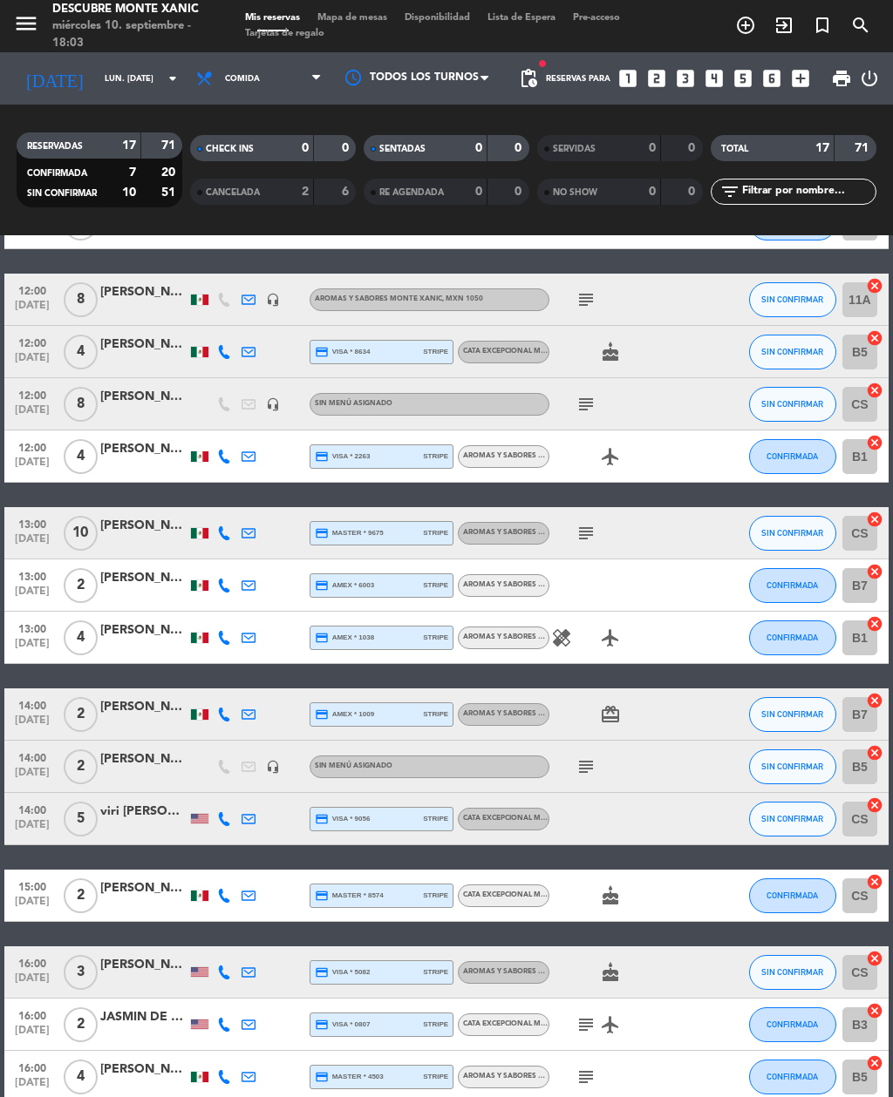
click at [119, 802] on div "viri [PERSON_NAME]" at bounding box center [143, 812] width 87 height 20
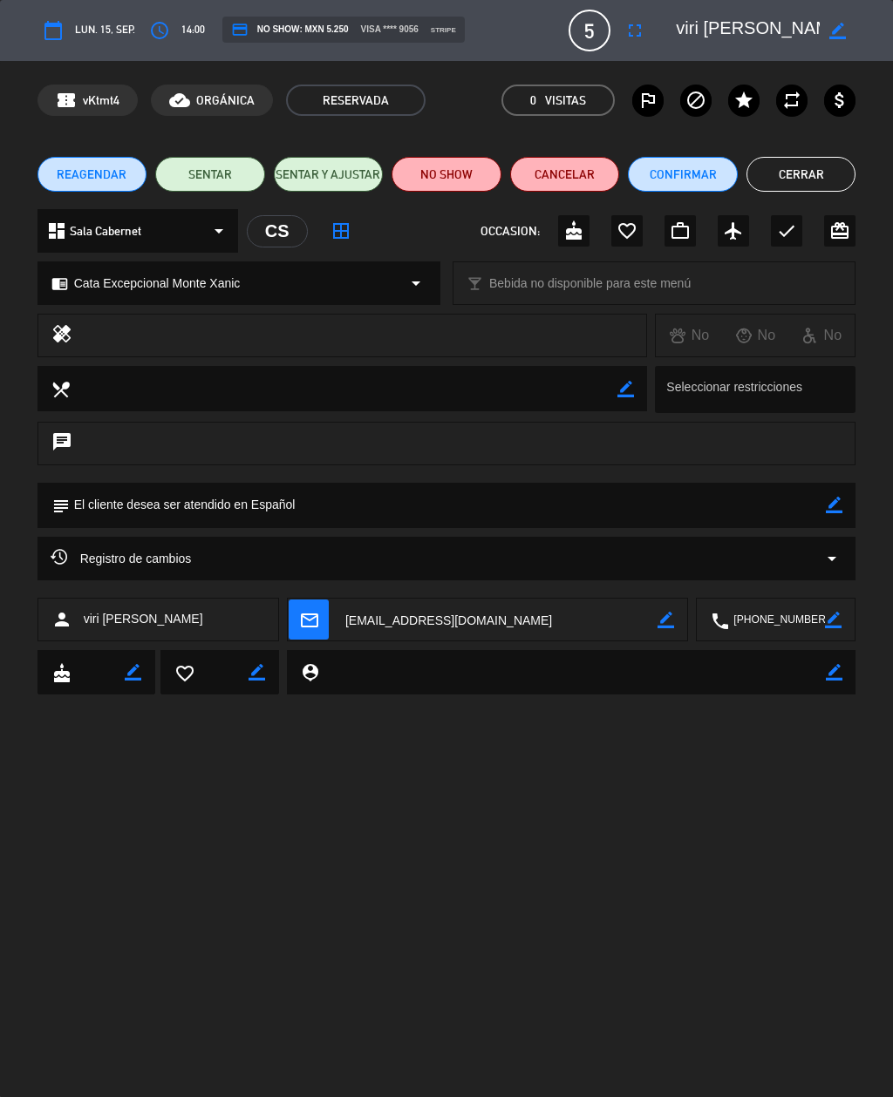
click at [818, 176] on button "Cerrar" at bounding box center [801, 174] width 110 height 35
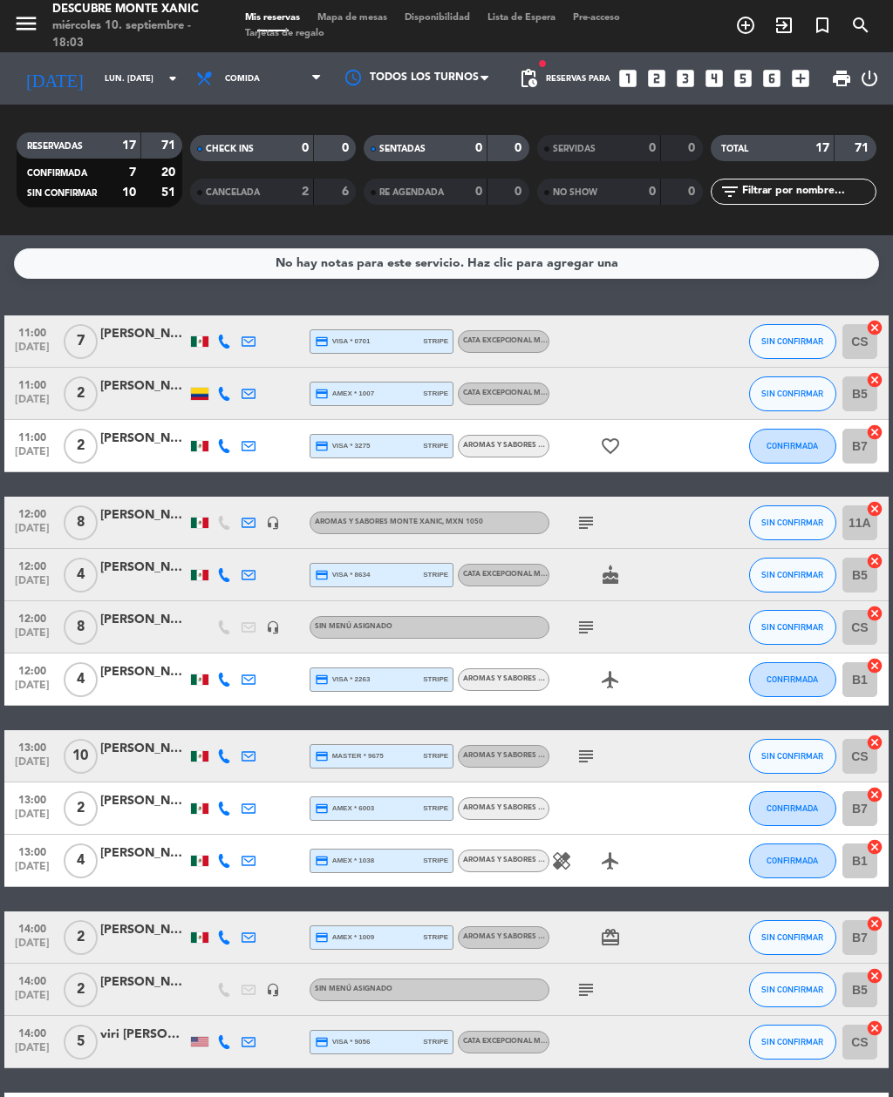
scroll to position [0, 0]
click at [590, 746] on icon "subject" at bounding box center [585, 756] width 21 height 21
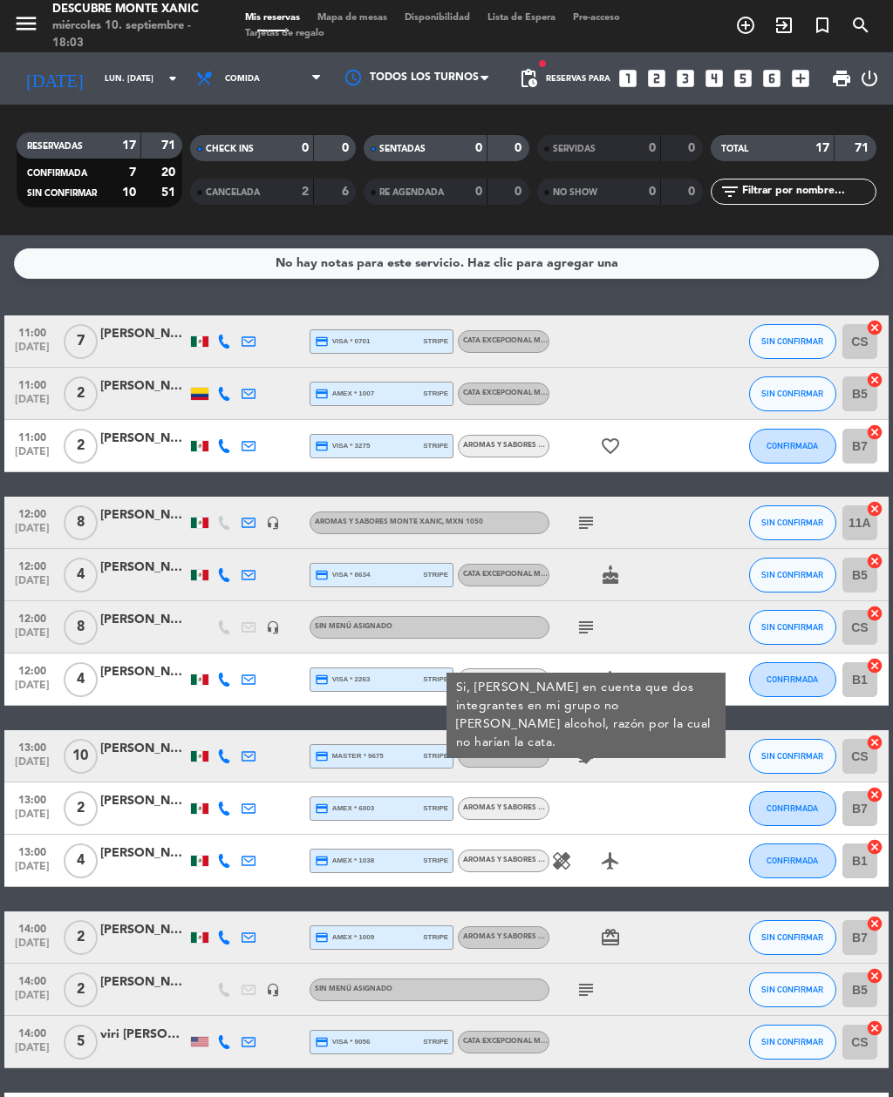
click at [686, 842] on div "healing airplanemode_active" at bounding box center [622, 860] width 146 height 51
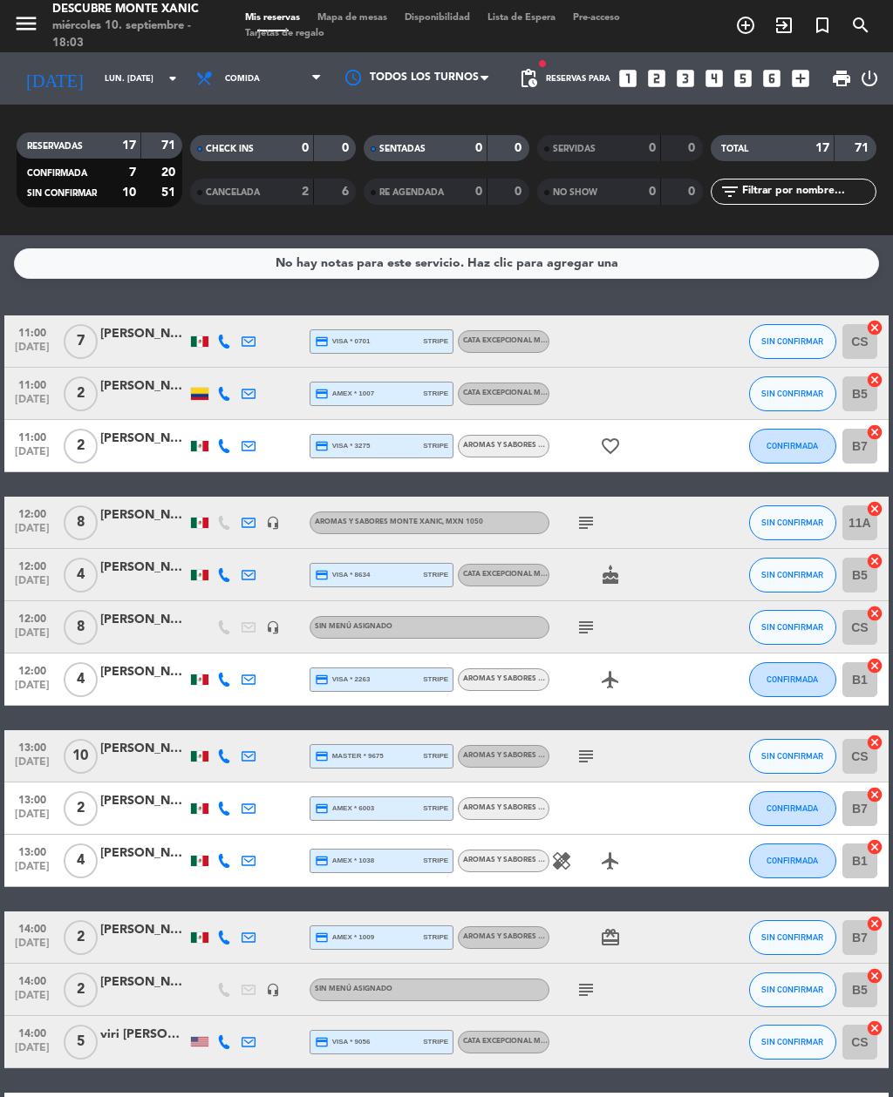
scroll to position [3, 0]
click at [702, 820] on div at bounding box center [719, 808] width 47 height 51
click at [583, 627] on icon "subject" at bounding box center [585, 627] width 21 height 21
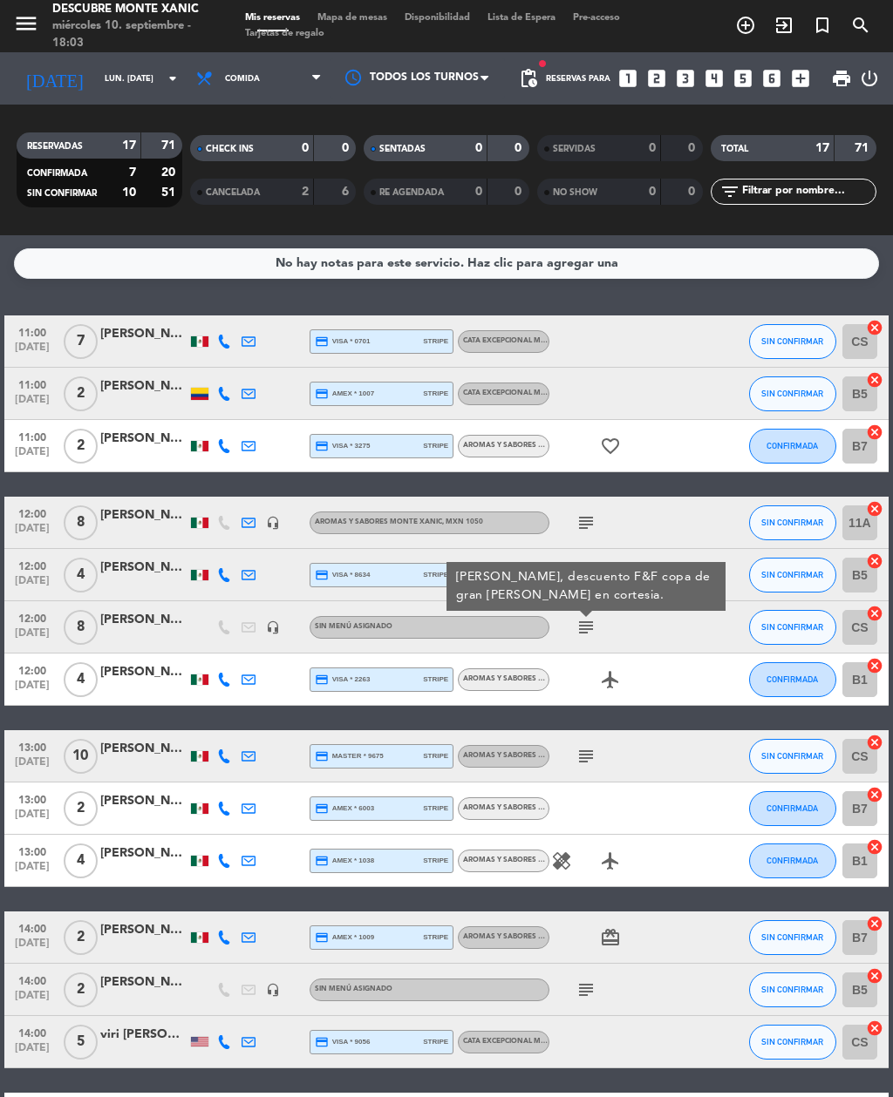
click at [694, 739] on div "subject" at bounding box center [622, 755] width 146 height 51
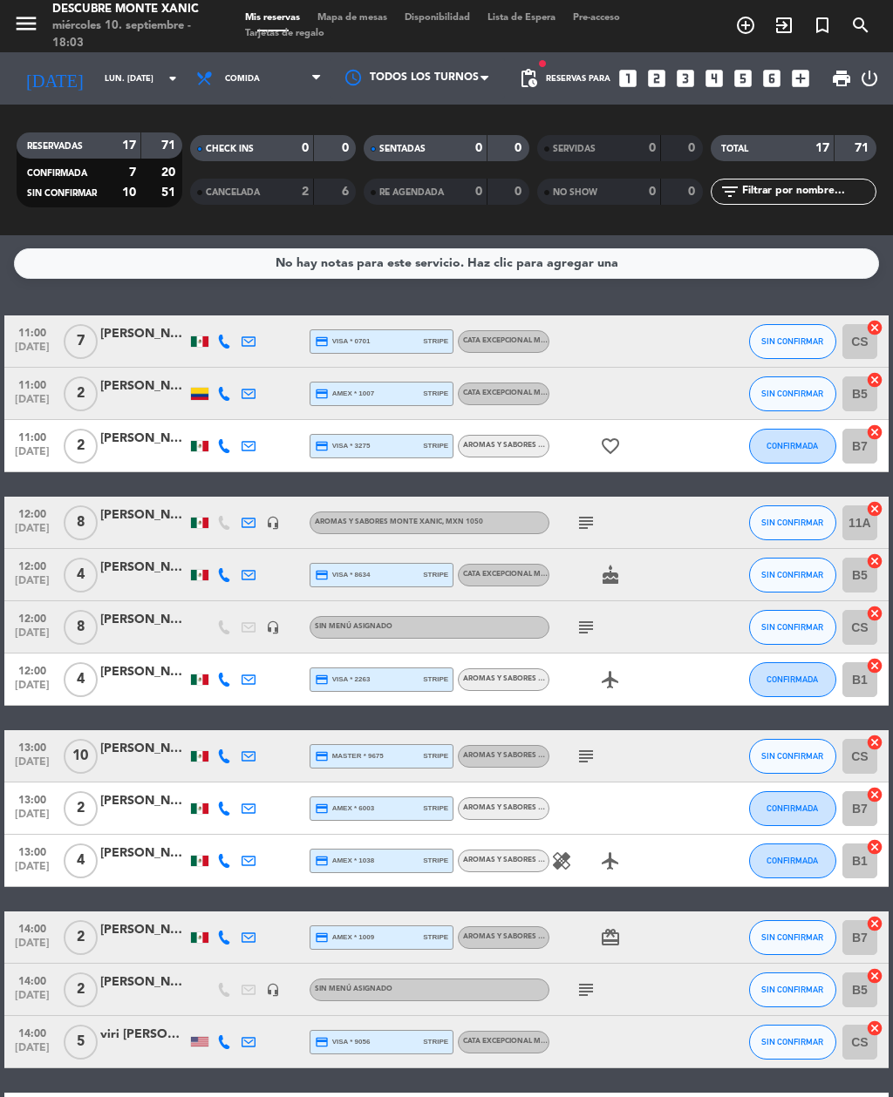
click at [581, 629] on icon "subject" at bounding box center [585, 627] width 21 height 21
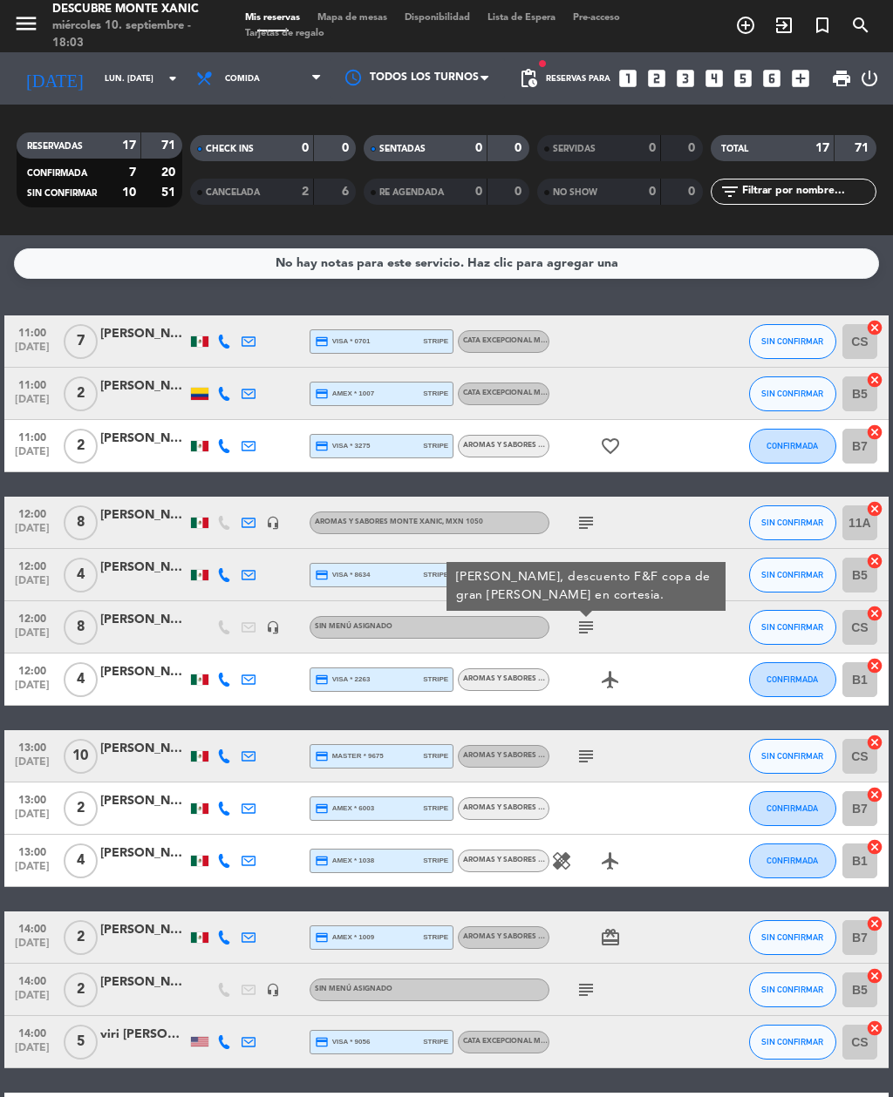
click at [685, 767] on div "subject" at bounding box center [622, 755] width 146 height 51
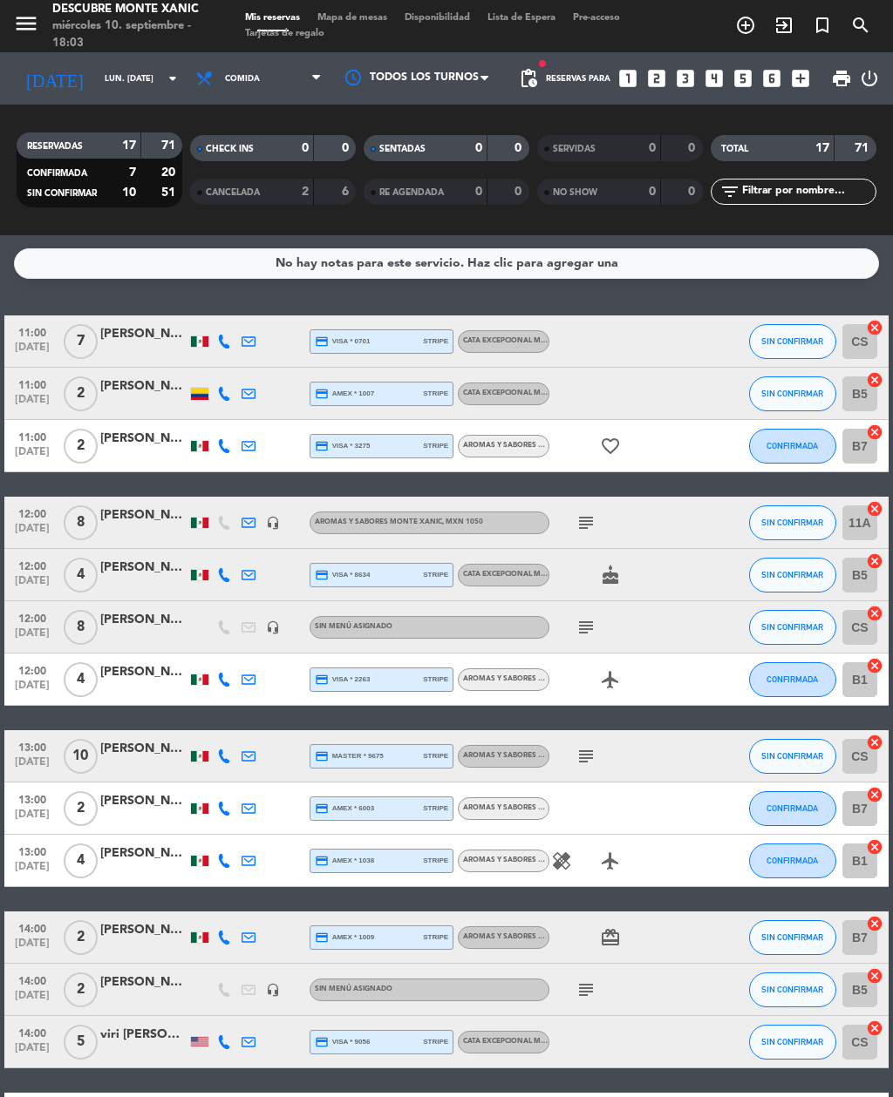
scroll to position [0, 0]
click at [572, 519] on div "subject" at bounding box center [622, 522] width 146 height 51
click at [585, 522] on icon "subject" at bounding box center [585, 523] width 21 height 21
click at [689, 711] on div "11:00 [DATE] 7 [PERSON_NAME] credit_card visa * 0701 stripe Cata Excepcional Mo…" at bounding box center [446, 821] width 884 height 1011
click at [127, 526] on div at bounding box center [143, 533] width 87 height 14
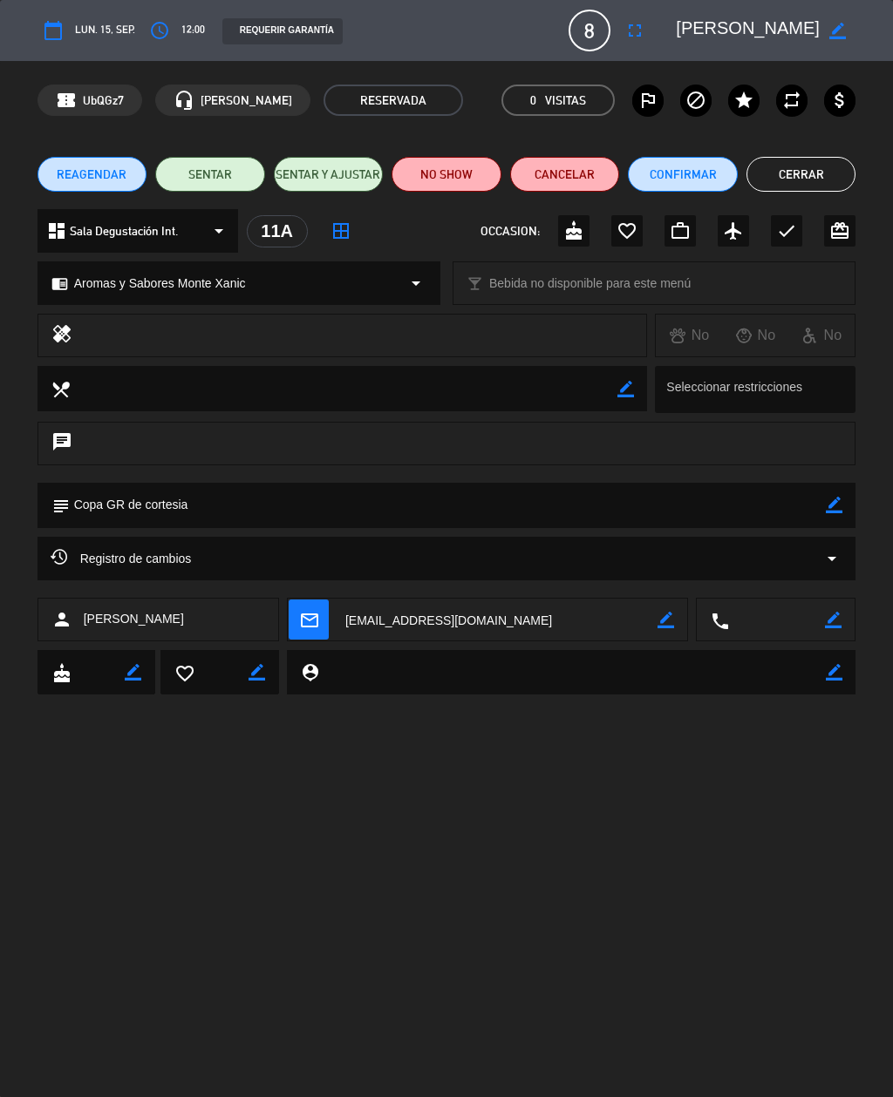
click at [825, 169] on button "Cerrar" at bounding box center [801, 174] width 110 height 35
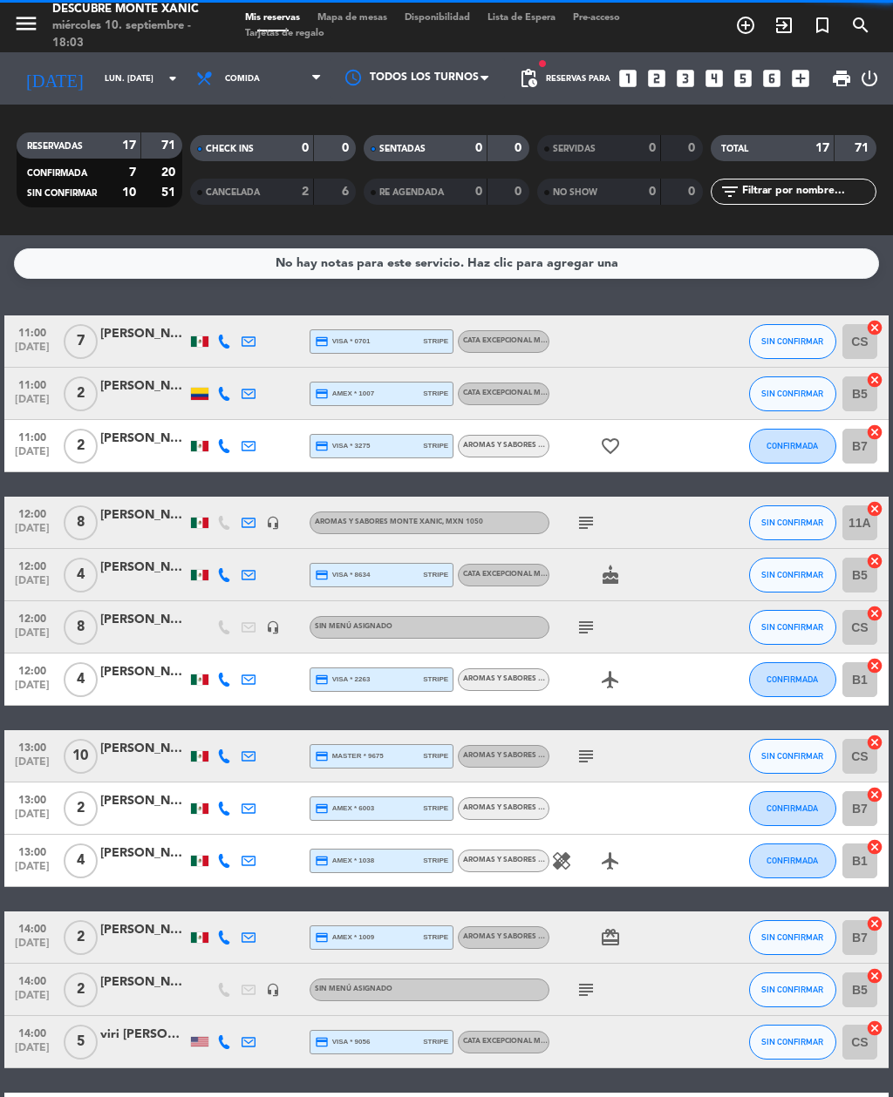
click at [274, 526] on icon "headset_mic" at bounding box center [273, 523] width 14 height 14
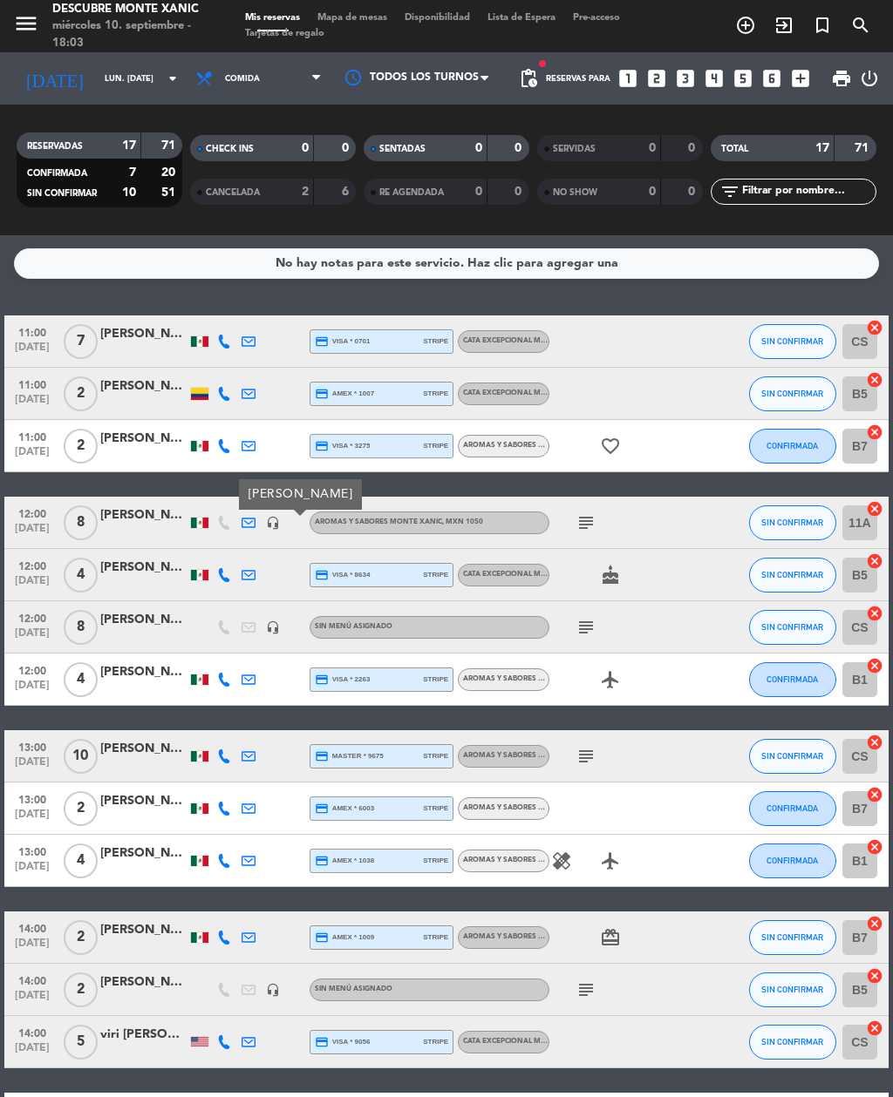
click at [683, 522] on div "subject" at bounding box center [622, 522] width 146 height 51
click at [280, 624] on icon "headset_mic" at bounding box center [273, 628] width 14 height 14
click at [713, 572] on div at bounding box center [719, 574] width 47 height 51
click at [771, 580] on span "SIN CONFIRMAR" at bounding box center [792, 575] width 62 height 10
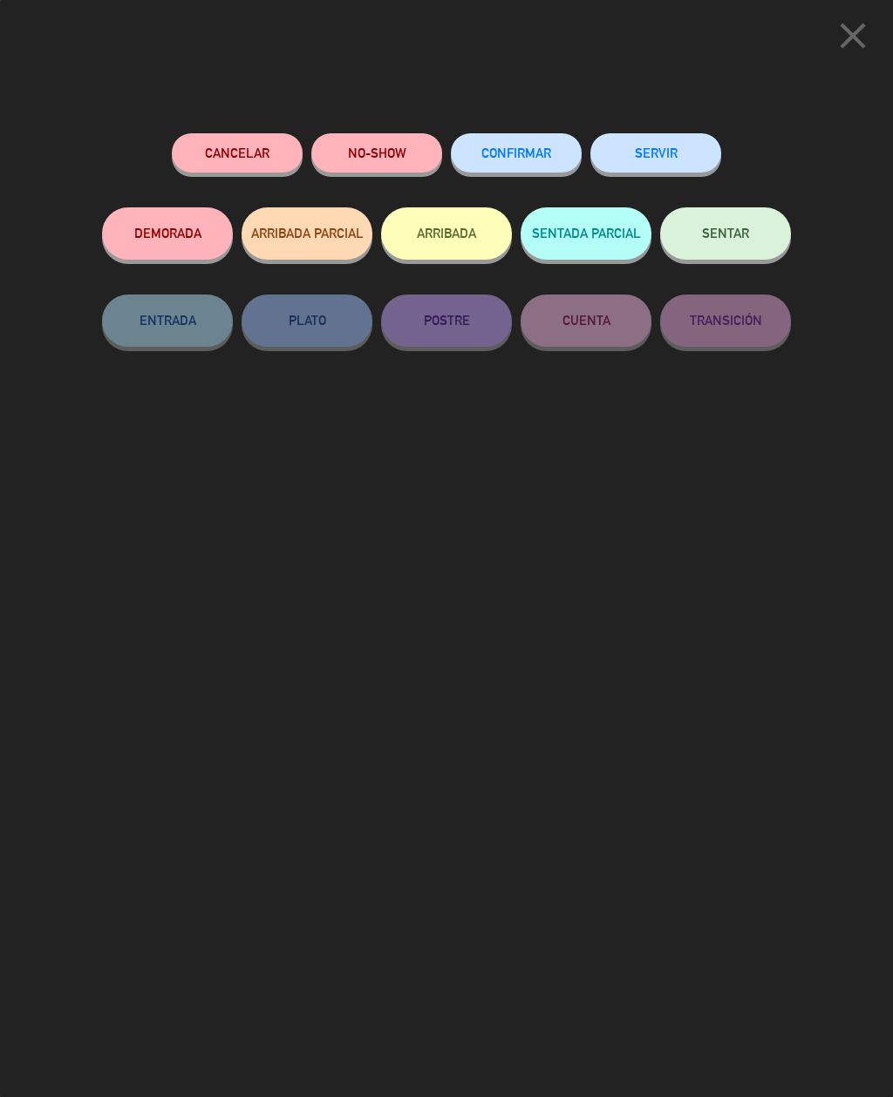
scroll to position [0, 0]
click at [732, 682] on div "Cancelar NO-SHOW CONFIRMAR SERVIR DEMORADA ARRIBADA PARCIAL ARRIBADA SENTADA PA…" at bounding box center [446, 609] width 713 height 976
click at [853, 18] on icon "close" at bounding box center [853, 36] width 44 height 44
